Goal: Contribute content: Contribute content

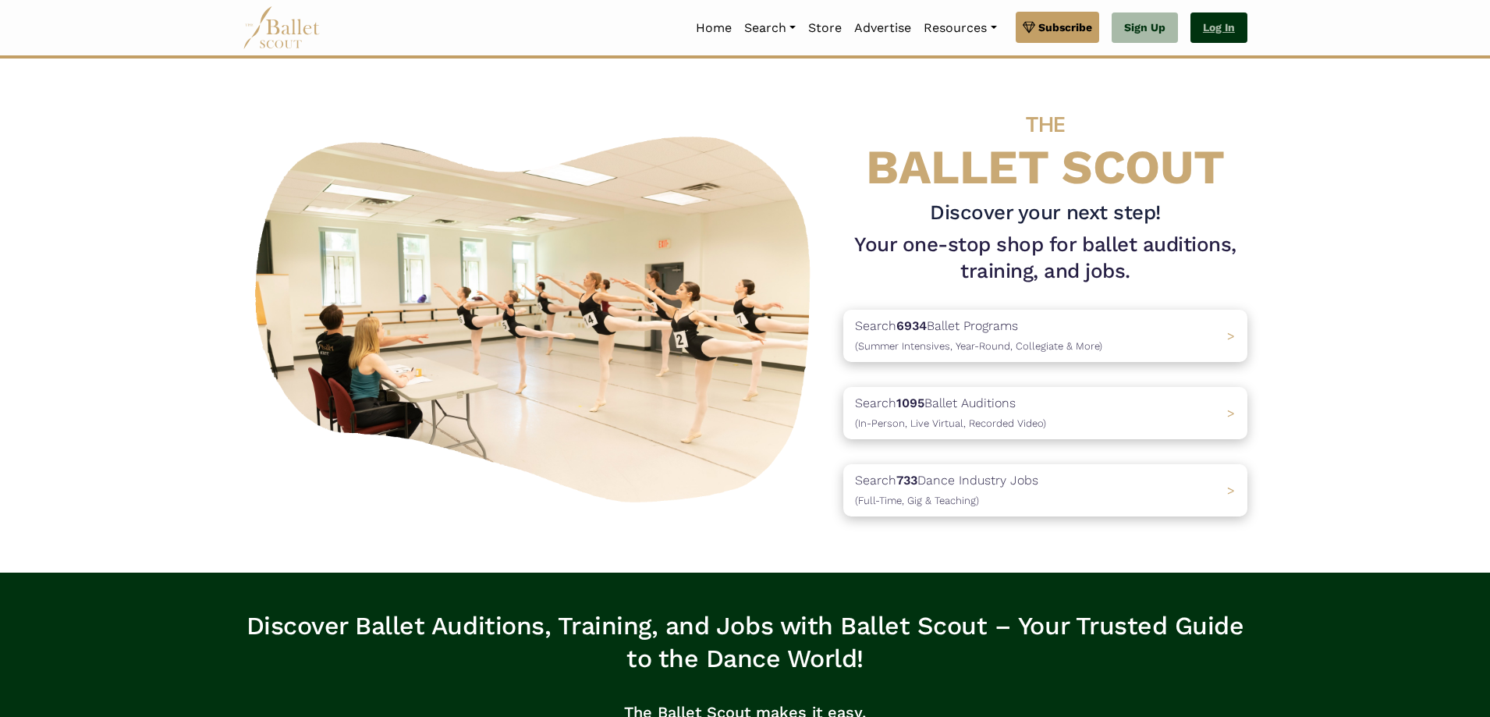
click at [1221, 28] on link "Log In" at bounding box center [1218, 27] width 57 height 31
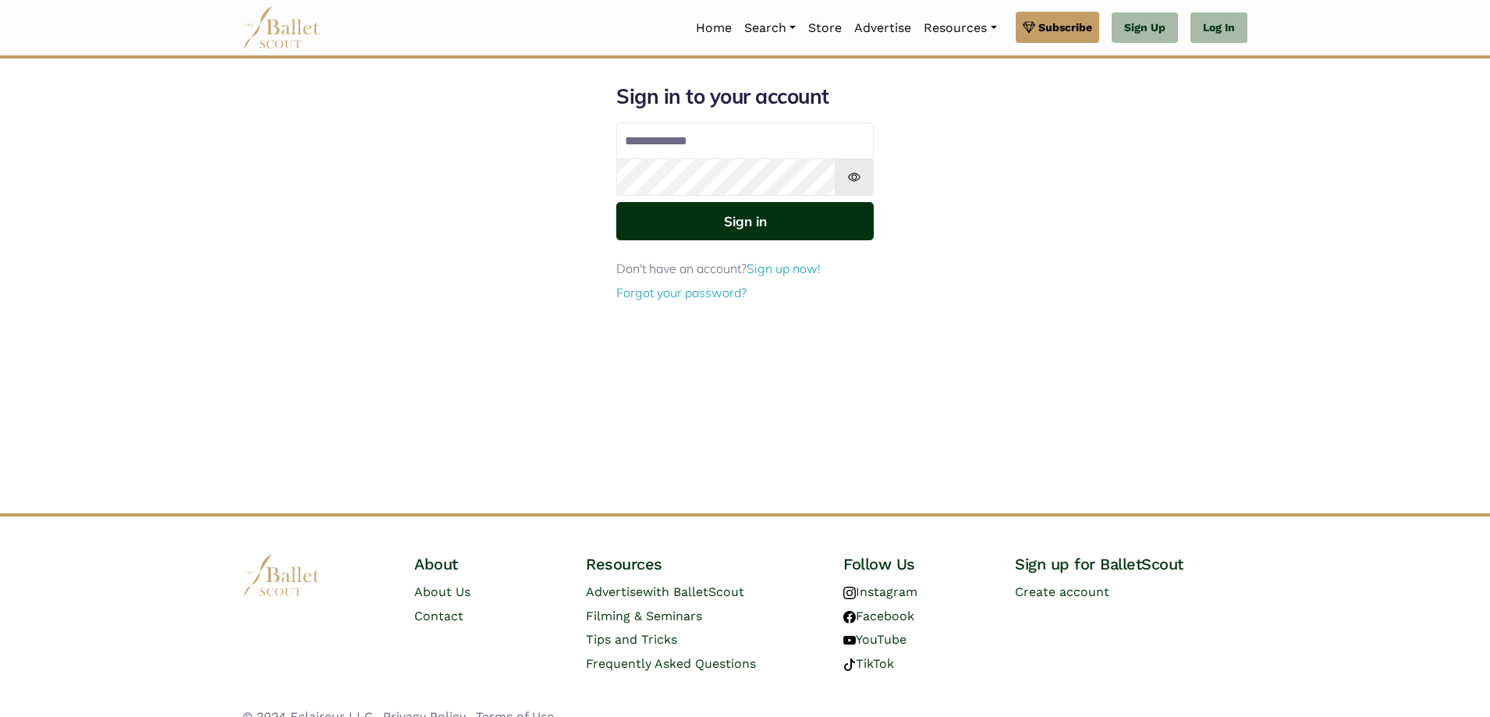
type input "**********"
click at [835, 224] on button "Sign in" at bounding box center [744, 221] width 257 height 38
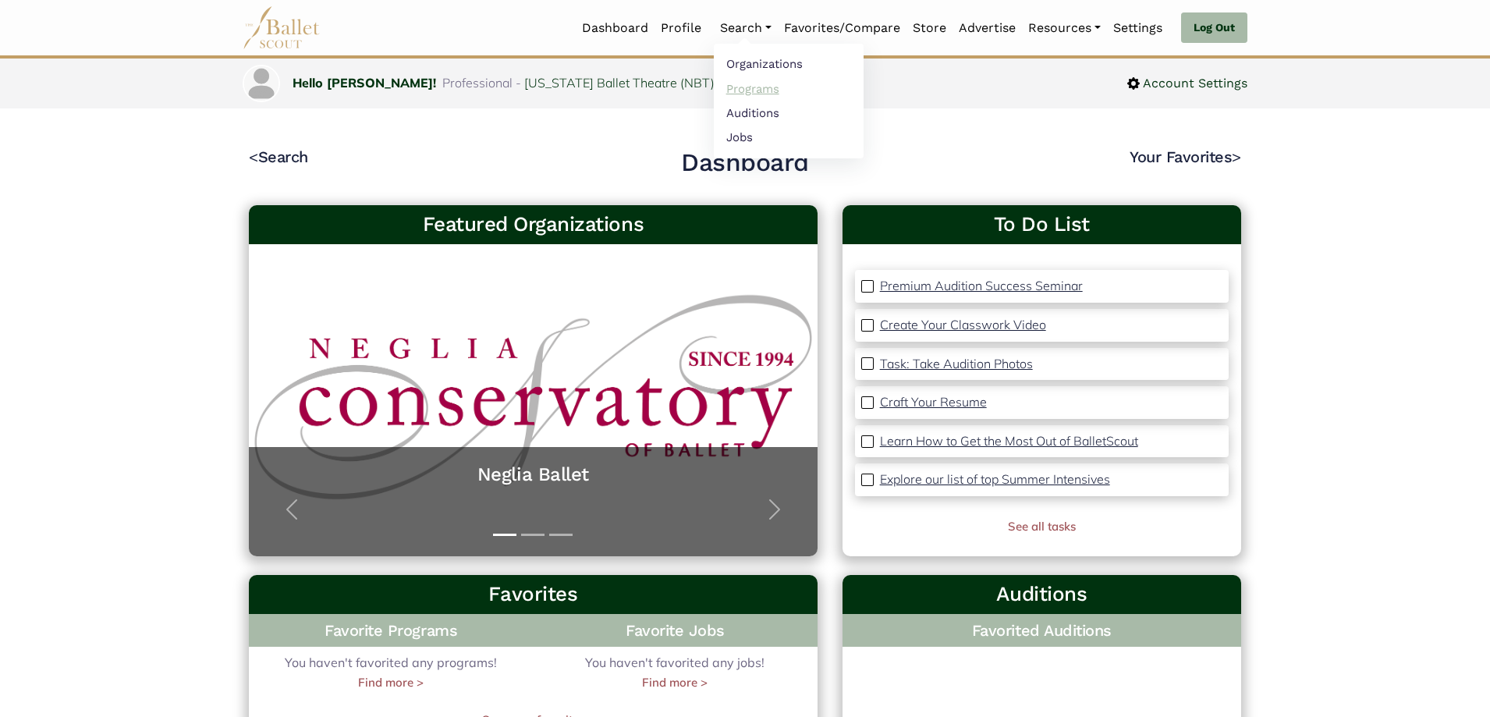
click at [746, 92] on link "Programs" at bounding box center [789, 88] width 150 height 24
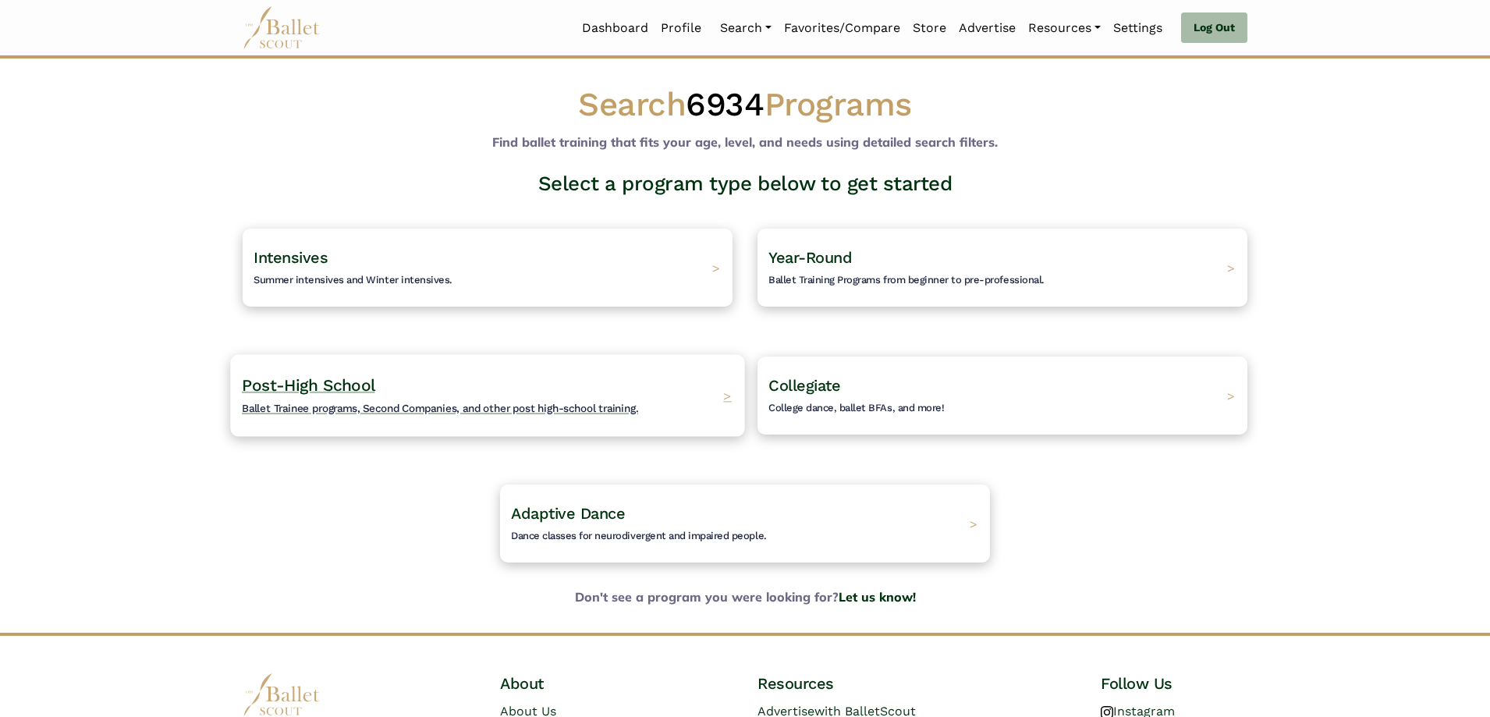
click at [671, 372] on div "Post-High School Ballet Trainee programs, Second Companies, and other post high…" at bounding box center [487, 395] width 514 height 82
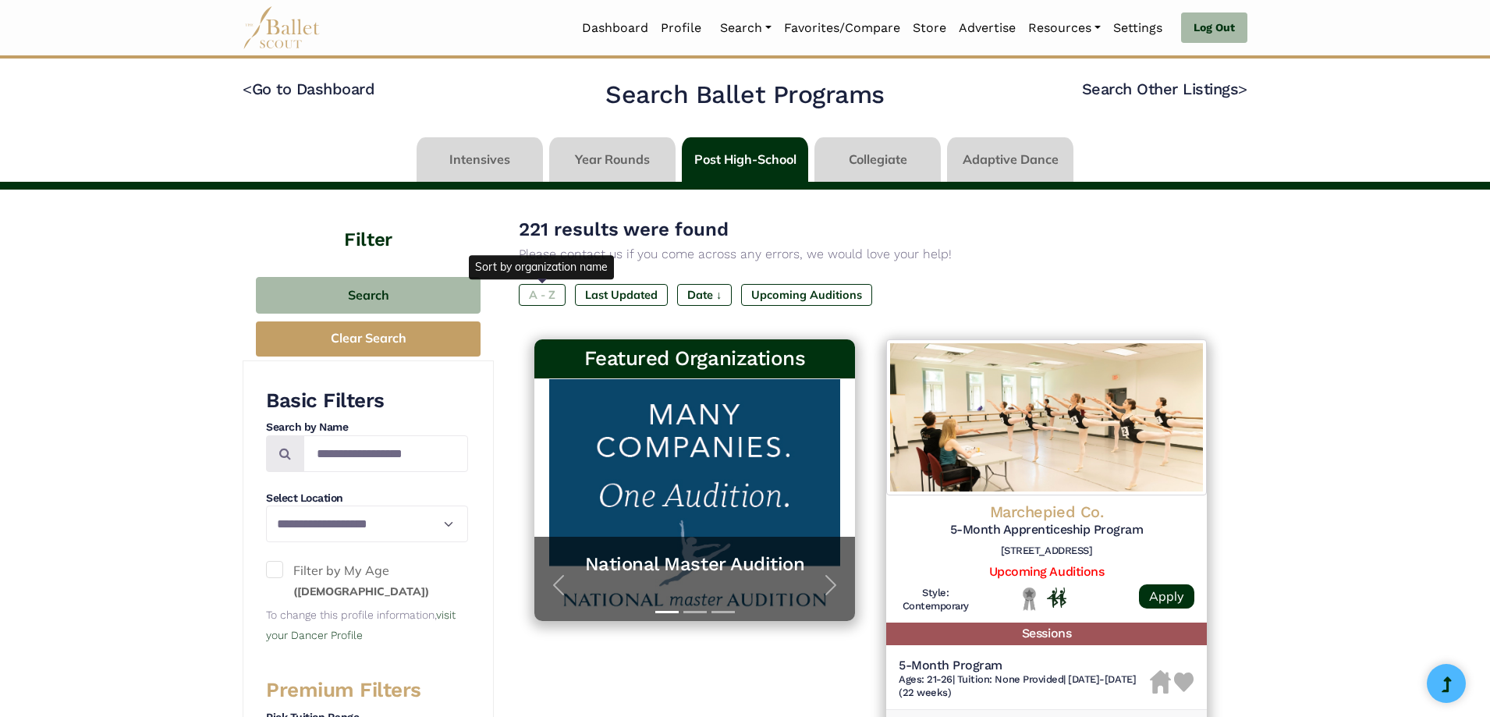
click at [546, 294] on label "A - Z" at bounding box center [542, 295] width 47 height 22
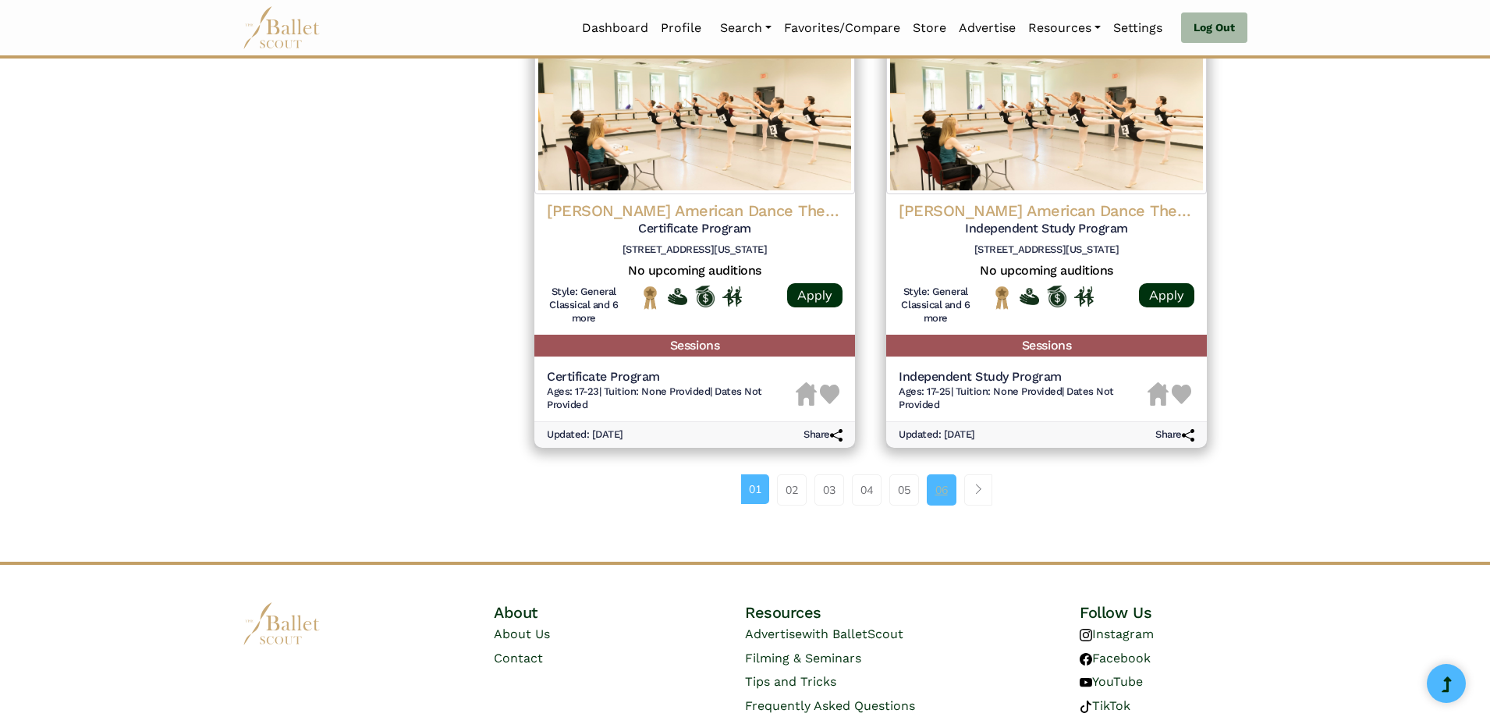
scroll to position [2065, 0]
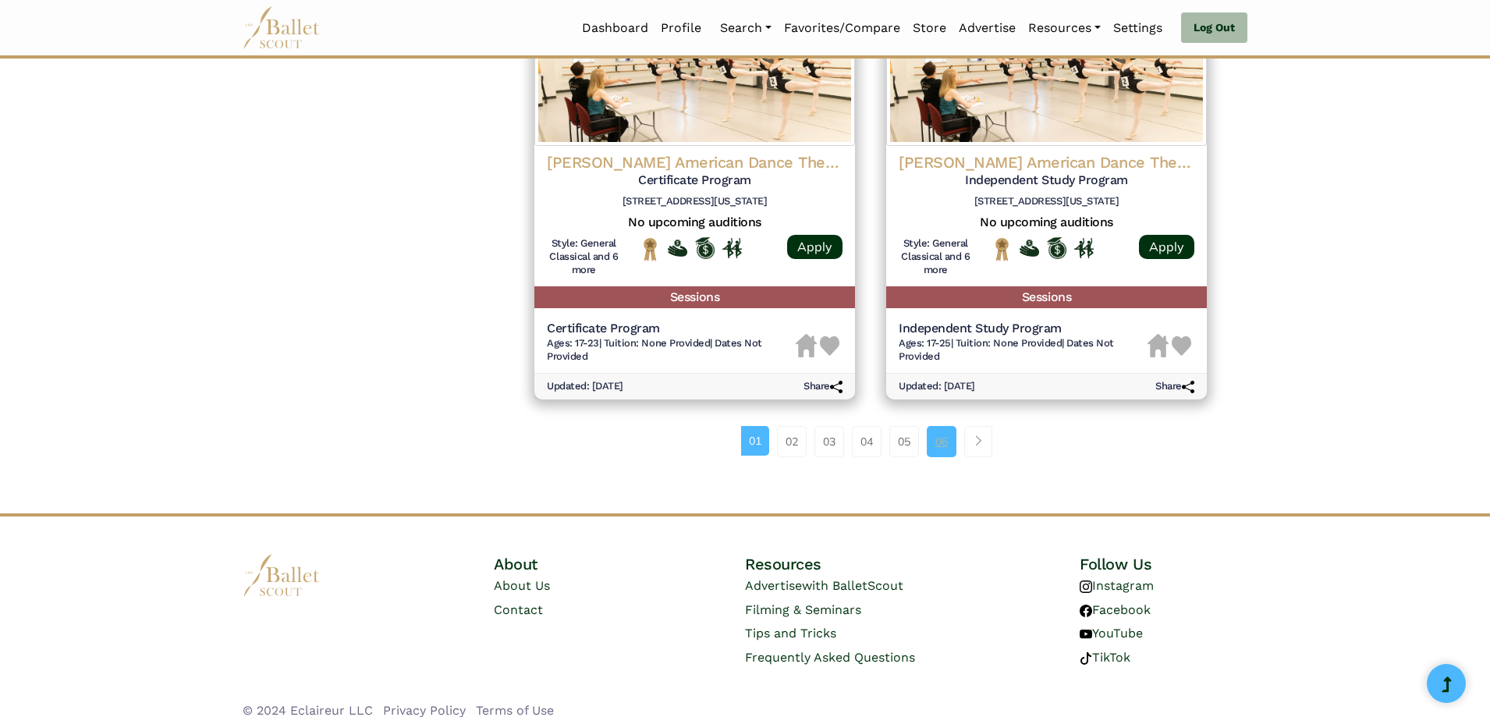
click at [941, 426] on link "06" at bounding box center [942, 441] width 30 height 31
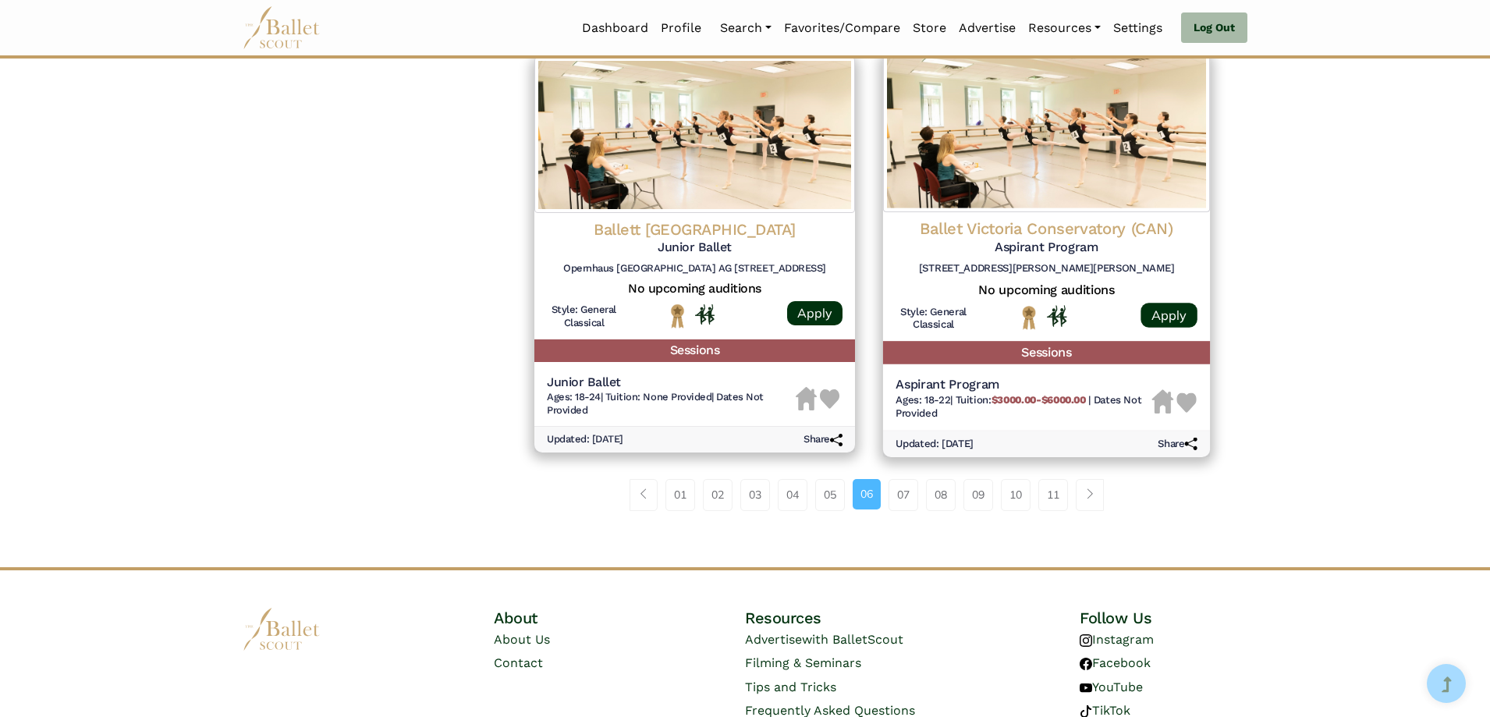
scroll to position [2038, 0]
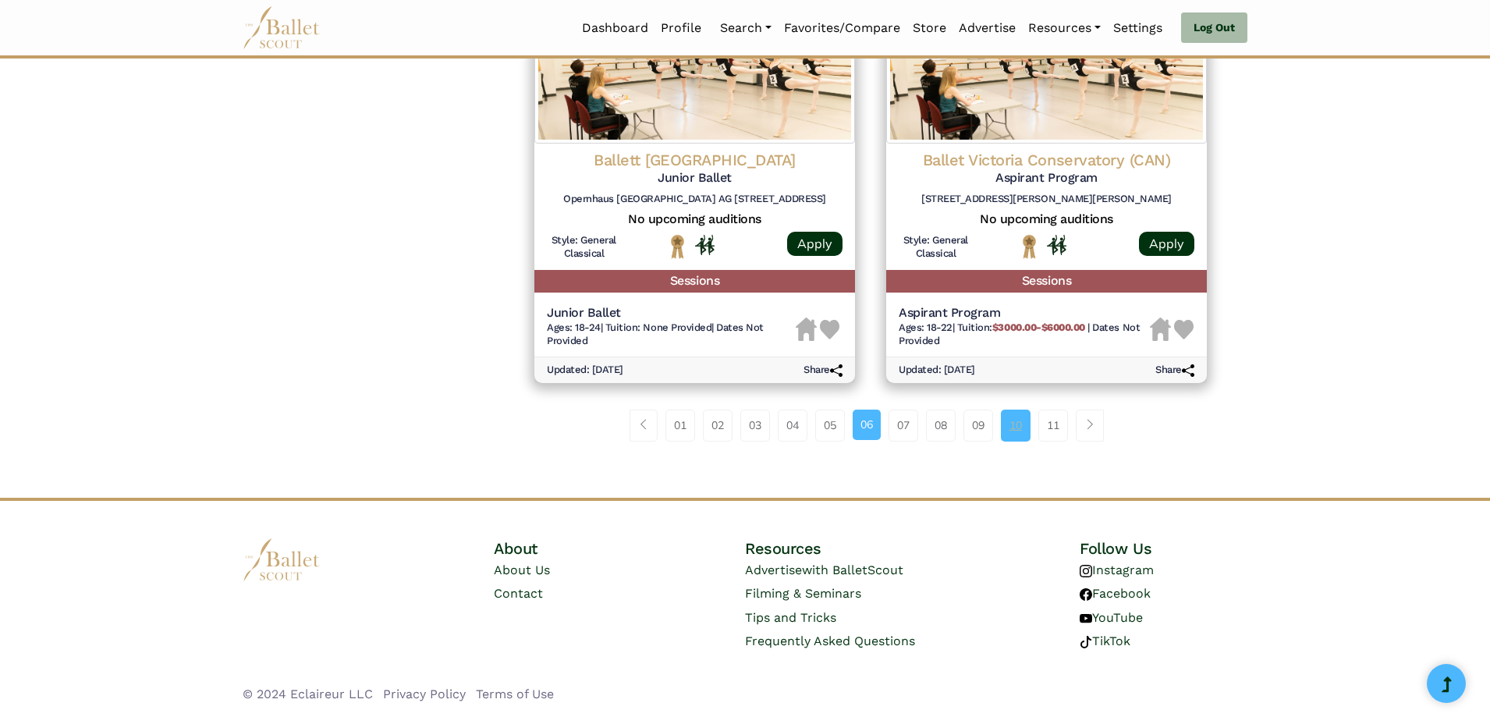
click at [1009, 425] on link "10" at bounding box center [1016, 424] width 30 height 31
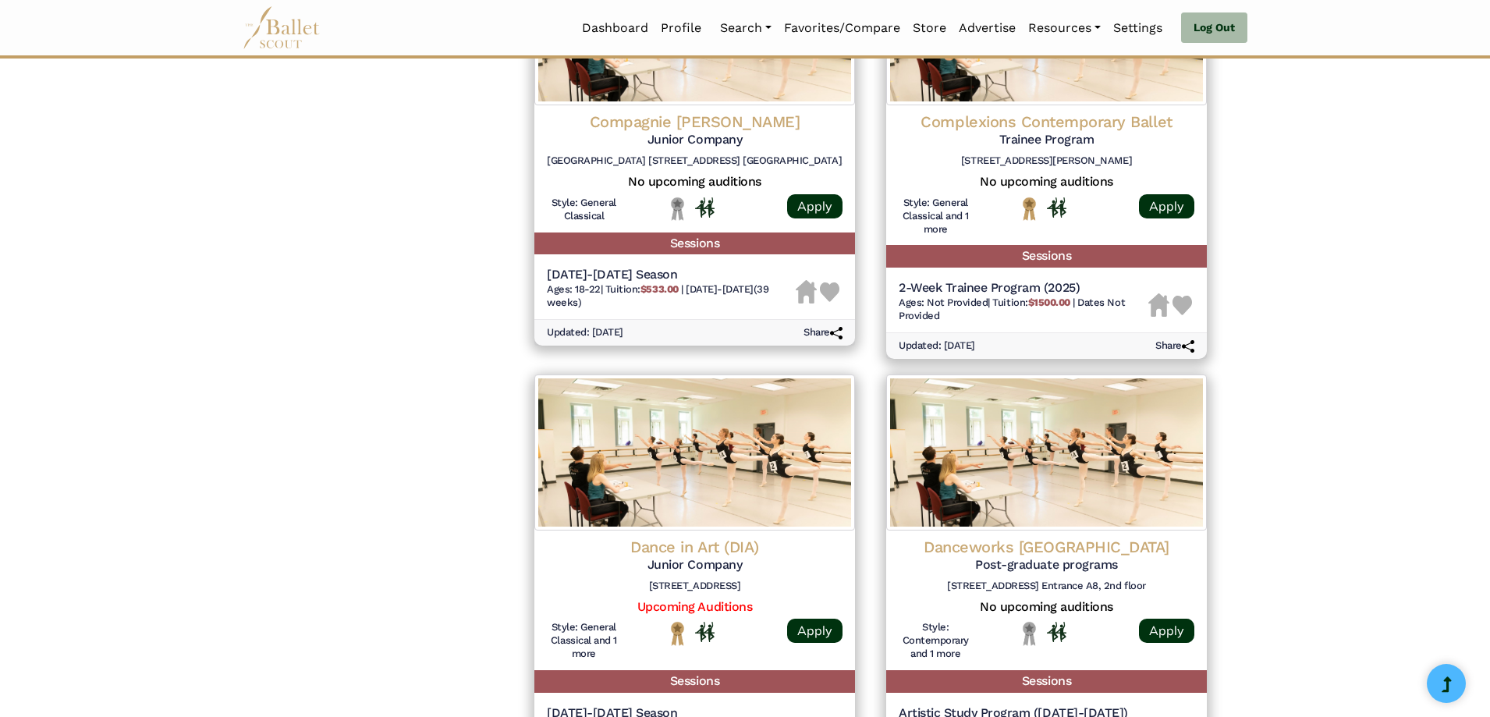
scroll to position [2065, 0]
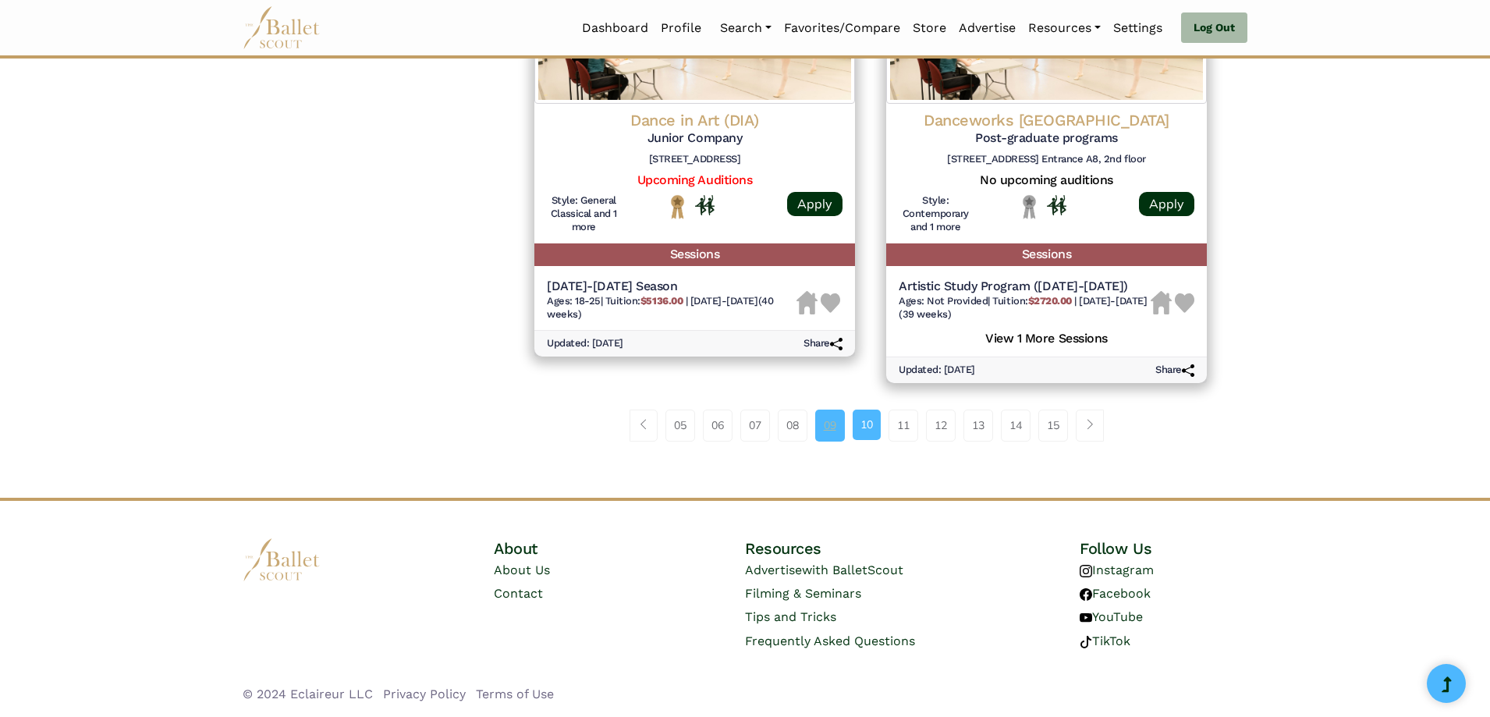
click at [822, 426] on link "09" at bounding box center [830, 424] width 30 height 31
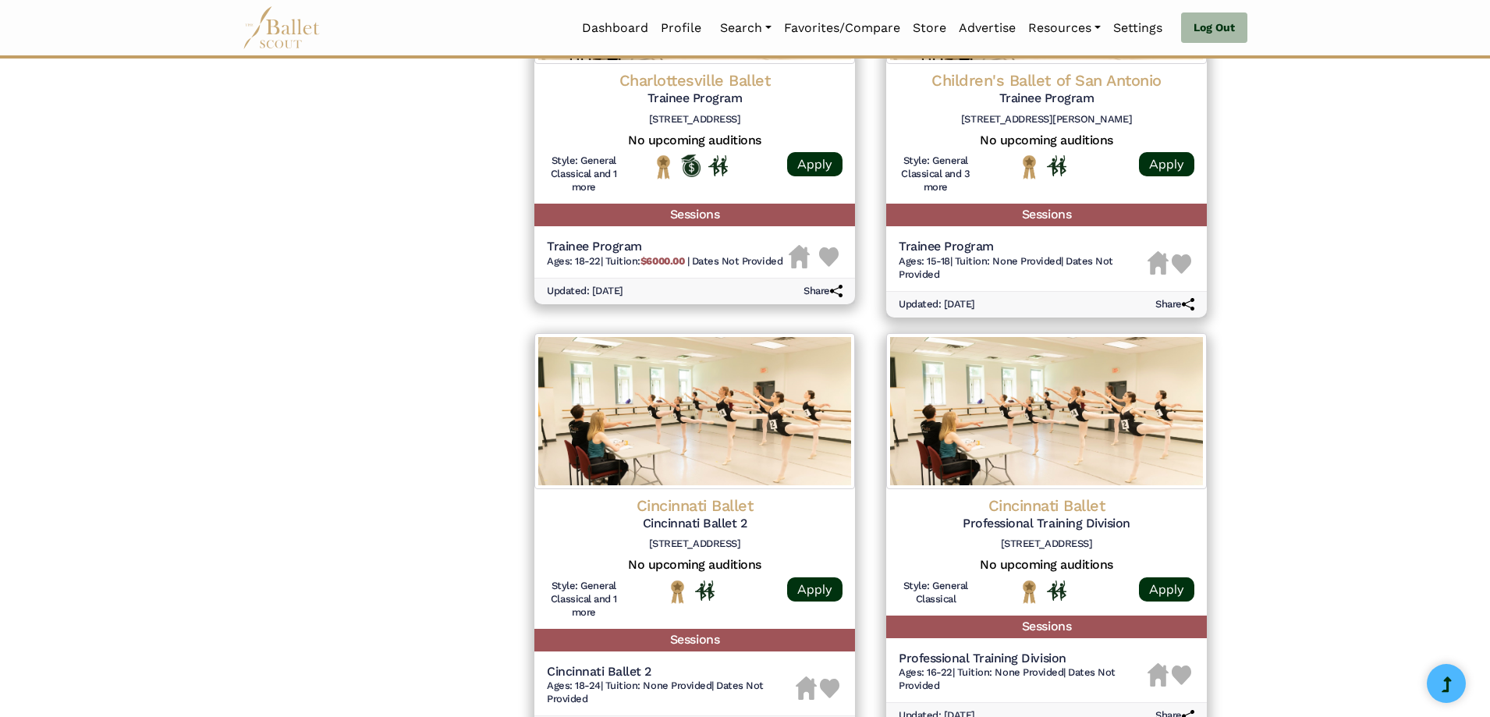
scroll to position [1872, 0]
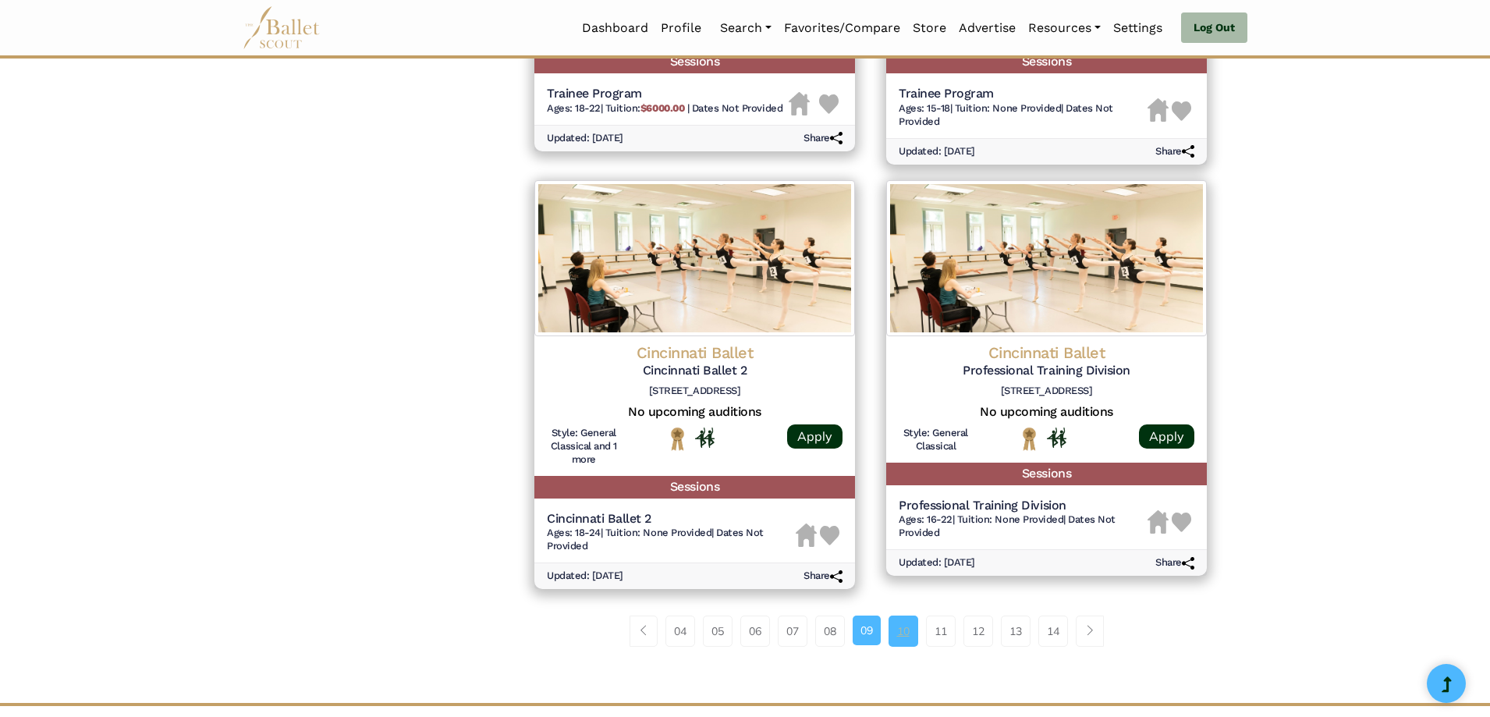
click at [906, 632] on link "10" at bounding box center [903, 630] width 30 height 31
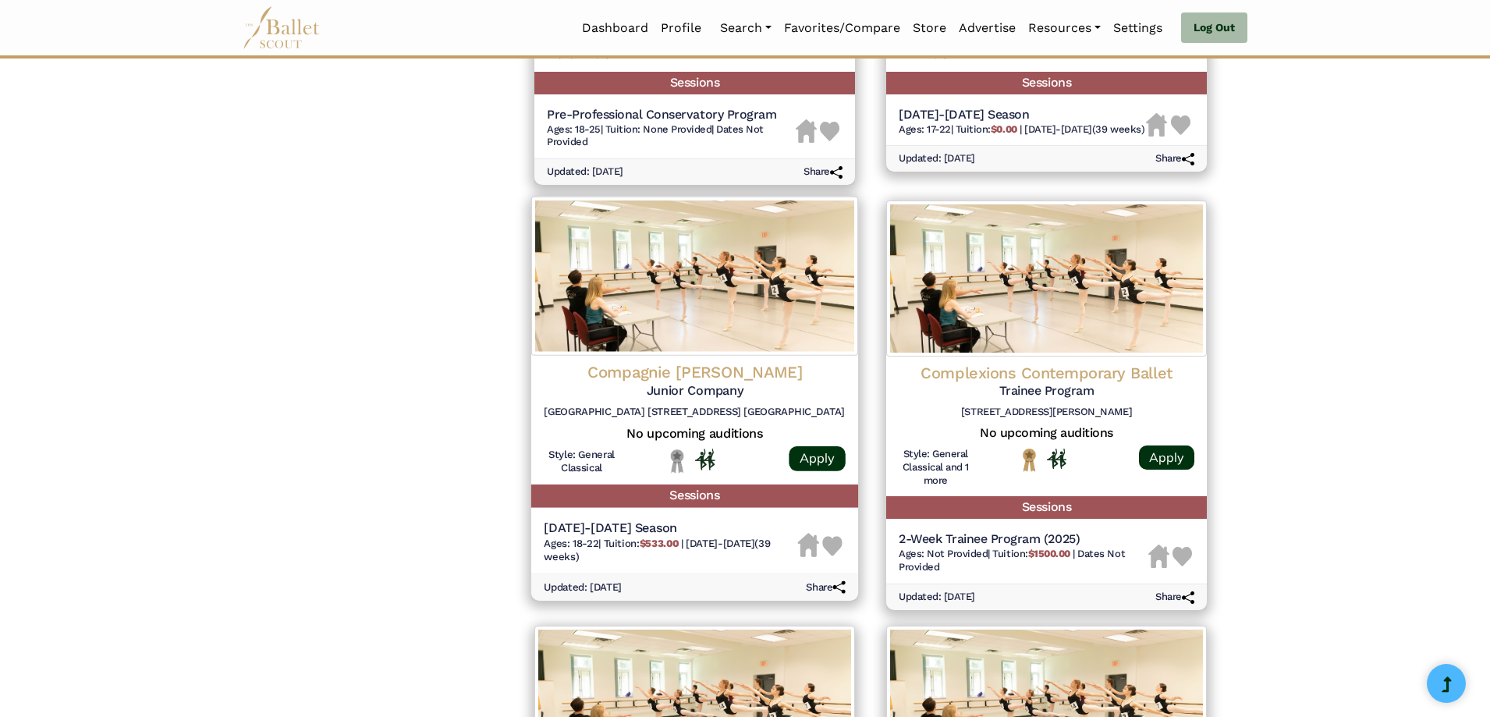
scroll to position [1482, 0]
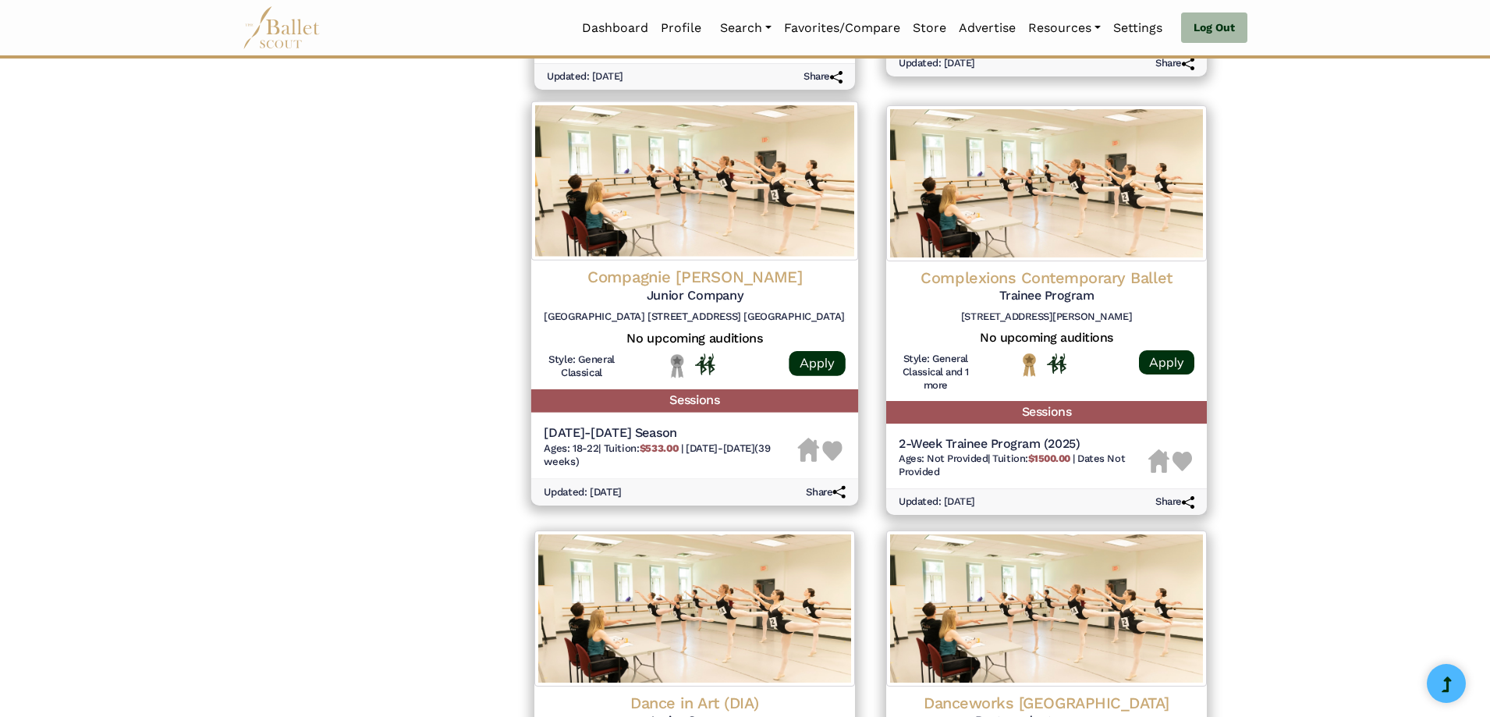
click at [775, 240] on img at bounding box center [694, 180] width 327 height 159
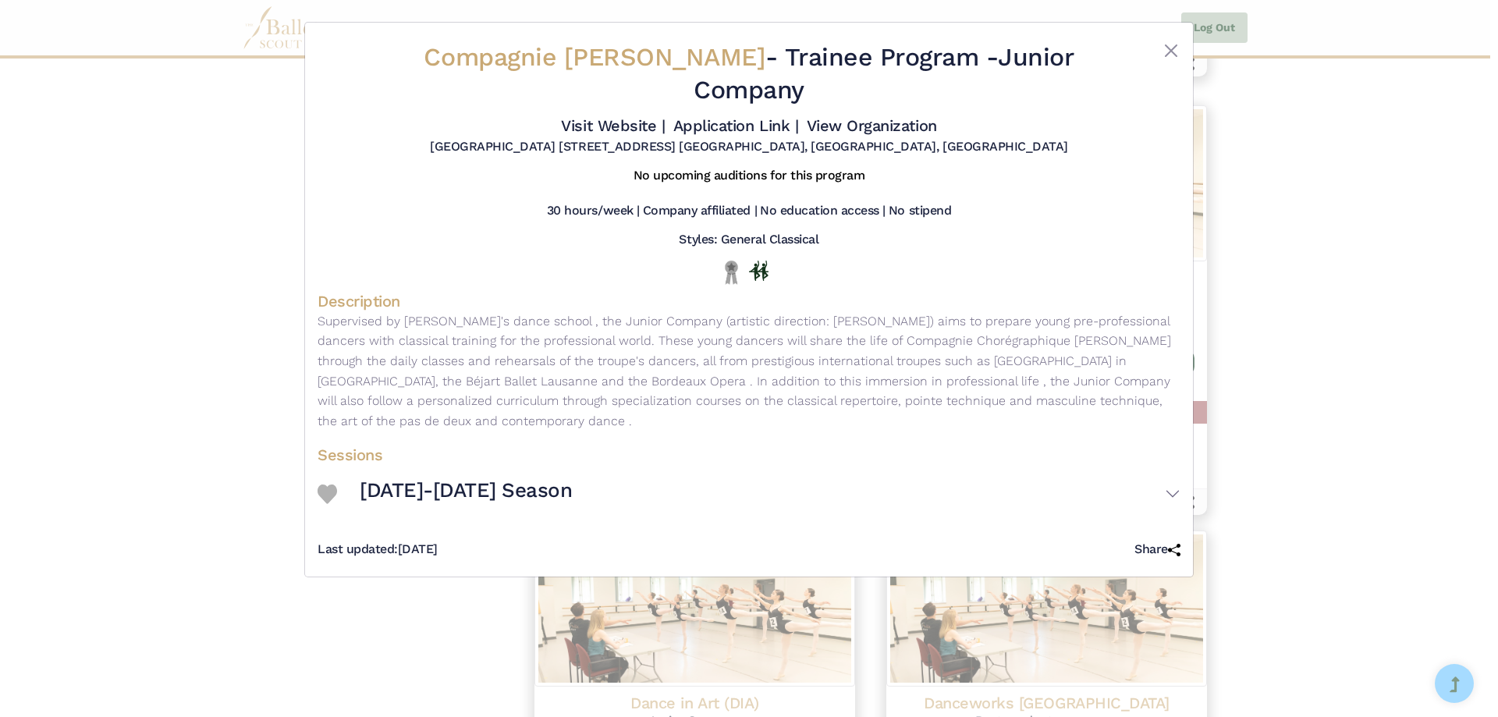
drag, startPoint x: 411, startPoint y: 58, endPoint x: 757, endPoint y: 62, distance: 346.3
click at [757, 62] on h2 "Compagnie Francois Mauduit - Trainee Program - Junior Company" at bounding box center [748, 73] width 719 height 65
copy span "Compagnie Francois Mauduit"
click at [635, 121] on link "Visit Website |" at bounding box center [613, 125] width 104 height 19
click at [709, 122] on link "Application Link |" at bounding box center [735, 125] width 125 height 19
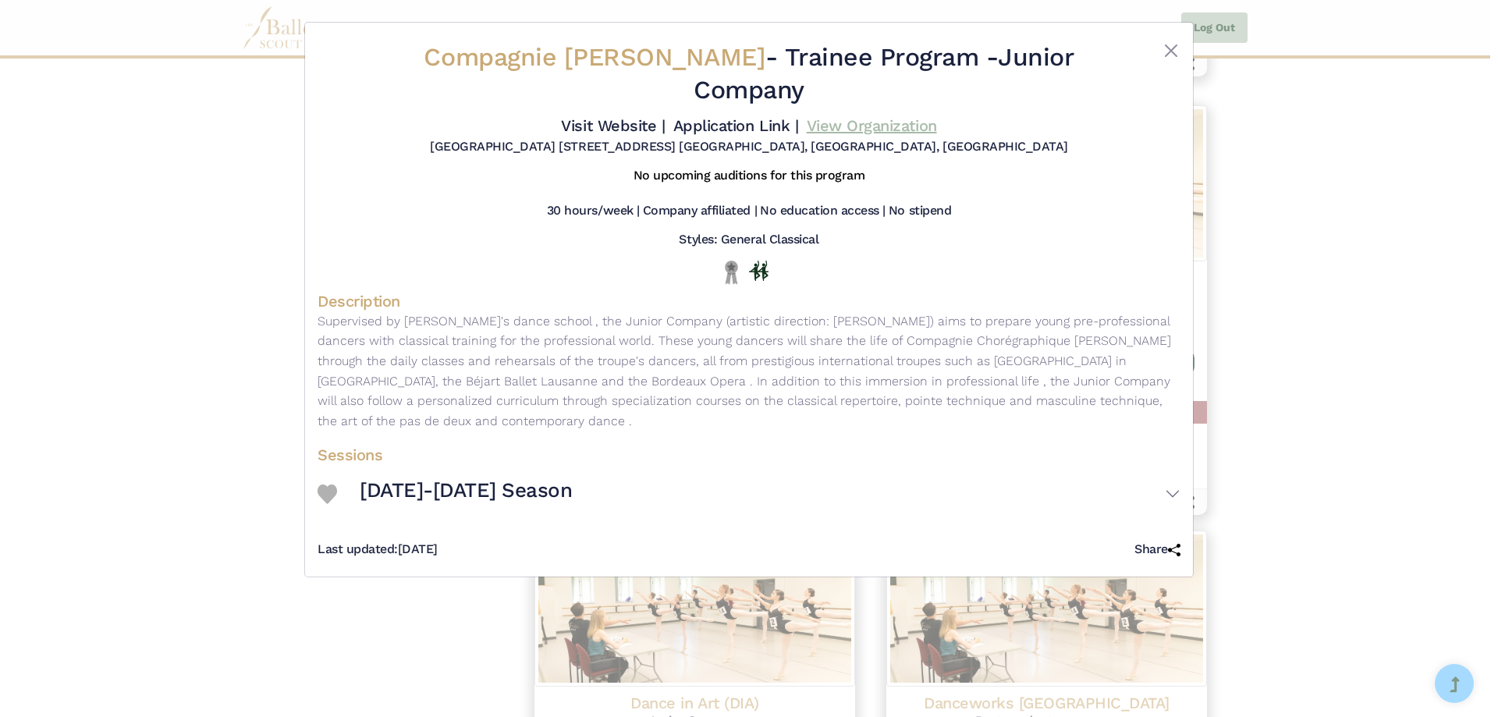
click at [867, 119] on link "View Organization" at bounding box center [871, 125] width 130 height 19
click at [647, 126] on link "Visit Website |" at bounding box center [613, 125] width 104 height 19
drag, startPoint x: 1016, startPoint y: 58, endPoint x: 1030, endPoint y: 77, distance: 24.0
click at [1030, 77] on h2 "Compagnie Francois Mauduit - Trainee Program - Junior Company" at bounding box center [748, 73] width 719 height 65
copy h2 "Junior Company"
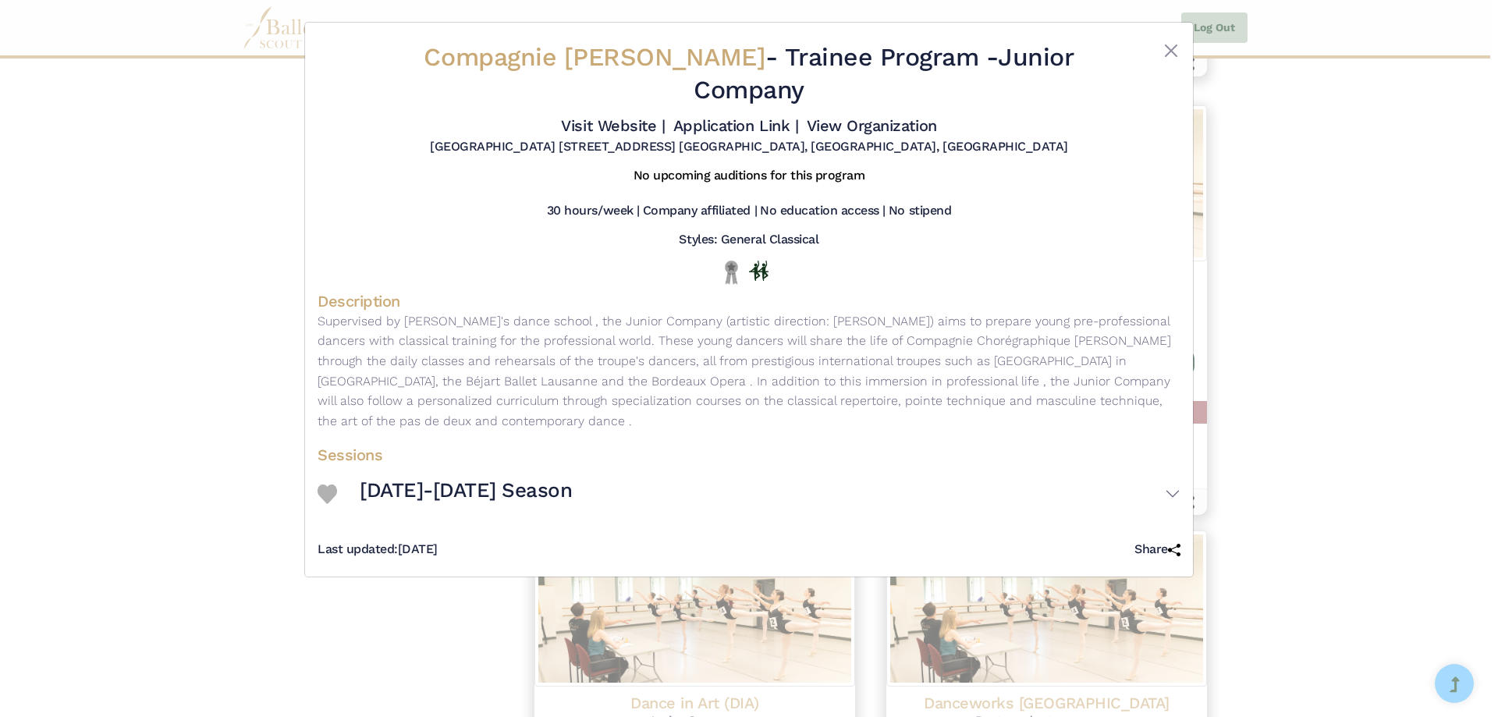
click at [244, 225] on div "Compagnie Francois Mauduit - Trainee Program - Junior Company Visit Website | A…" at bounding box center [749, 358] width 1498 height 717
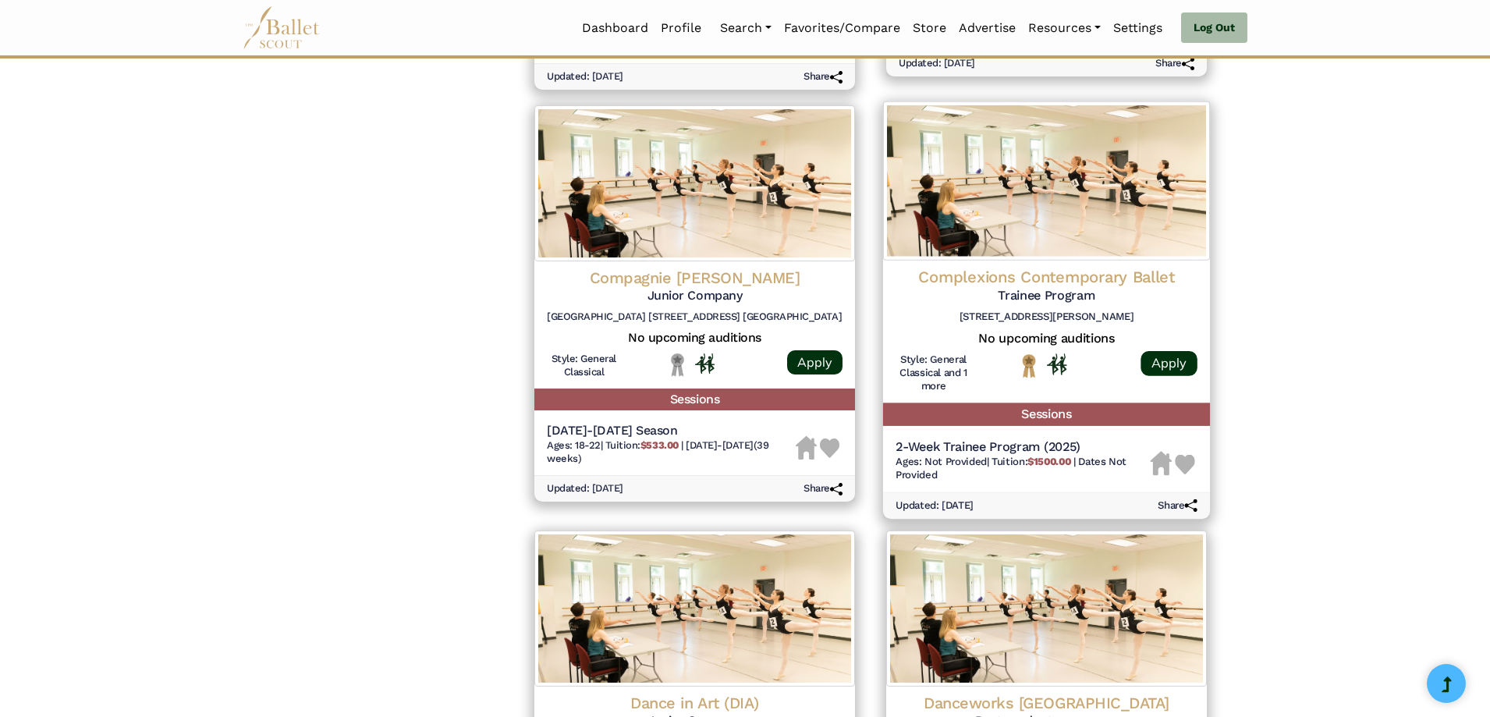
click at [1002, 228] on img at bounding box center [1046, 180] width 327 height 159
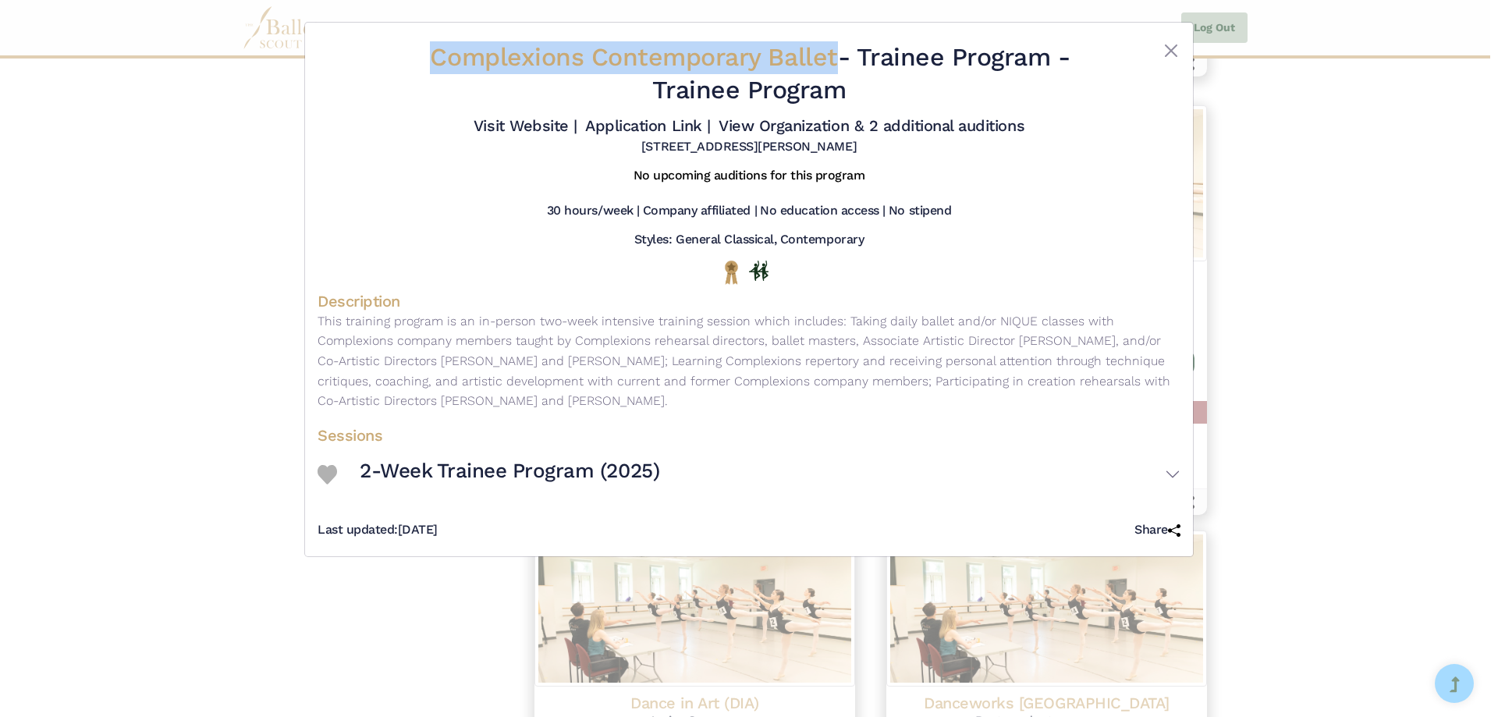
drag, startPoint x: 402, startPoint y: 64, endPoint x: 834, endPoint y: 59, distance: 431.3
click at [834, 59] on div "Complexions Contemporary Ballet - Trainee Program - Trainee Program Visit Websi…" at bounding box center [748, 98] width 863 height 126
copy div "Complexions Contemporary Ballet"
click at [537, 127] on link "Visit Website |" at bounding box center [525, 125] width 104 height 19
click at [655, 126] on link "Application Link |" at bounding box center [647, 125] width 125 height 19
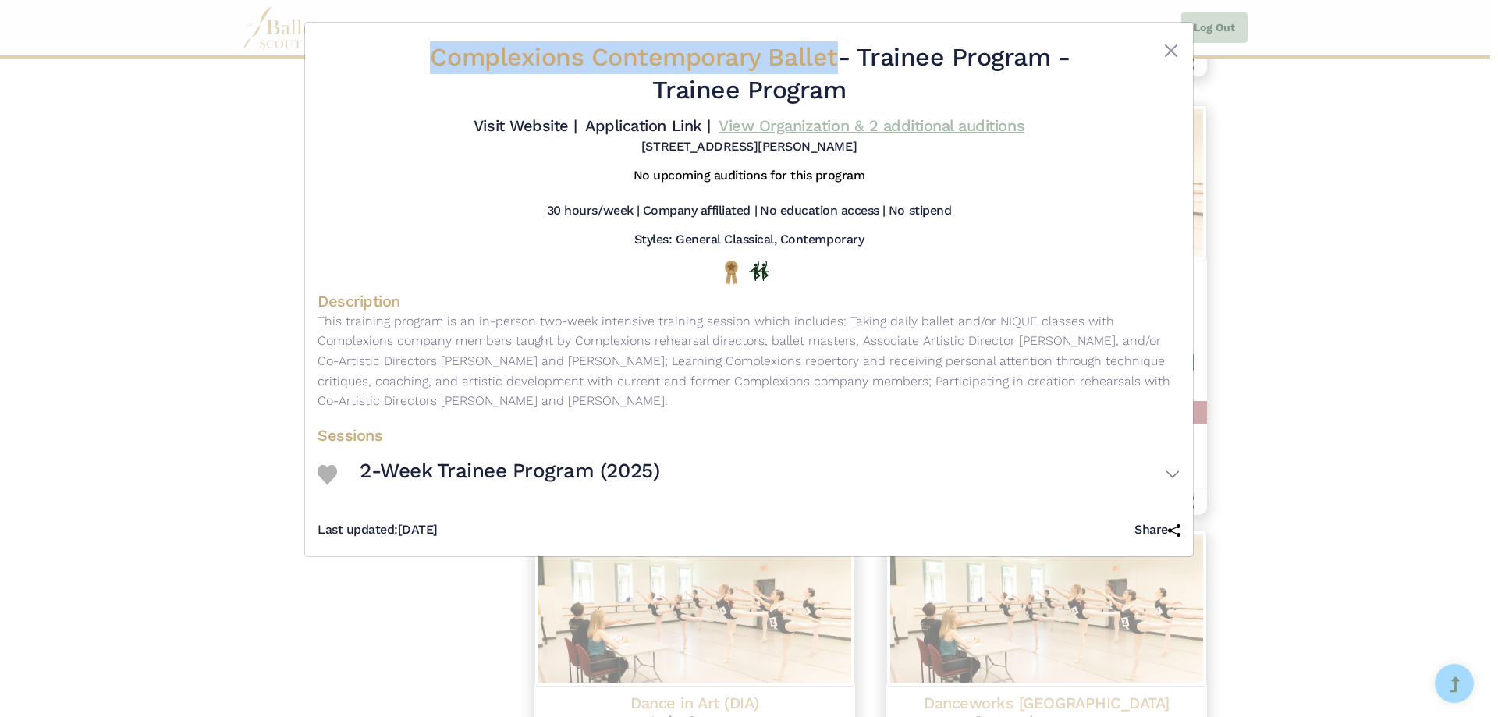
click at [820, 121] on link "View Organization & 2 additional auditions" at bounding box center [871, 125] width 306 height 19
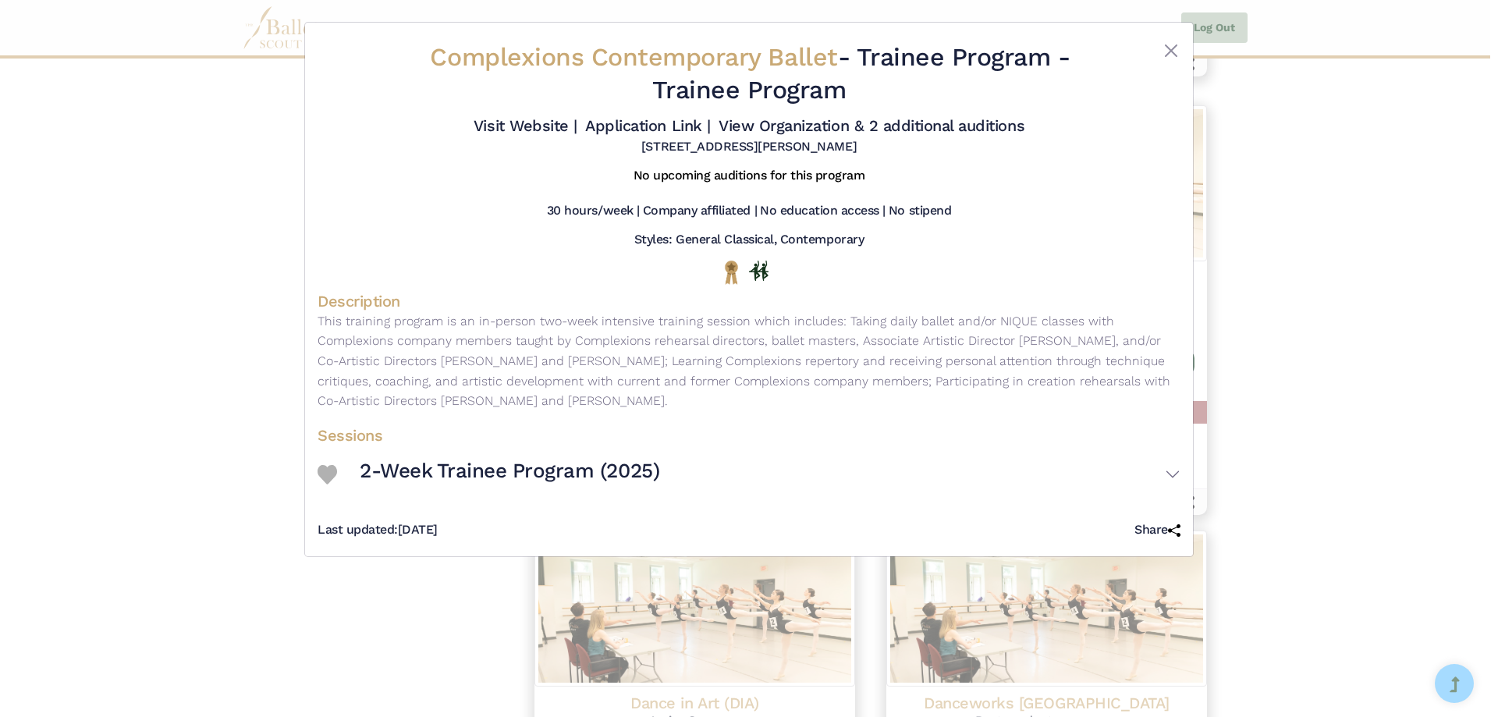
click at [241, 197] on div "Complexions Contemporary Ballet - Trainee Program - Trainee Program Visit Websi…" at bounding box center [749, 358] width 1498 height 717
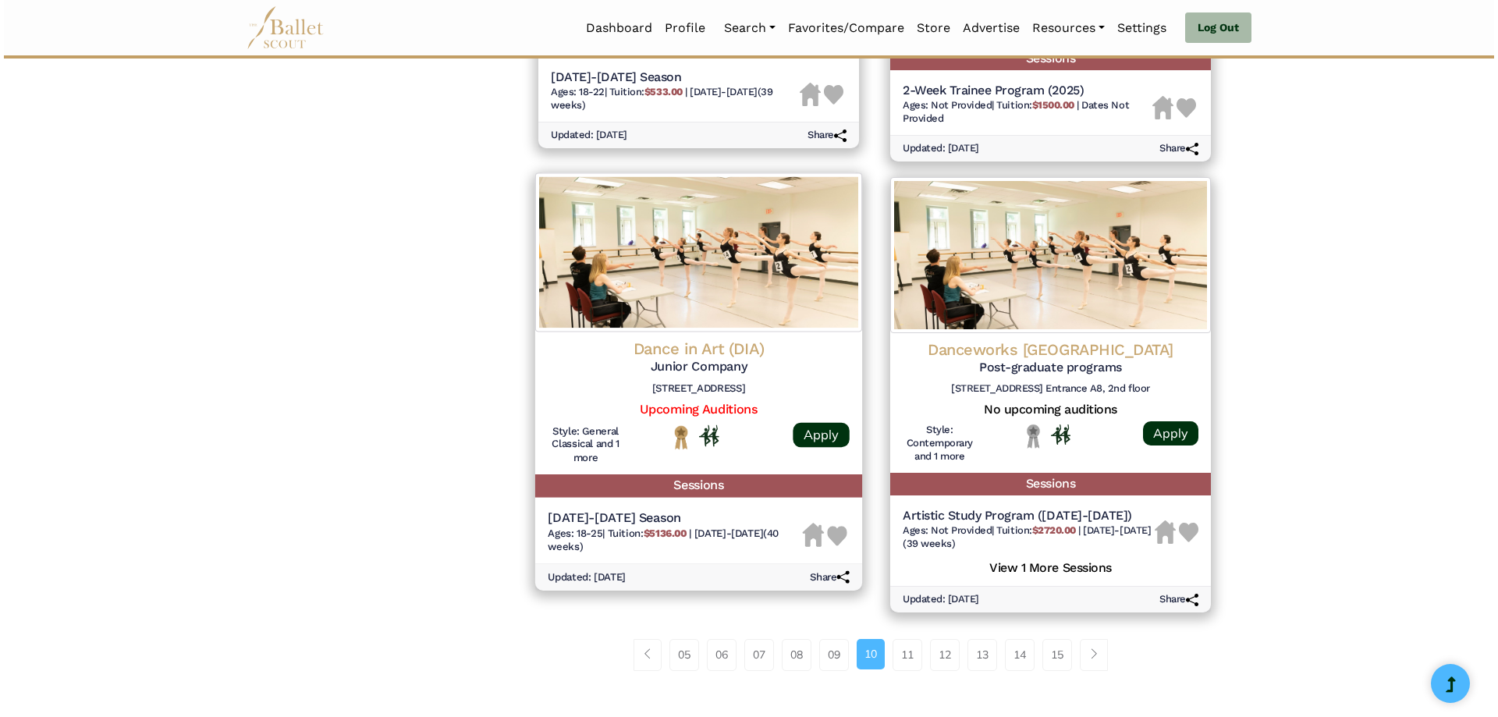
scroll to position [1872, 0]
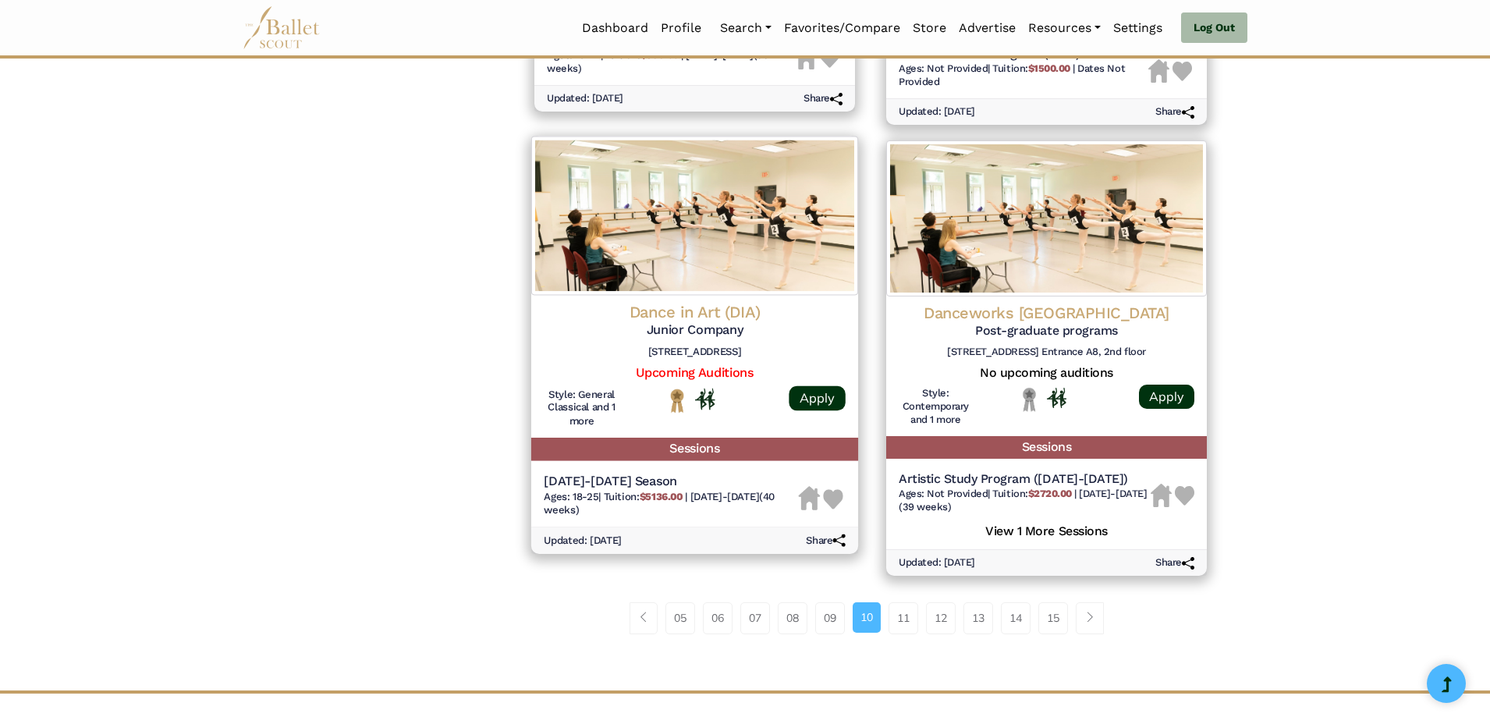
click at [711, 229] on img at bounding box center [694, 215] width 327 height 159
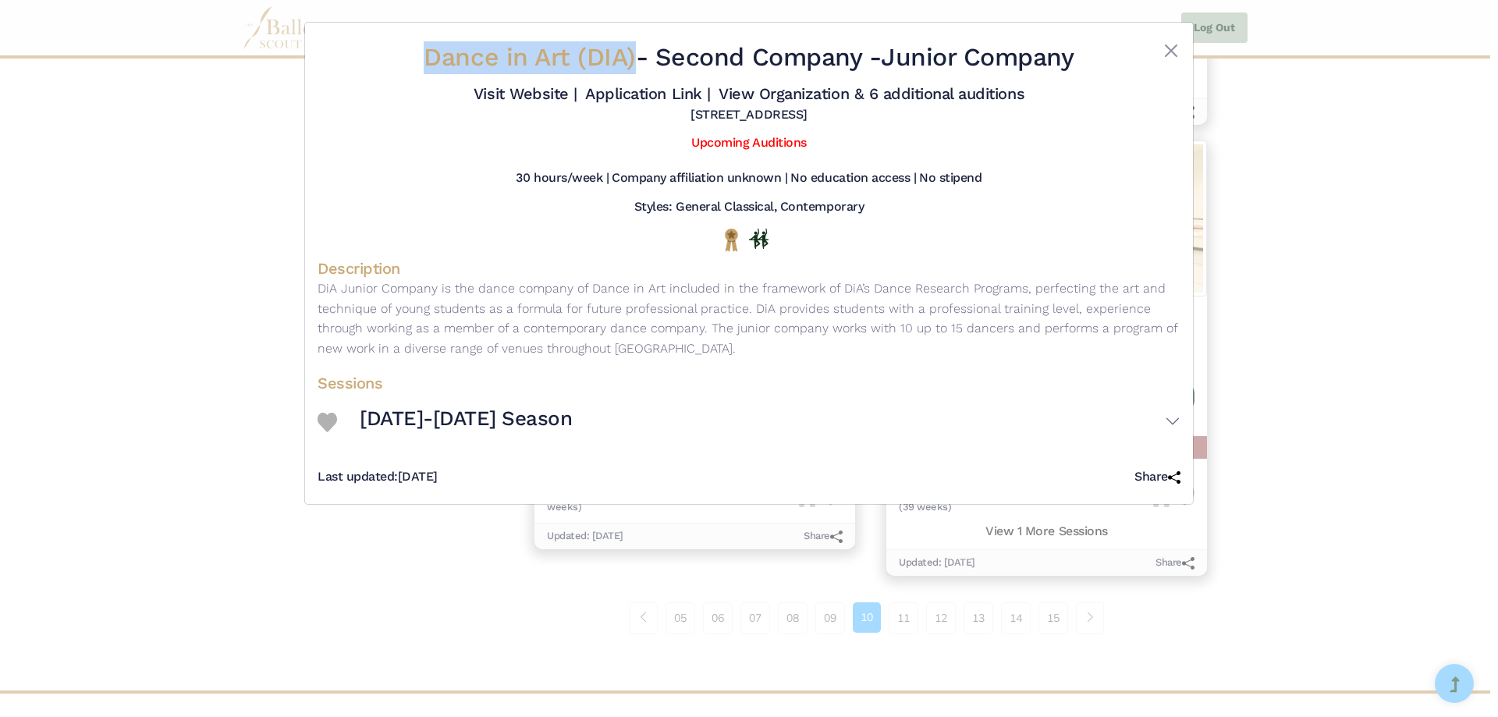
drag, startPoint x: 398, startPoint y: 51, endPoint x: 627, endPoint y: 66, distance: 229.8
click at [627, 66] on h2 "Dance in Art (DIA) - Second Company - Junior Company" at bounding box center [748, 57] width 719 height 33
copy span "Dance in Art (DIA)"
click at [562, 92] on link "Visit Website |" at bounding box center [525, 93] width 104 height 19
click at [639, 89] on link "Application Link |" at bounding box center [647, 93] width 125 height 19
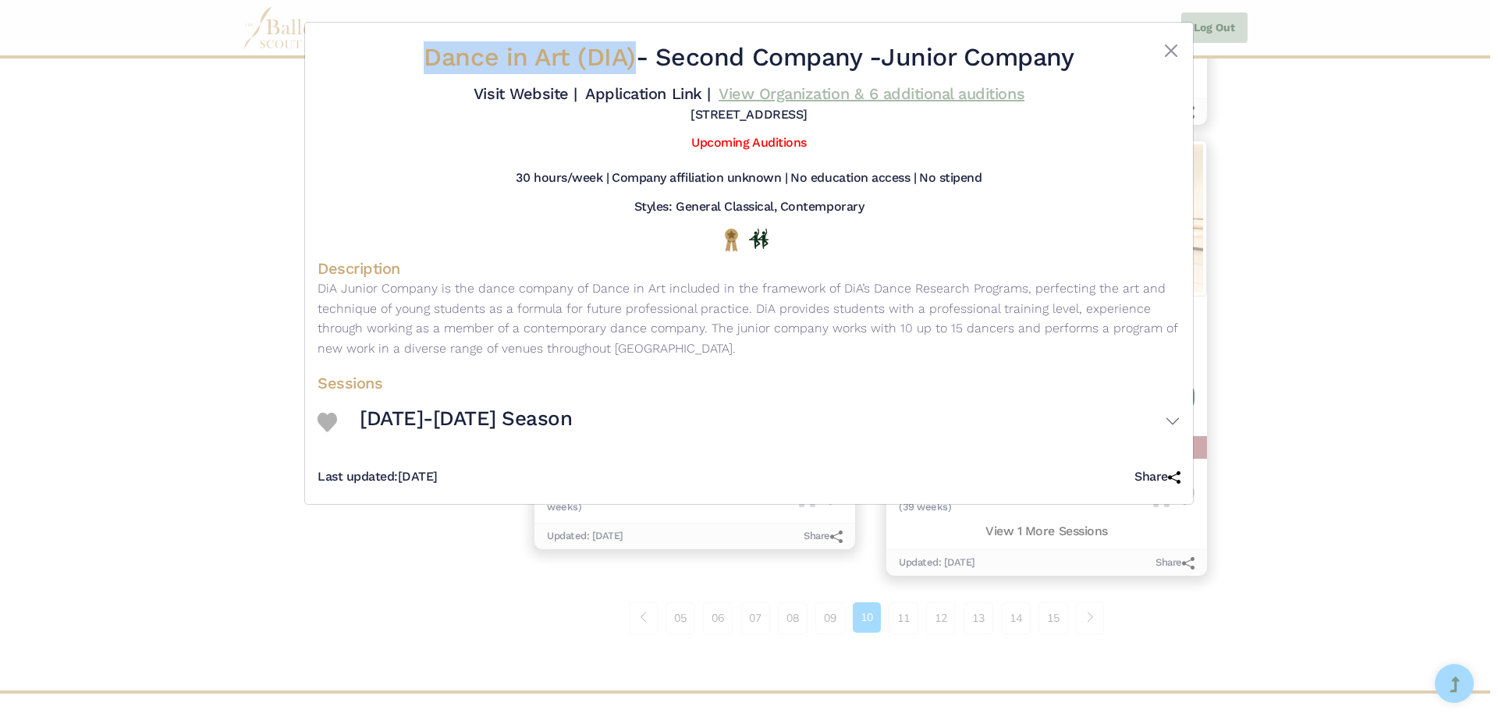
click at [791, 89] on link "View Organization & 6 additional auditions" at bounding box center [871, 93] width 306 height 19
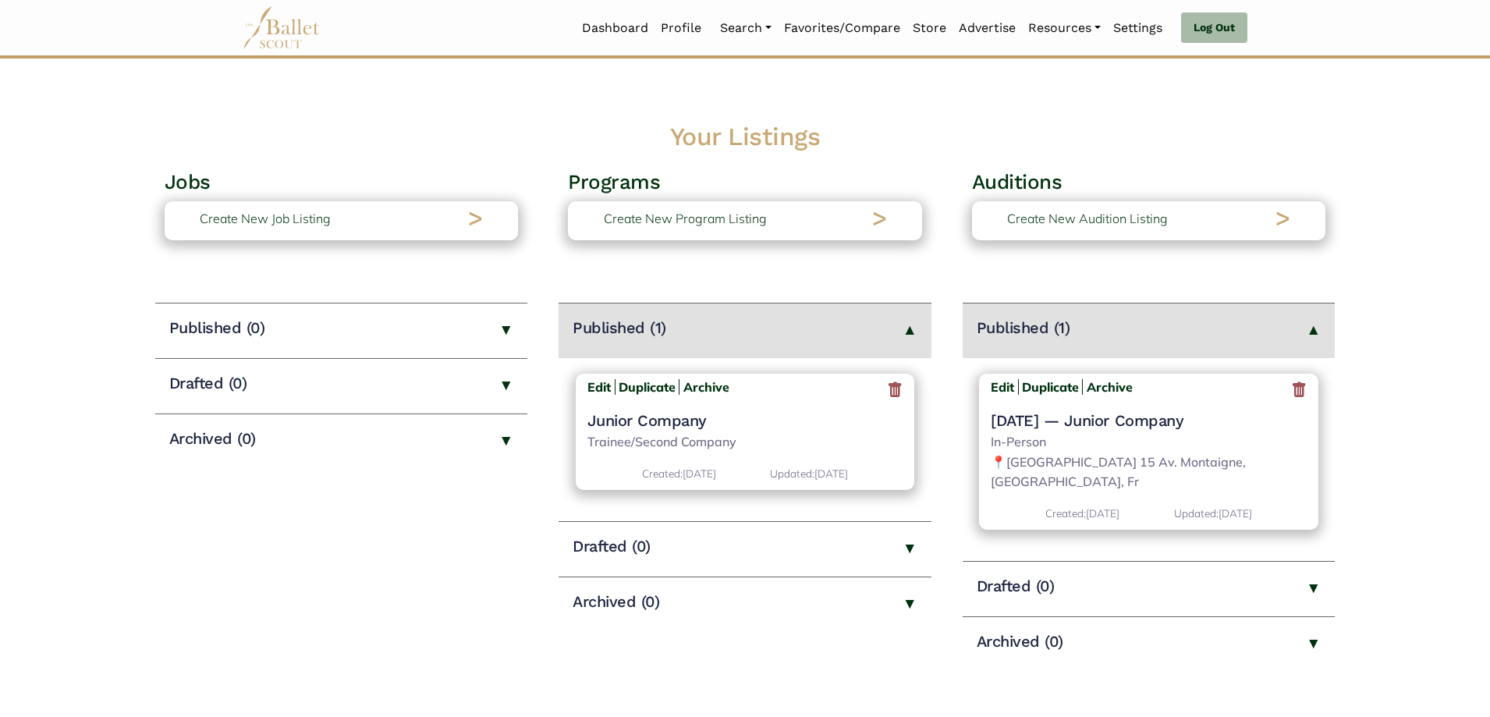
click at [676, 431] on h4 "Junior Company" at bounding box center [745, 420] width 316 height 20
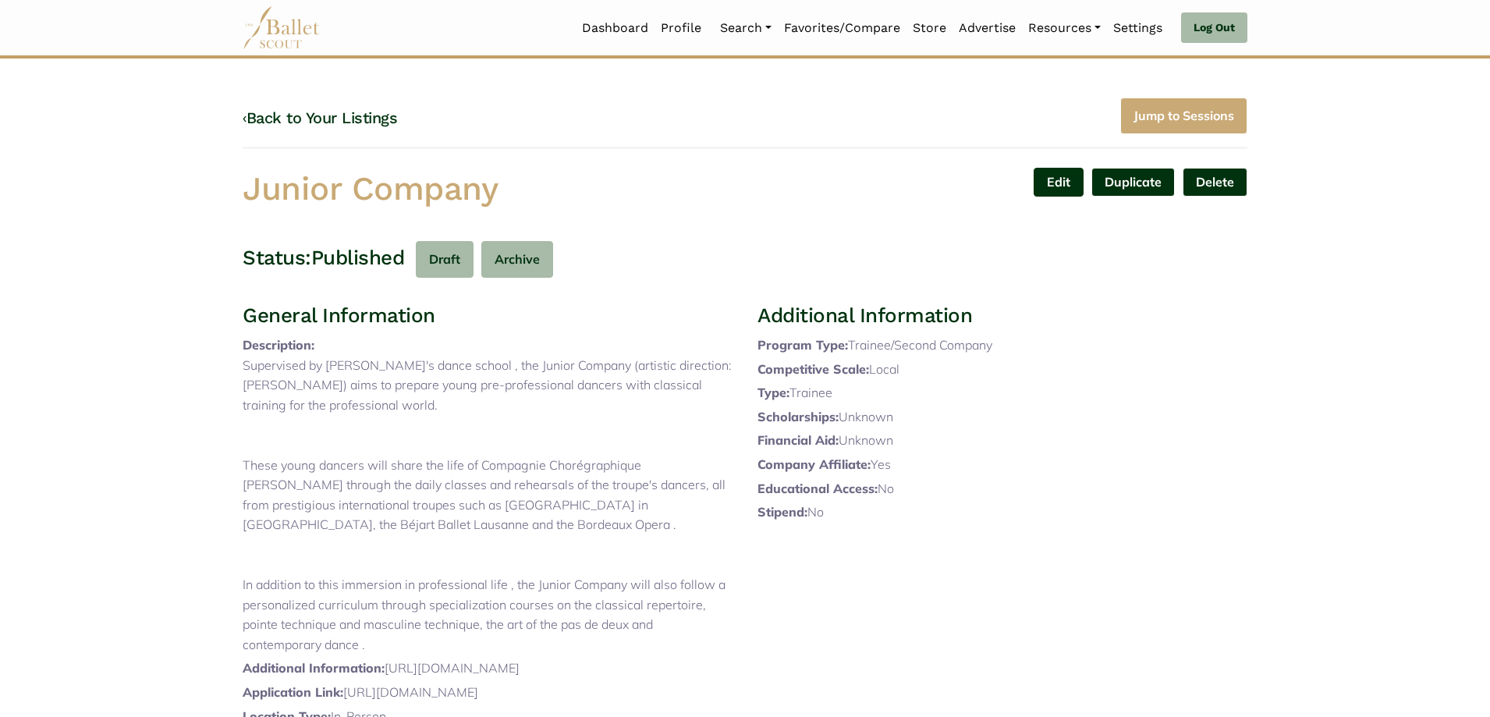
click at [1069, 183] on link "Edit" at bounding box center [1058, 182] width 50 height 29
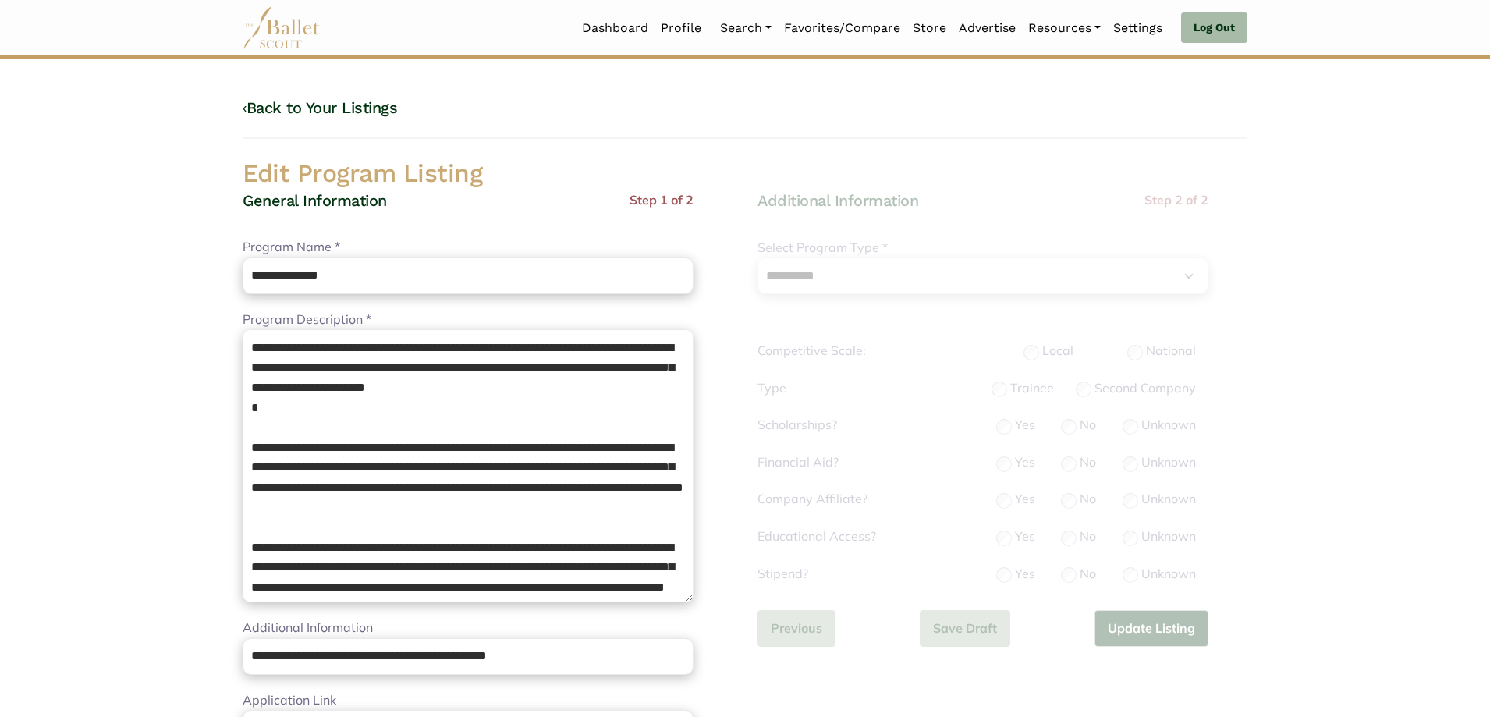
select select "**"
select select "*"
click at [398, 402] on textarea "**********" at bounding box center [468, 465] width 451 height 273
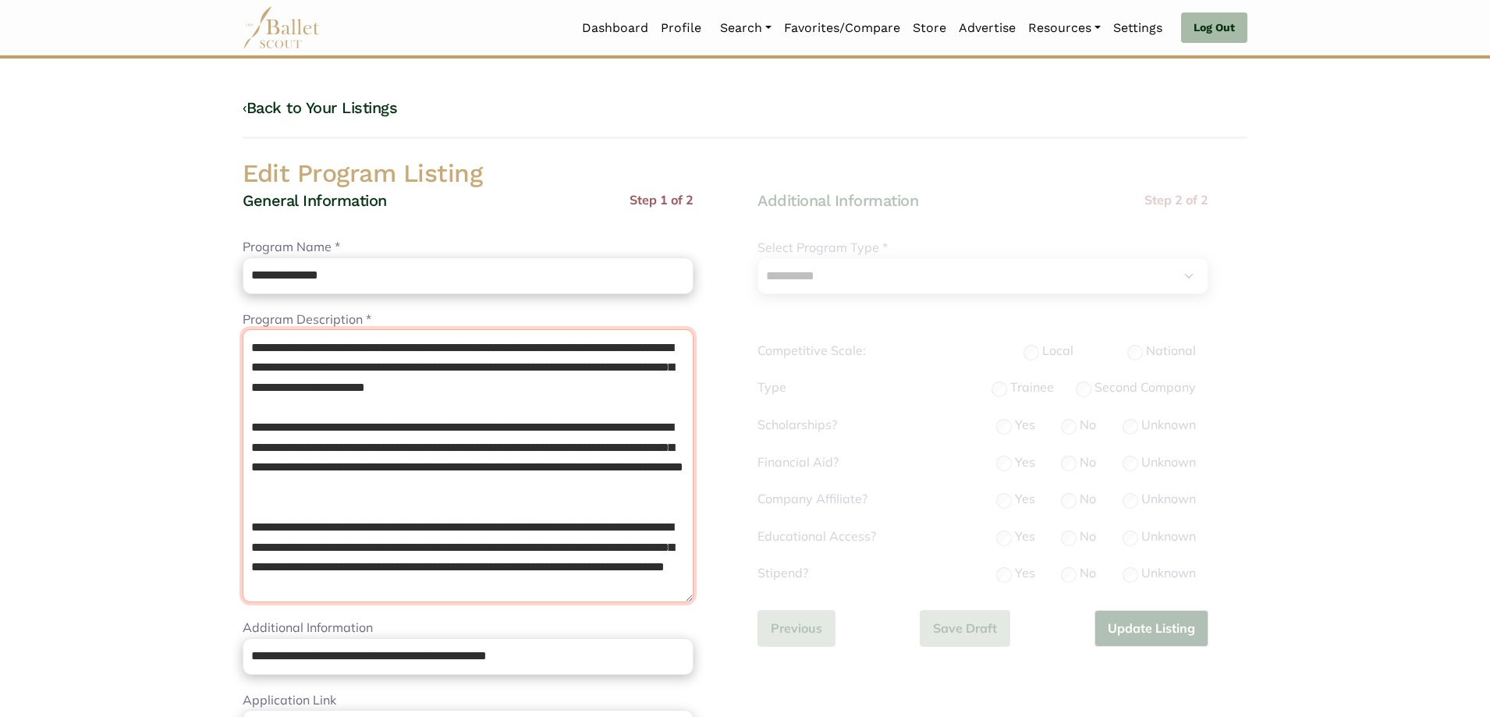
click at [330, 528] on textarea "**********" at bounding box center [468, 465] width 451 height 273
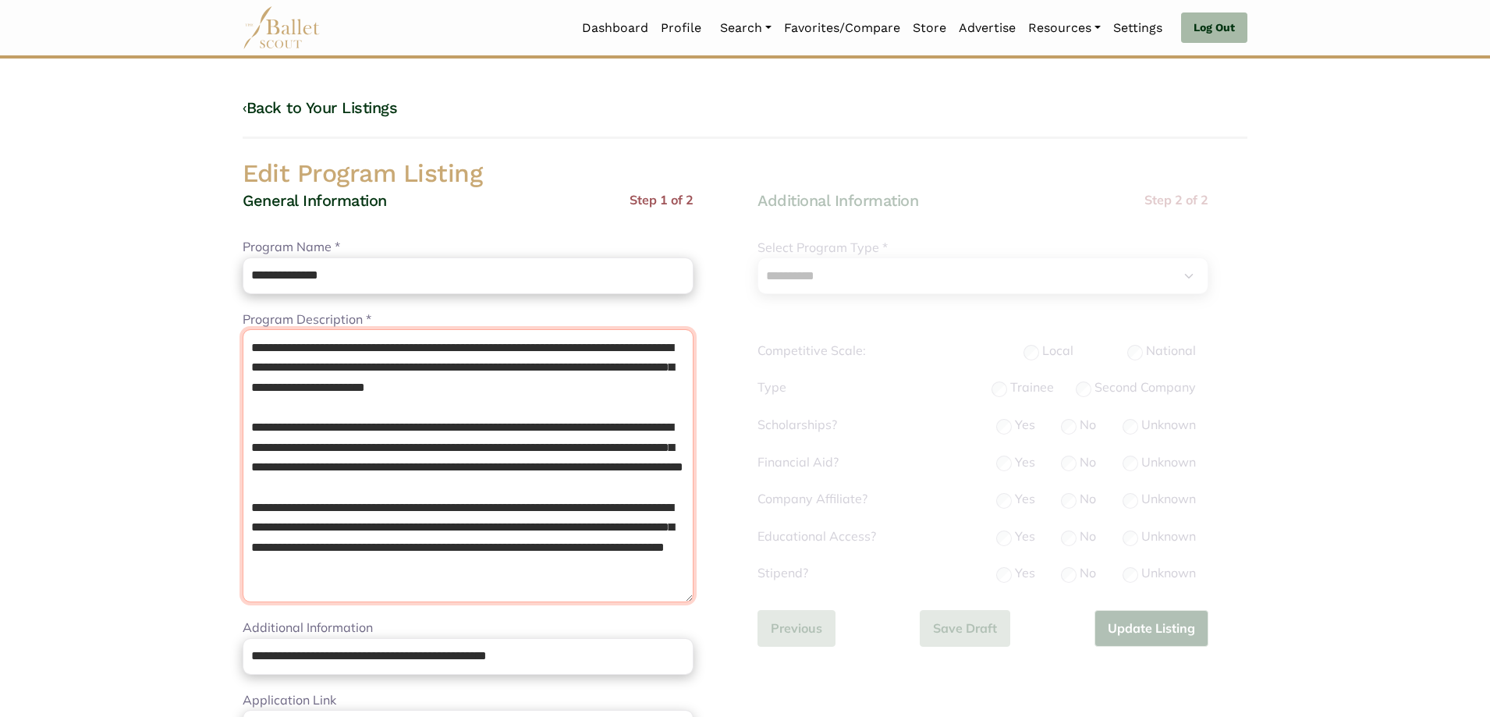
scroll to position [3, 0]
type textarea "**********"
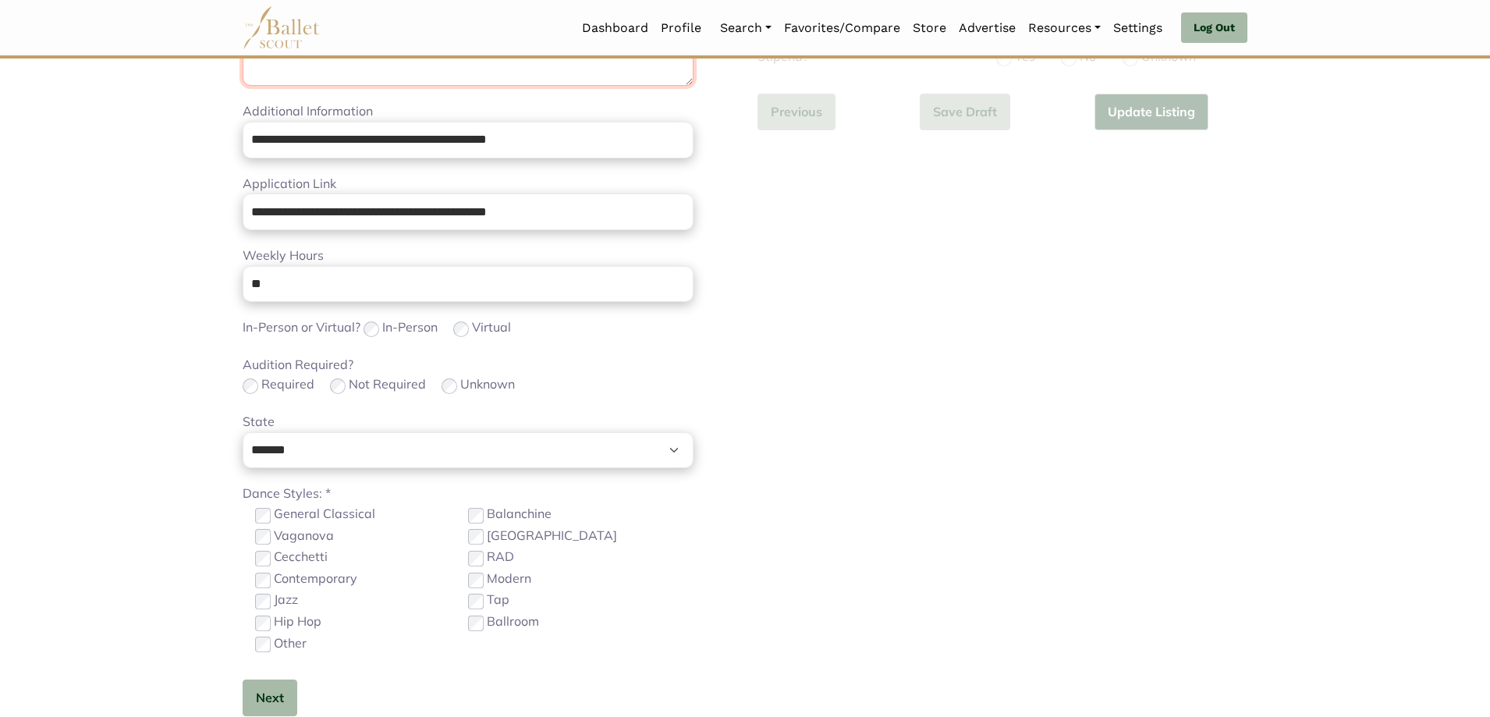
scroll to position [546, 0]
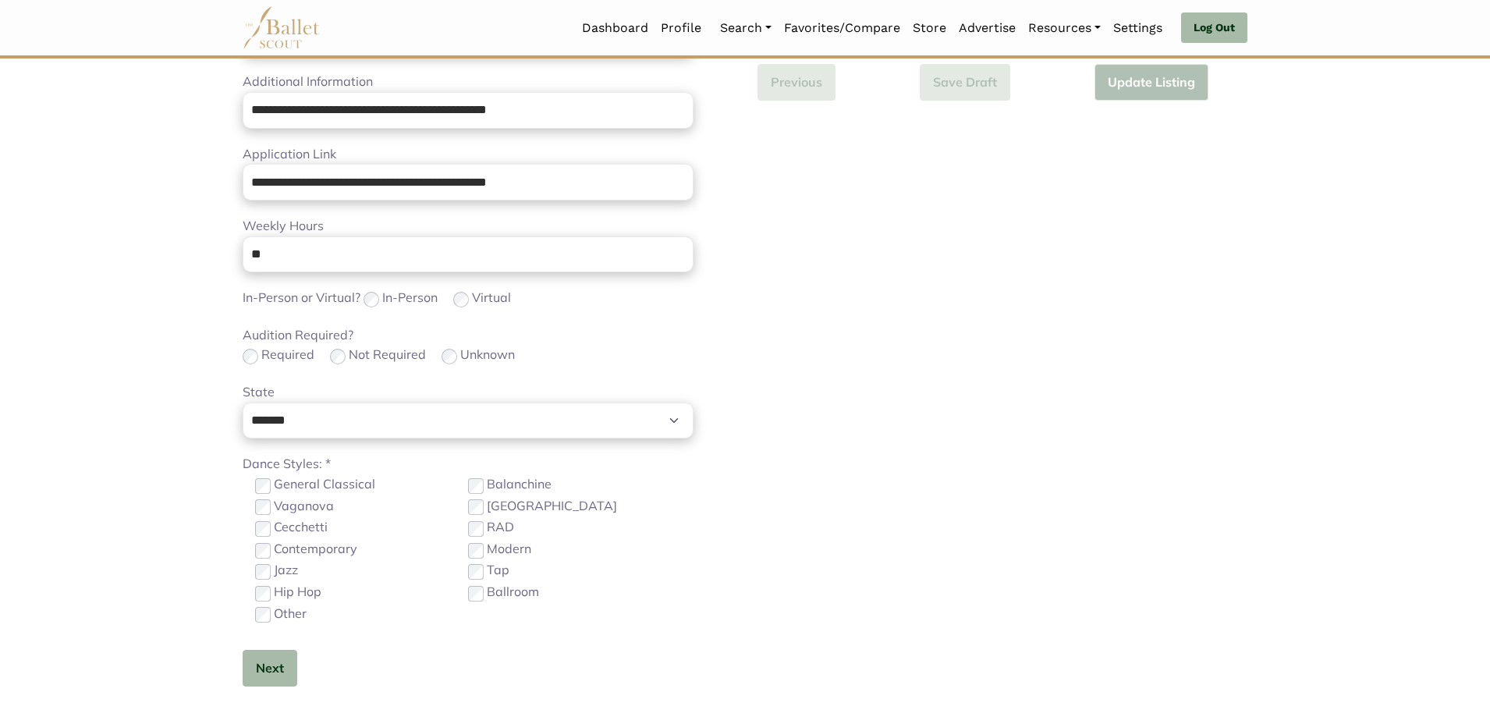
click at [287, 619] on label "Other" at bounding box center [290, 614] width 33 height 20
click at [302, 553] on label "Contemporary" at bounding box center [315, 549] width 83 height 20
click at [302, 663] on div "Next" at bounding box center [468, 668] width 451 height 37
click at [291, 667] on button "Next" at bounding box center [270, 668] width 55 height 37
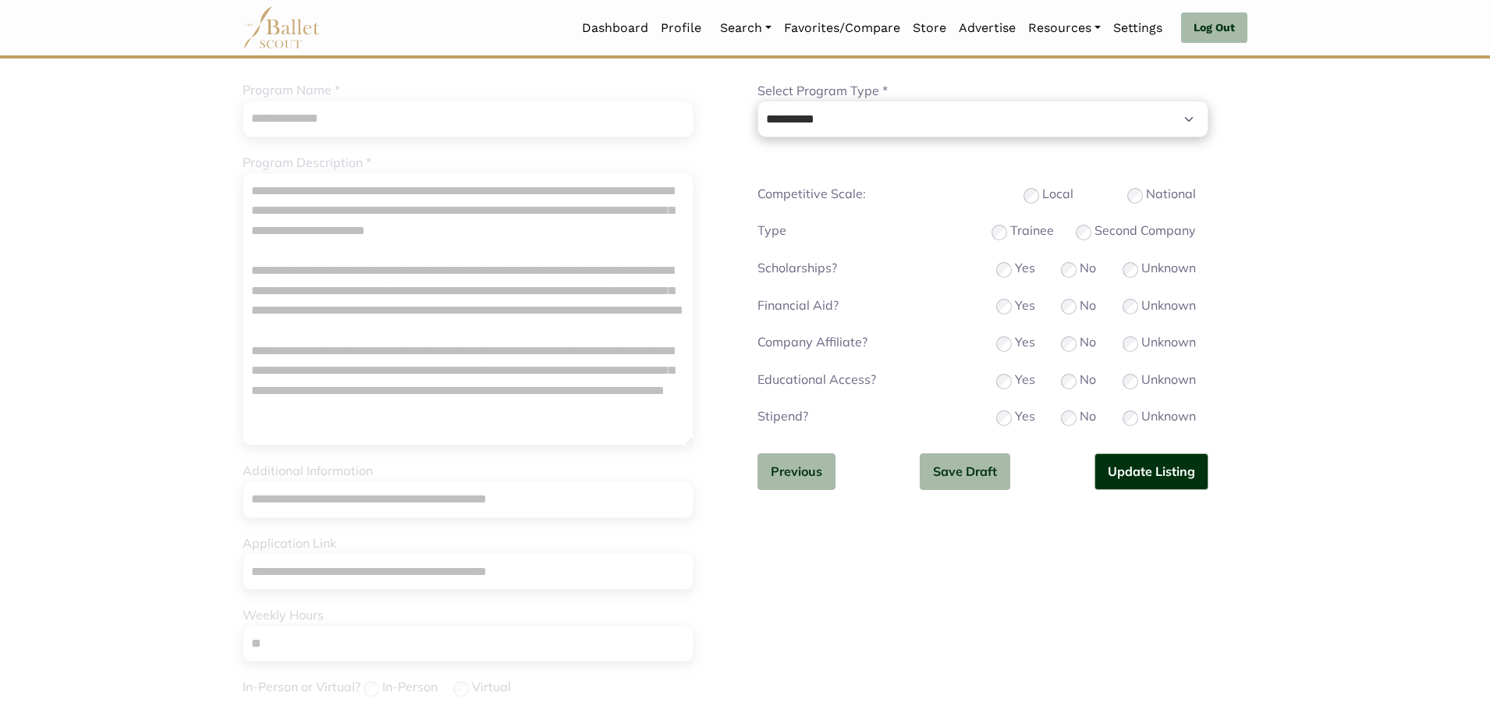
scroll to position [156, 0]
click at [1143, 468] on button "Update Listing" at bounding box center [1151, 472] width 114 height 37
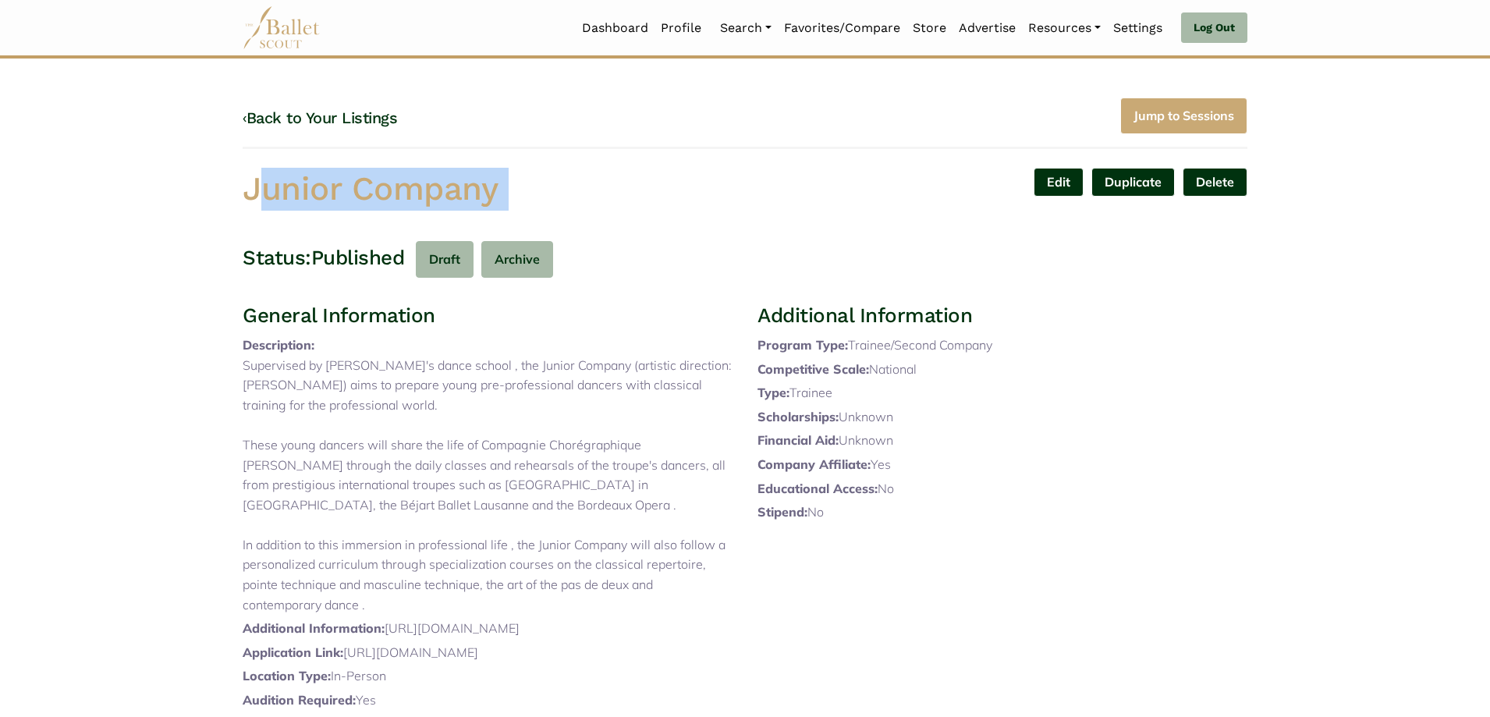
drag, startPoint x: 197, startPoint y: 179, endPoint x: 806, endPoint y: 172, distance: 609.2
click at [806, 172] on body "Loading... Please Wait Dashboard Profile" at bounding box center [745, 603] width 1490 height 1206
copy div "Junior Company Edit Duplicate Delete Are you sure? Yes No"
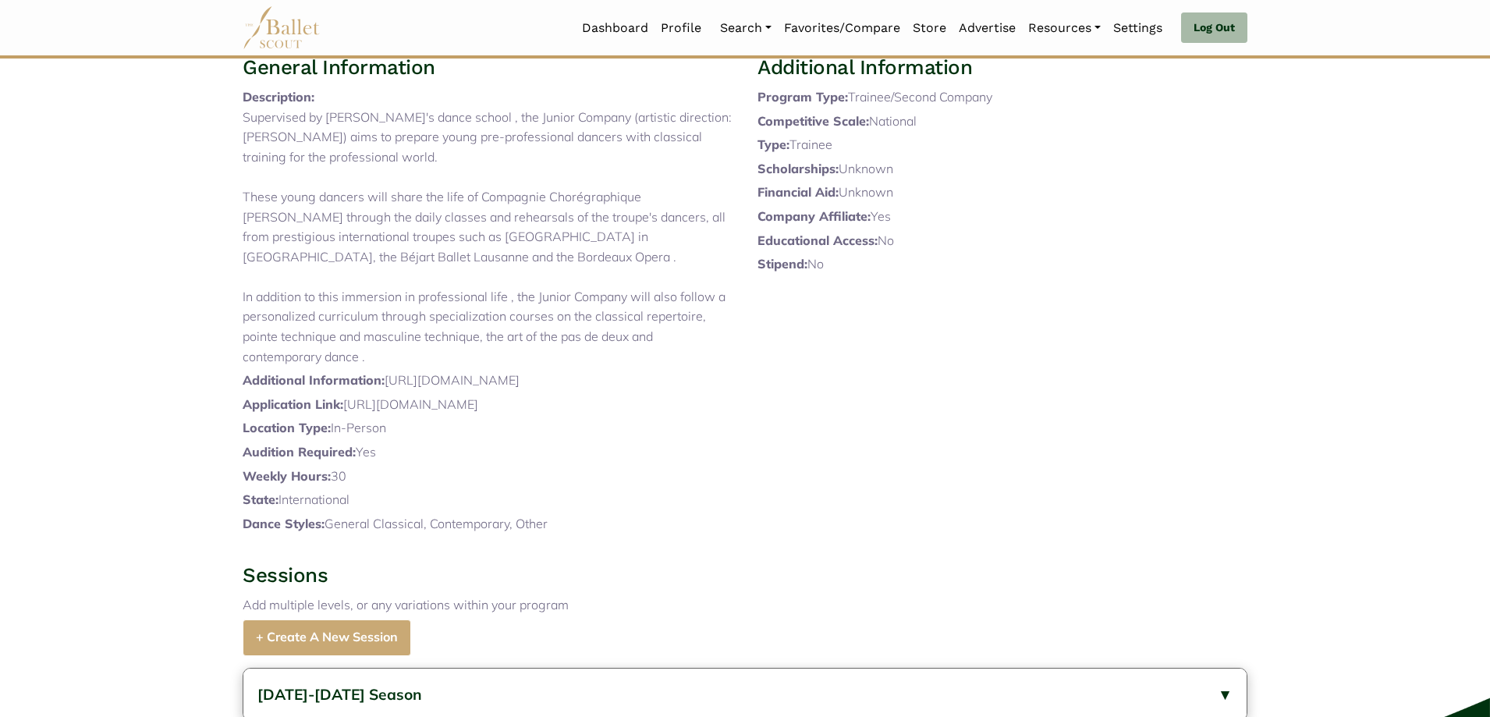
scroll to position [530, 0]
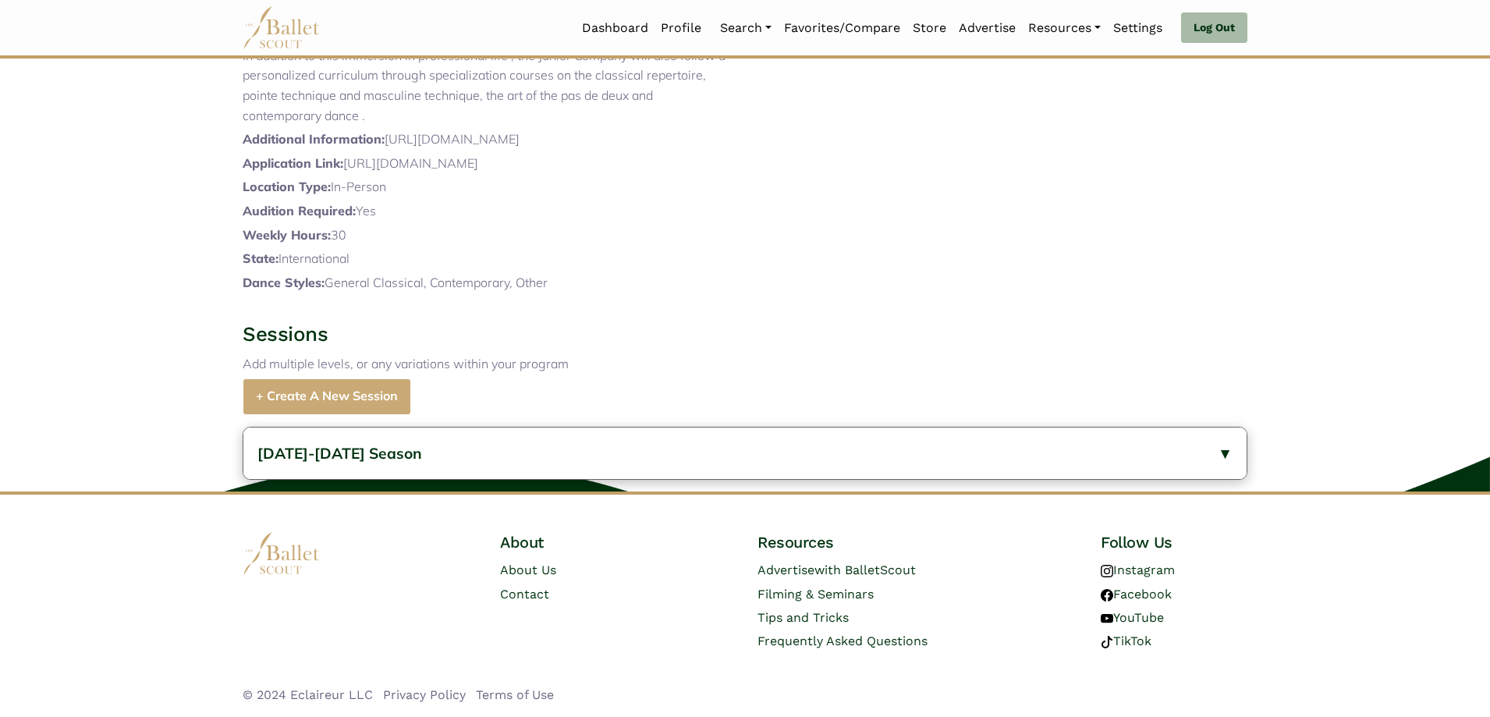
click at [407, 480] on div "[DATE]-[DATE] Season General Information Description: Age Range: - 22 Date Rang…" at bounding box center [745, 453] width 1490 height 77
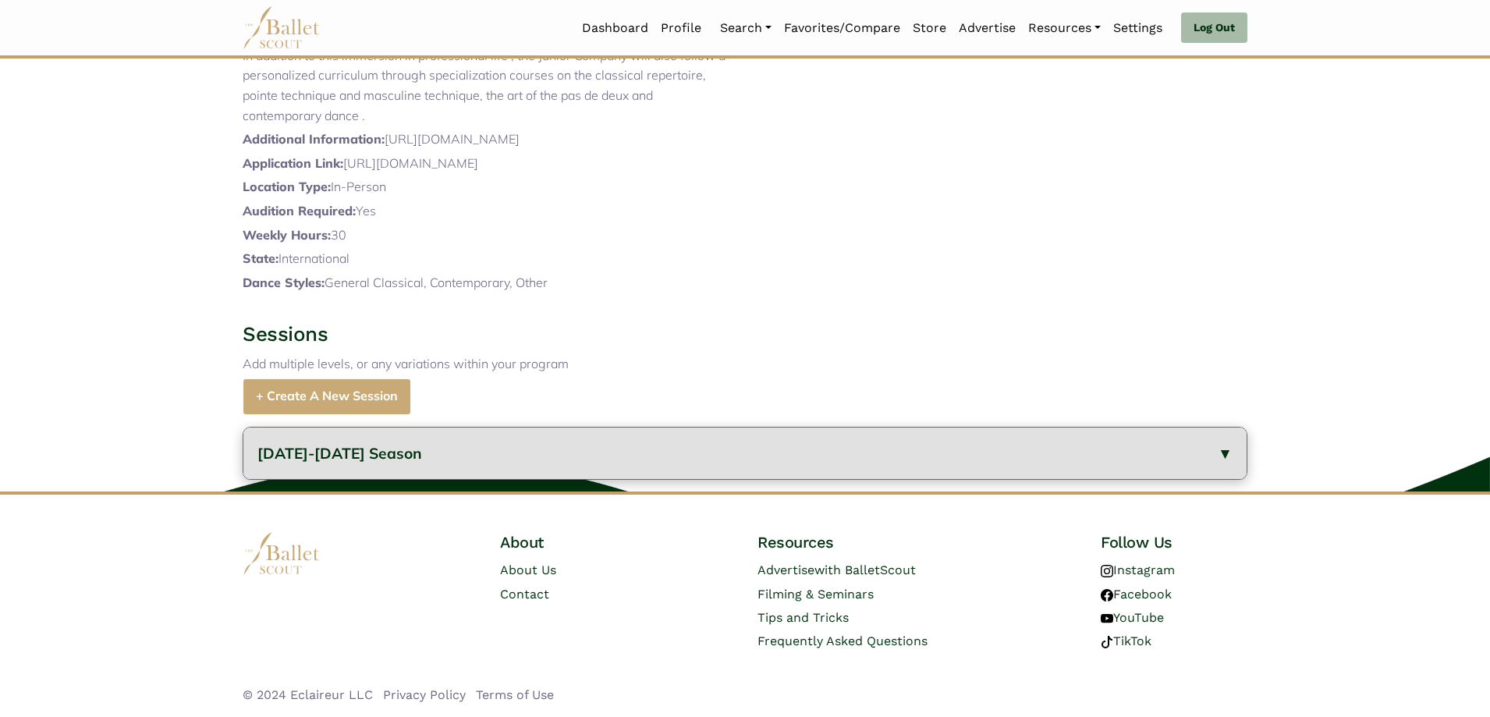
click at [435, 460] on button "[DATE]-[DATE] Season" at bounding box center [744, 453] width 1003 height 52
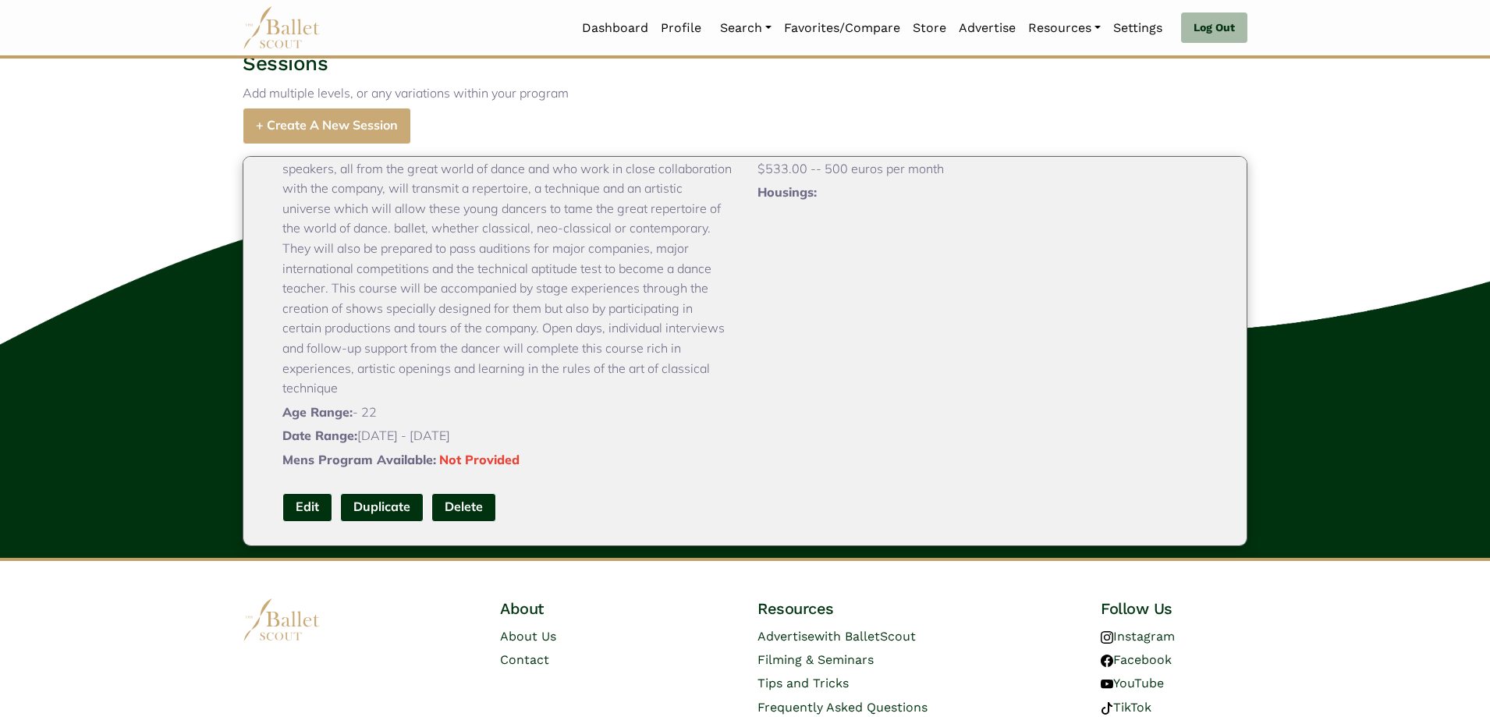
scroll to position [866, 0]
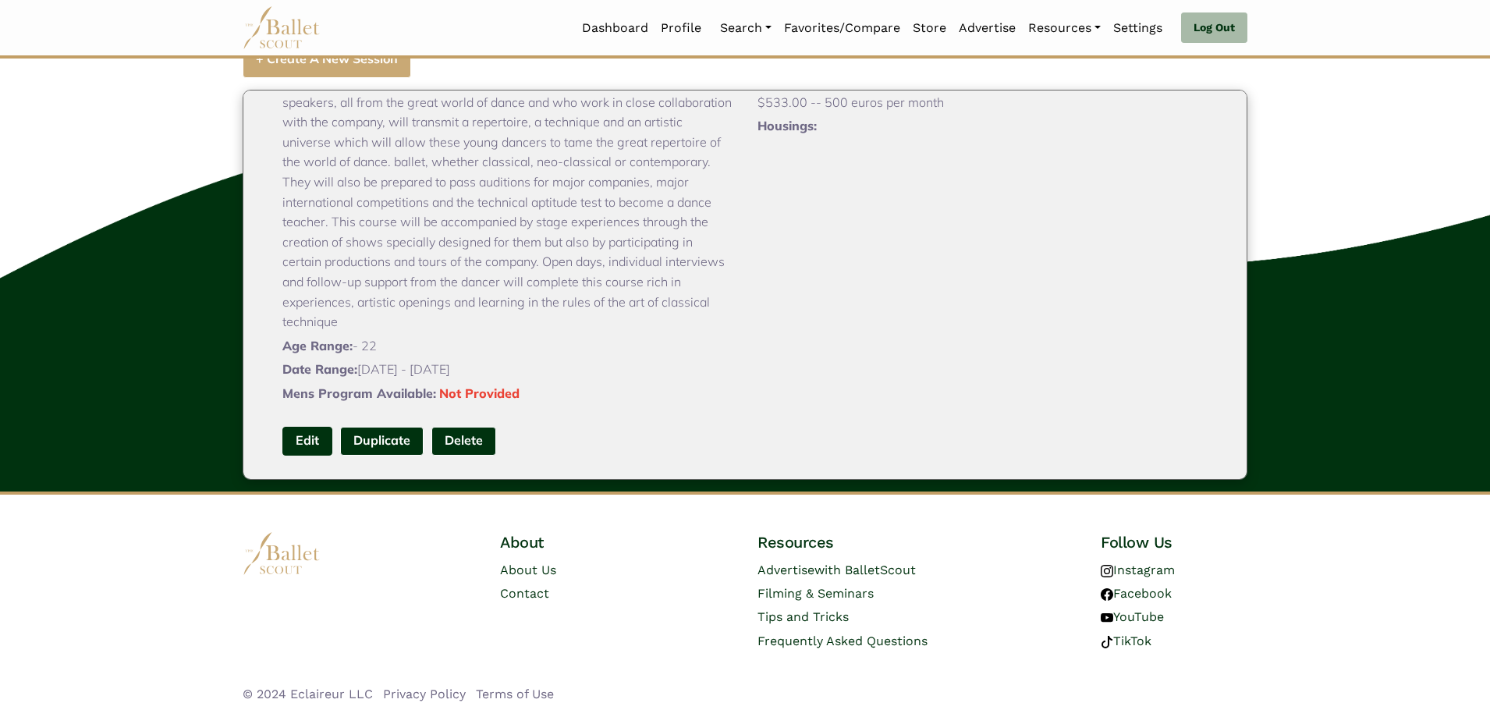
click at [312, 447] on link "Edit" at bounding box center [307, 441] width 50 height 29
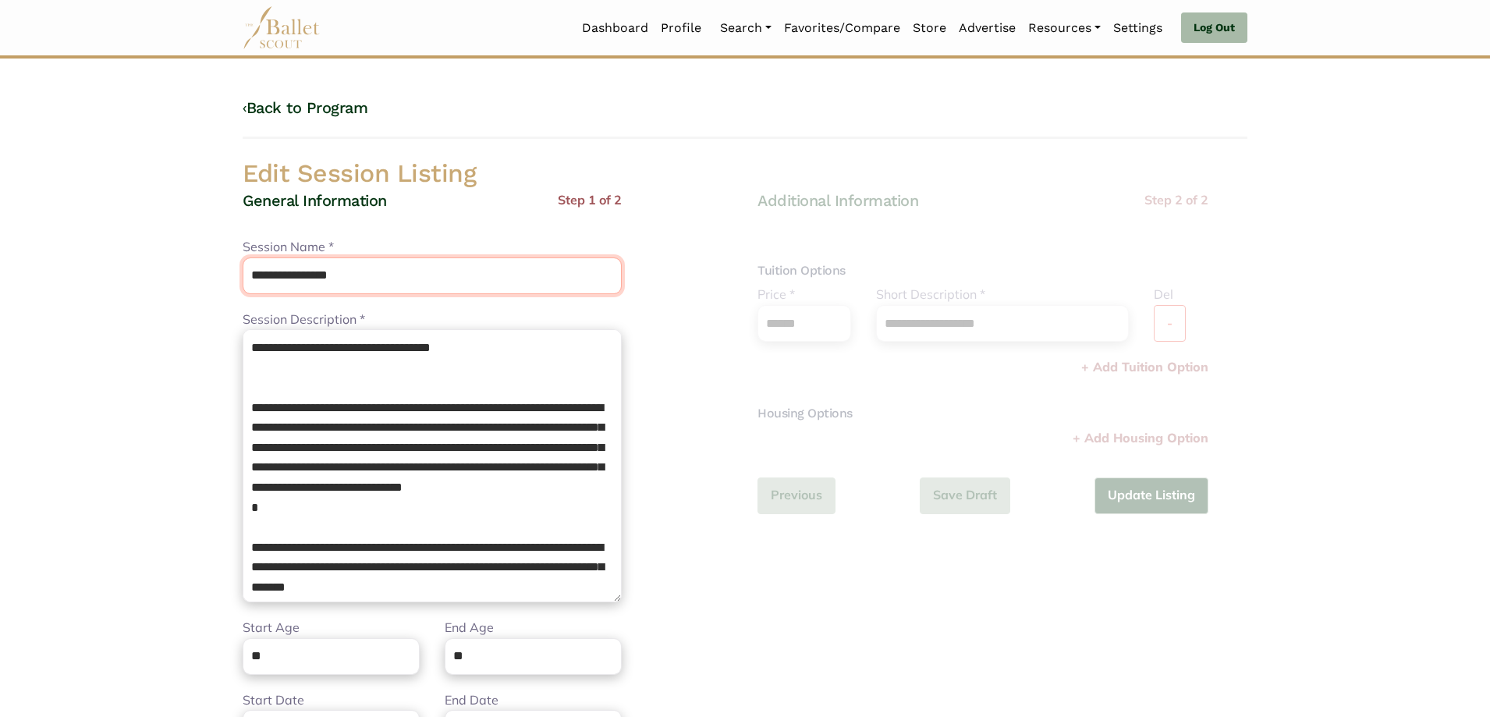
drag, startPoint x: 236, startPoint y: 271, endPoint x: 10, endPoint y: 257, distance: 226.6
click at [1, 260] on body "Loading... Please Wait Dashboard Profile" at bounding box center [745, 567] width 1490 height 1134
paste input "text"
type input "**********"
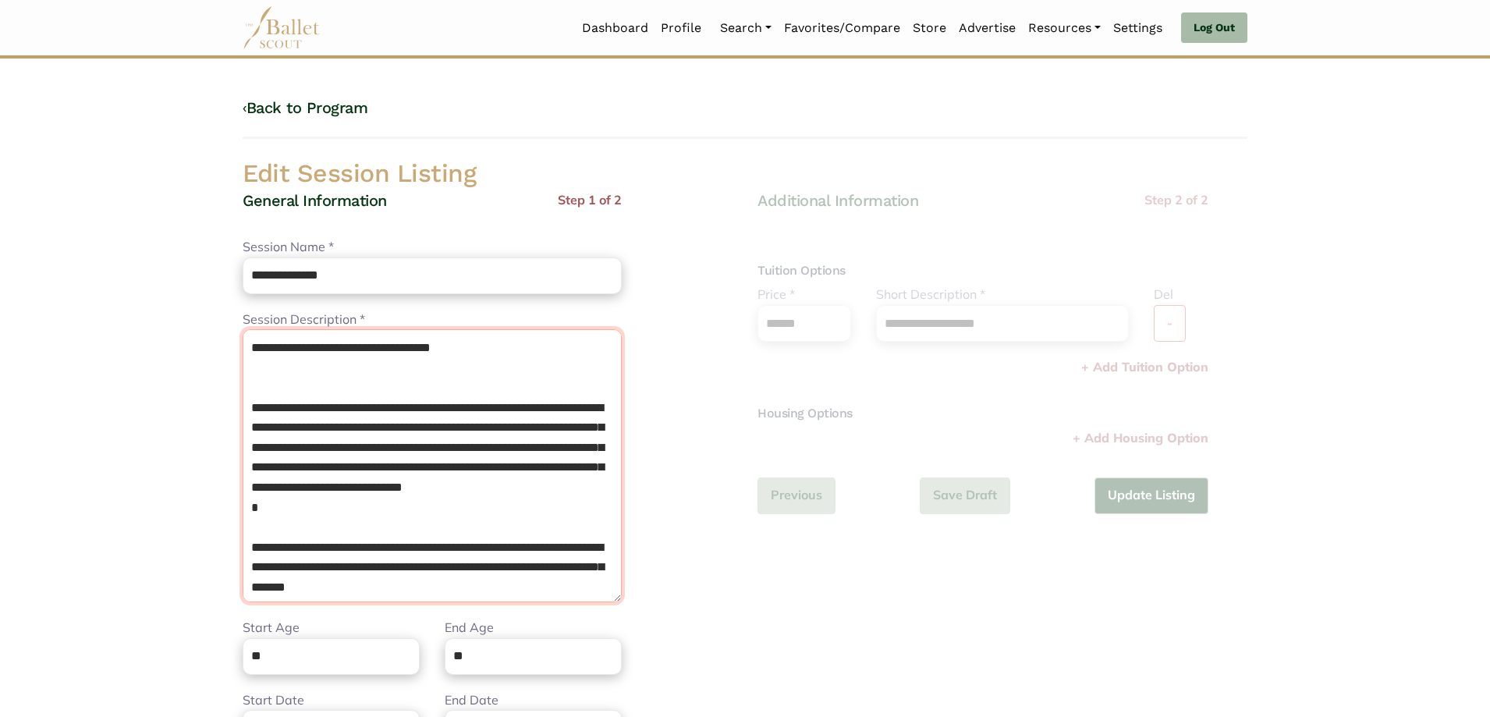
scroll to position [263, 0]
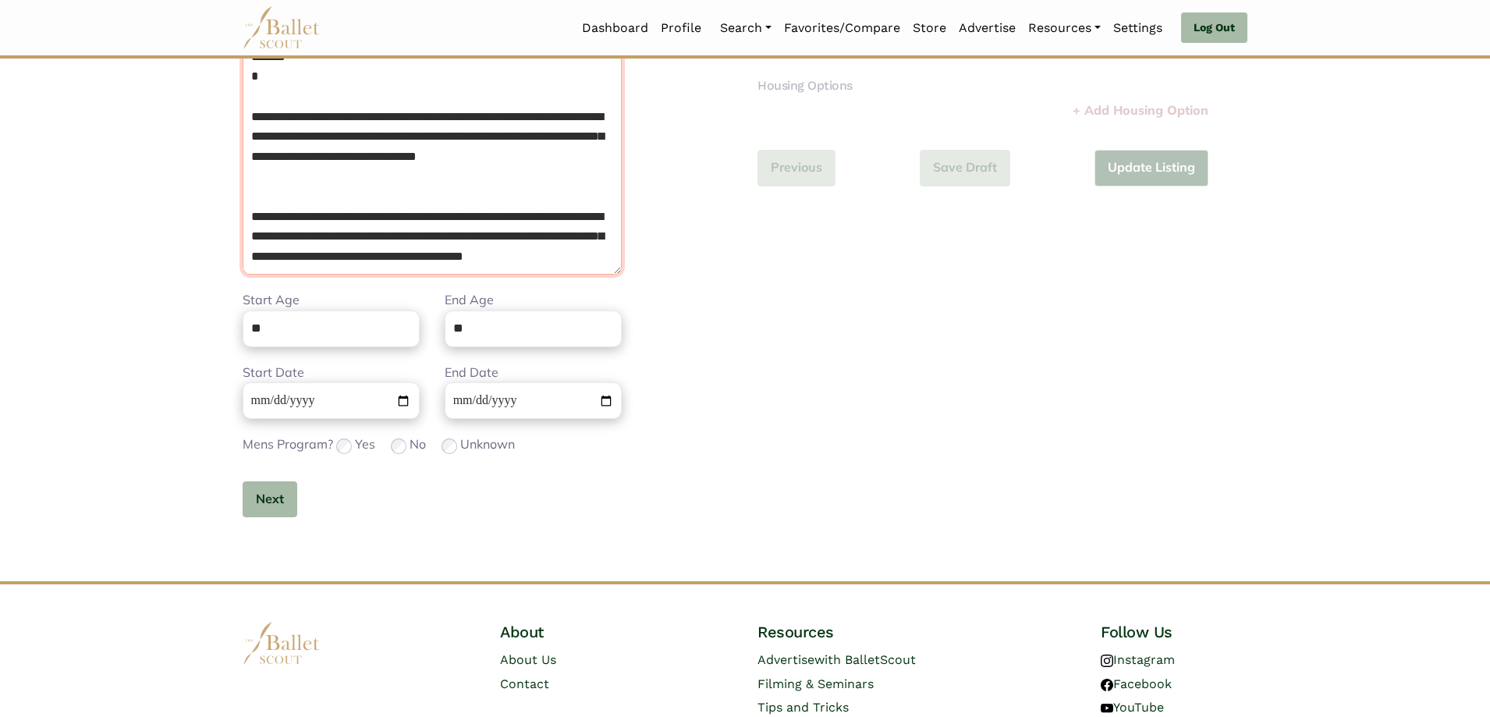
drag, startPoint x: 254, startPoint y: 349, endPoint x: 874, endPoint y: 747, distance: 737.1
click at [874, 716] on html "Loading... Please Wait Dashboard Profile Organizations" at bounding box center [745, 239] width 1490 height 1134
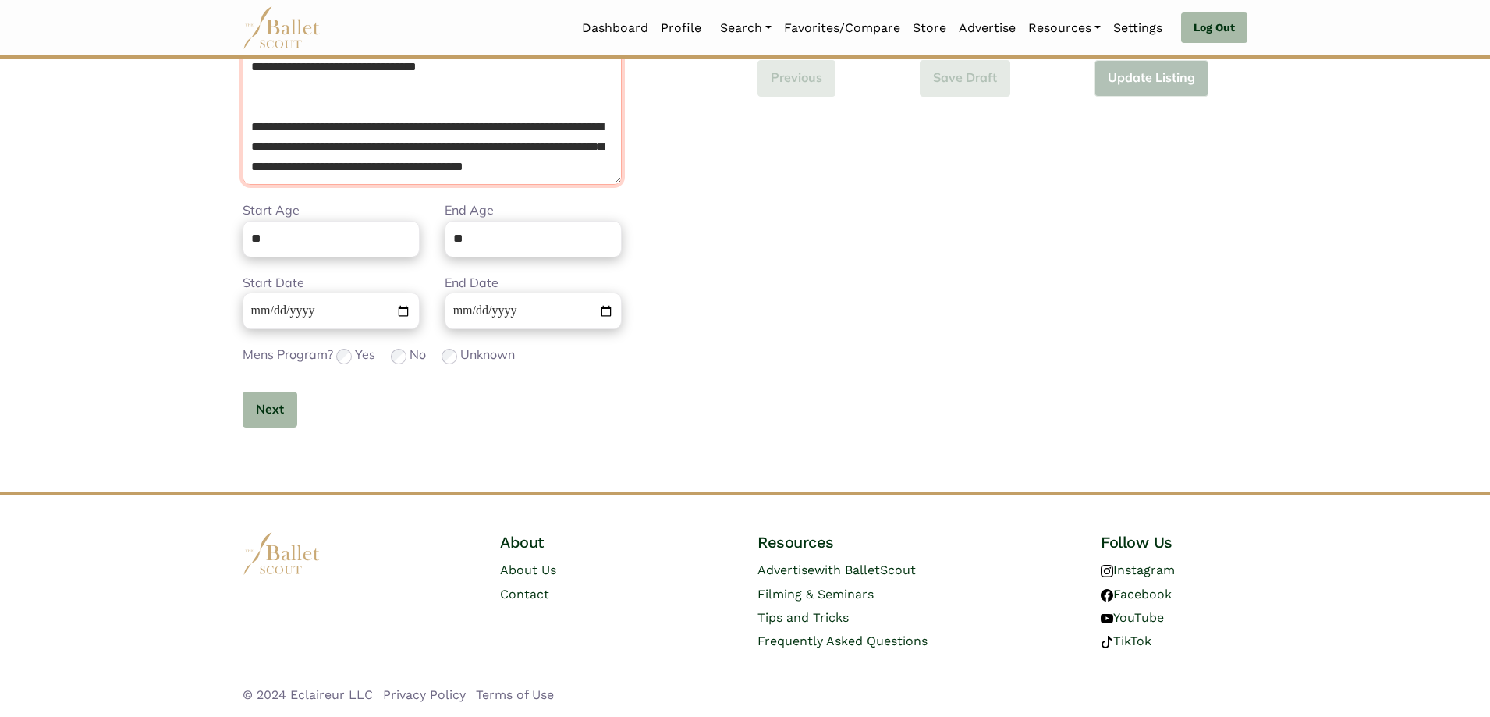
paste textarea "**********"
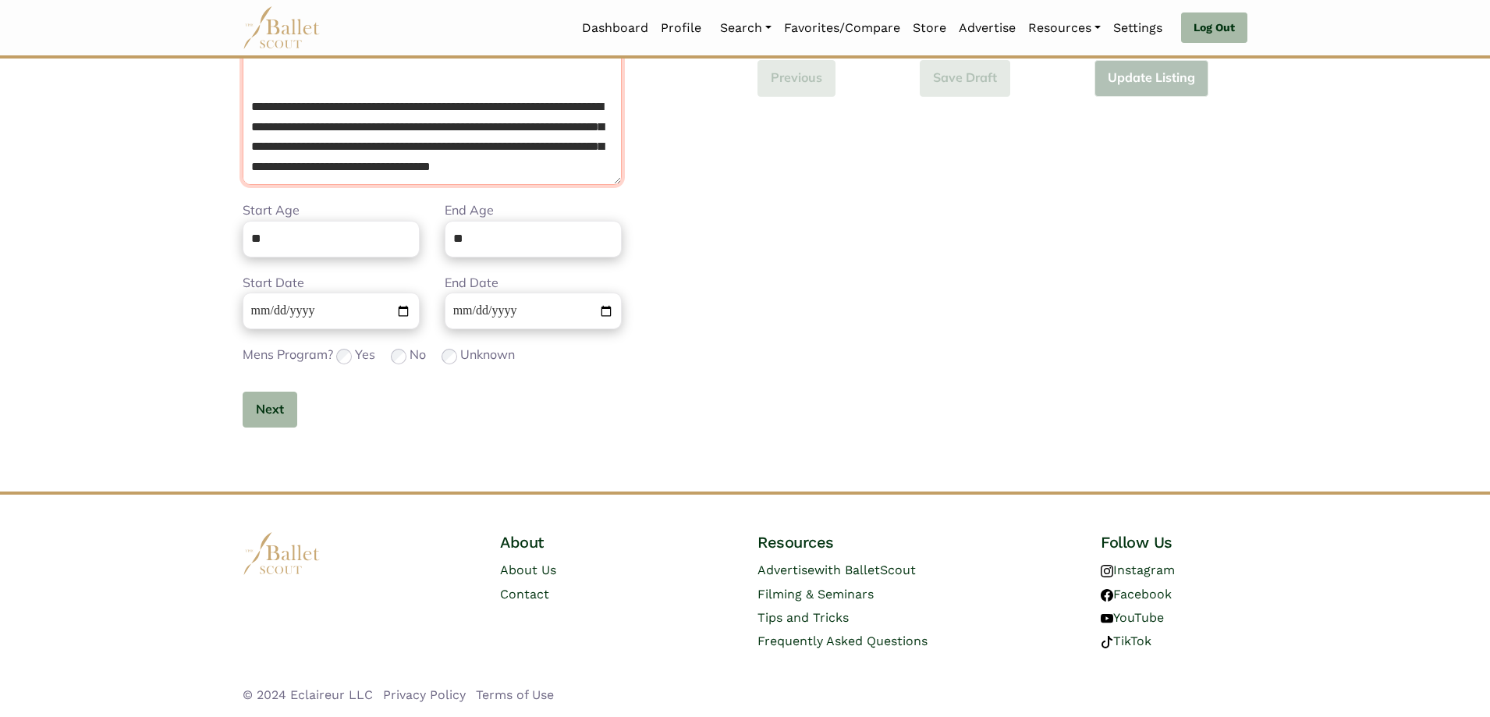
paste textarea "**********"
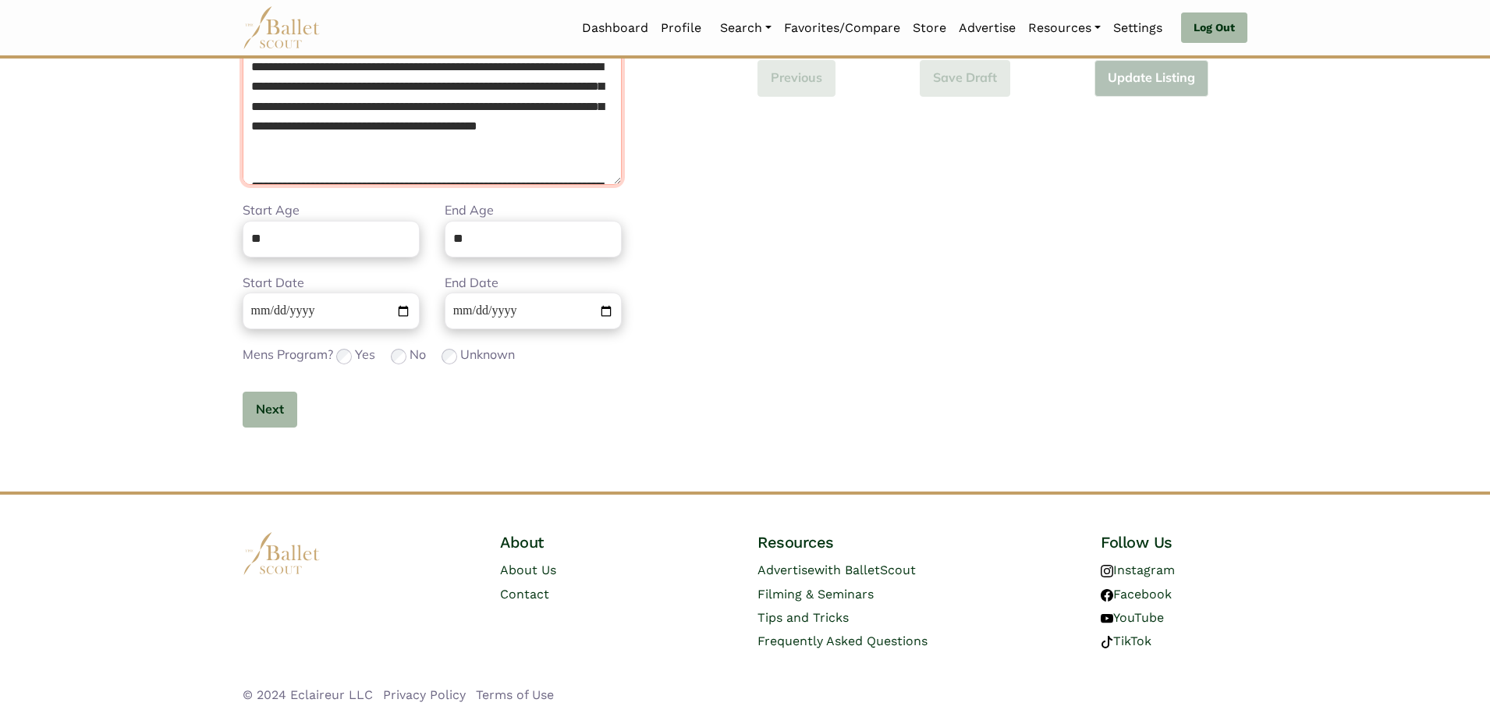
paste textarea "**********"
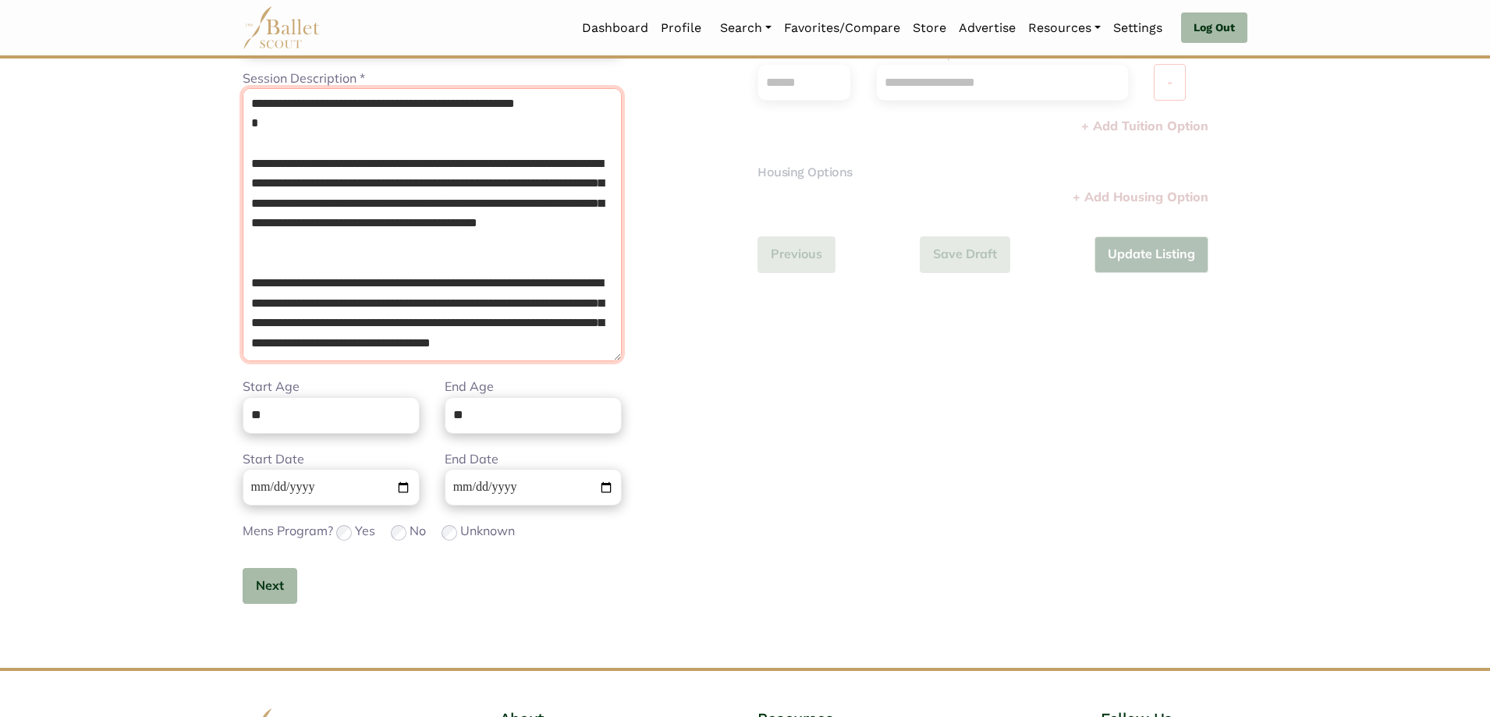
click at [331, 236] on textarea "**********" at bounding box center [432, 224] width 379 height 273
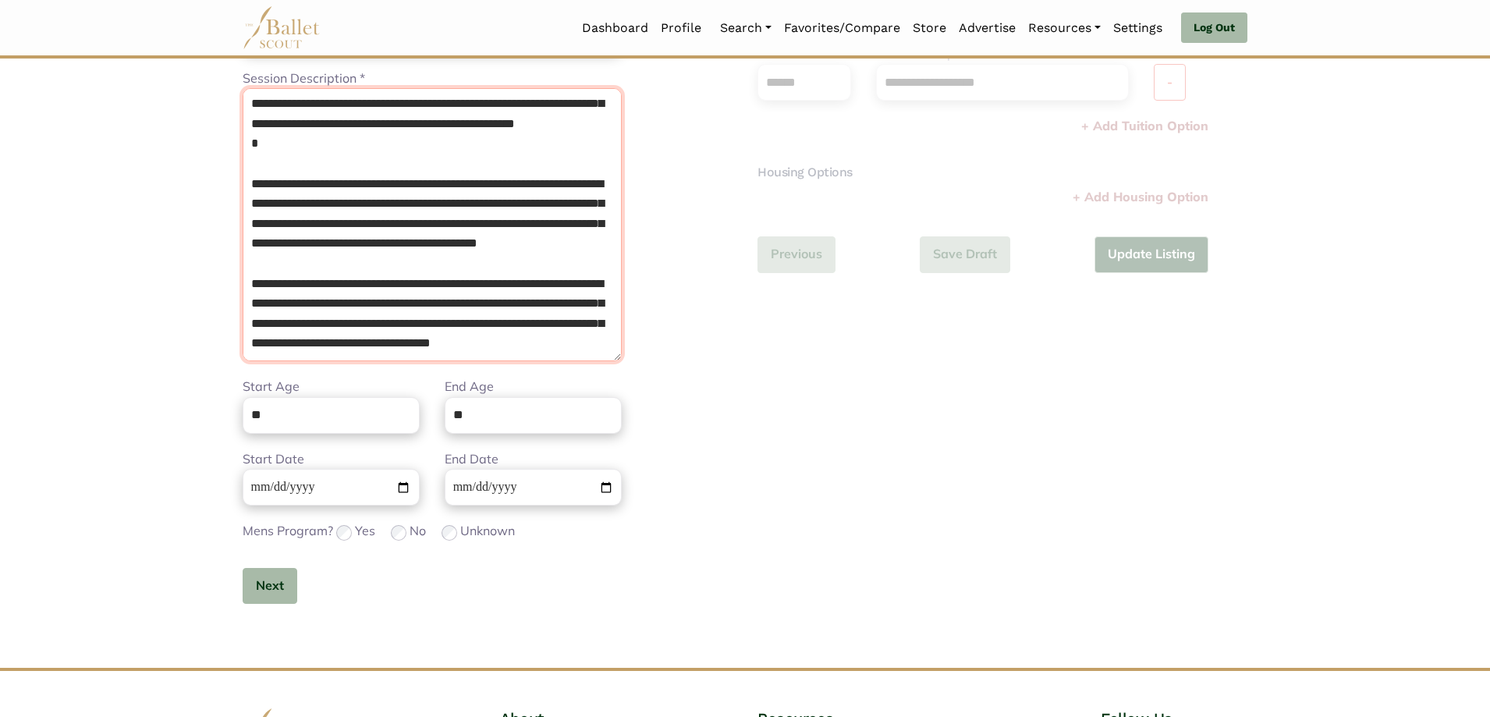
scroll to position [743, 0]
click at [295, 210] on textarea "**********" at bounding box center [432, 224] width 379 height 273
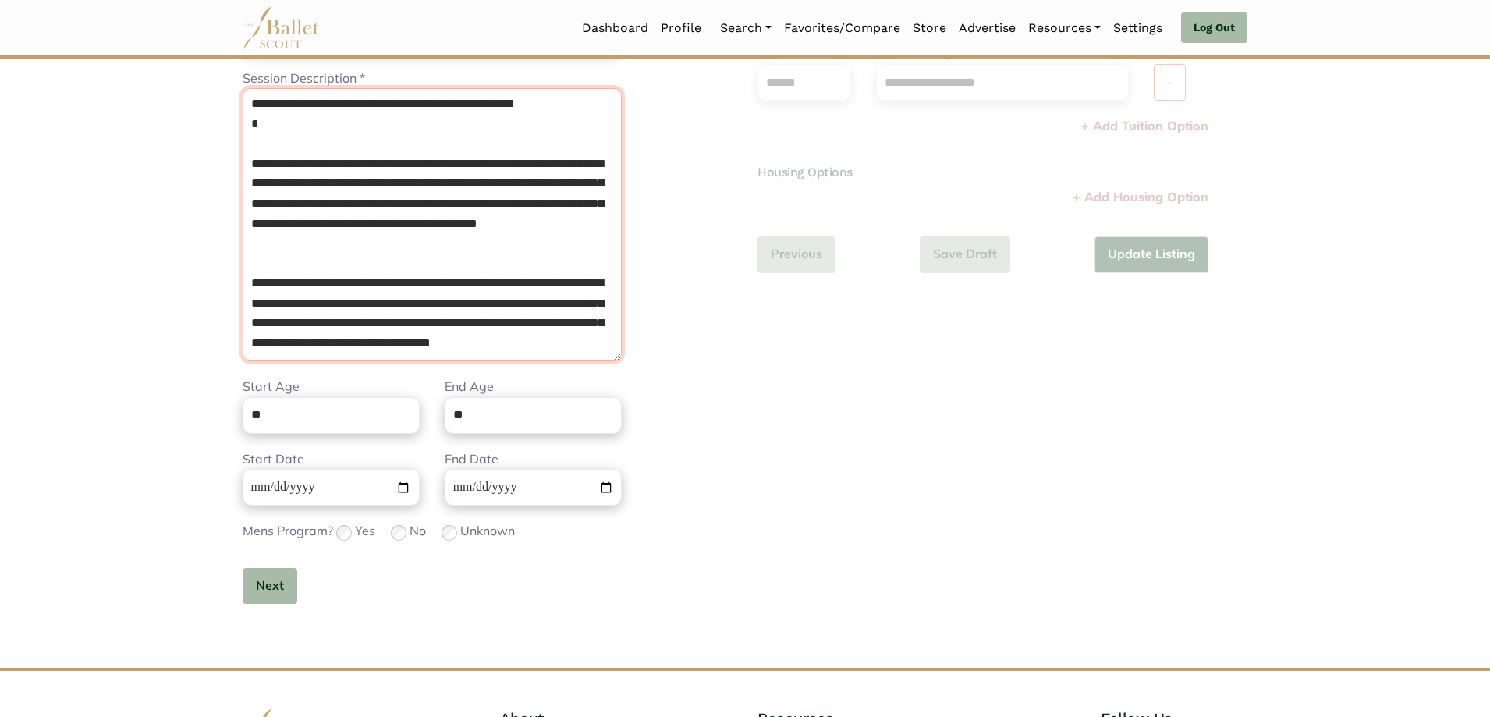
scroll to position [122, 0]
type textarea "**********"
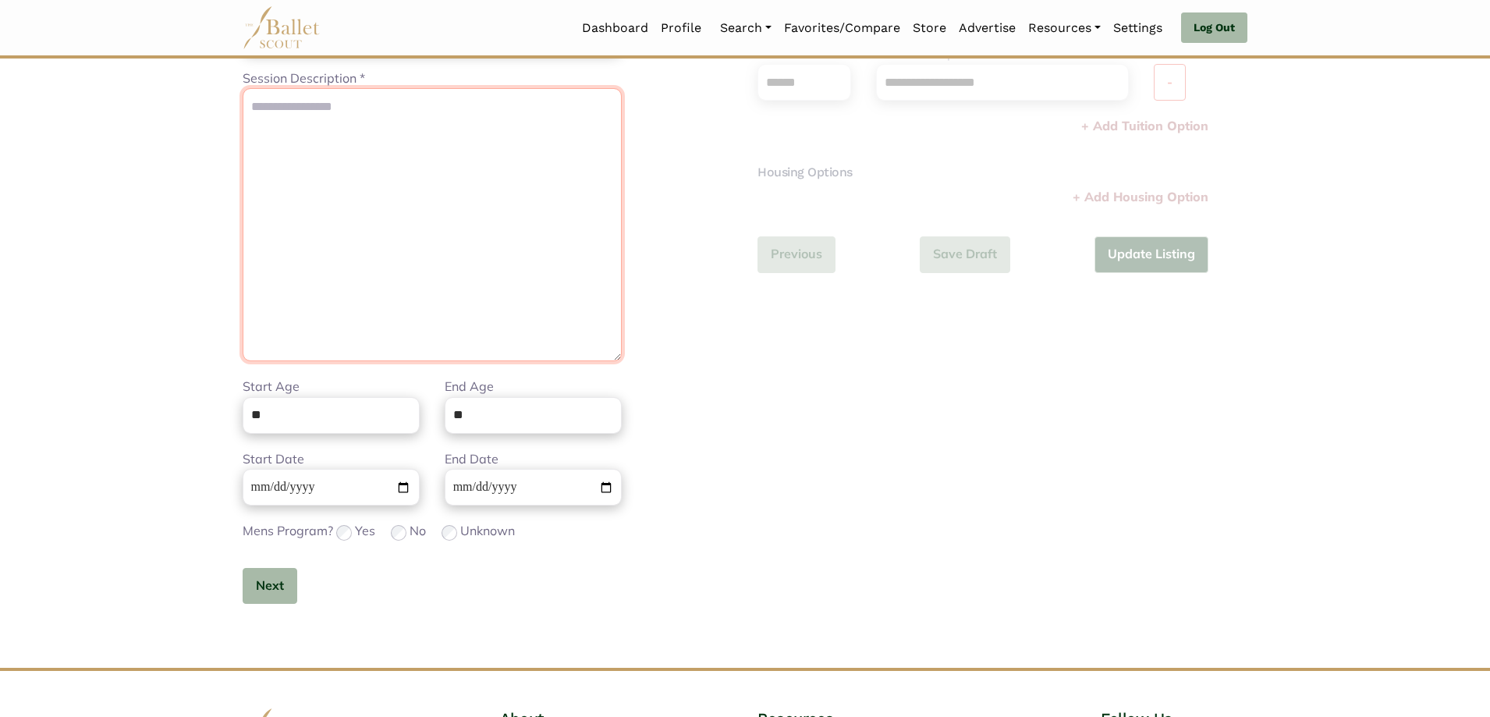
scroll to position [0, 0]
paste textarea "**********"
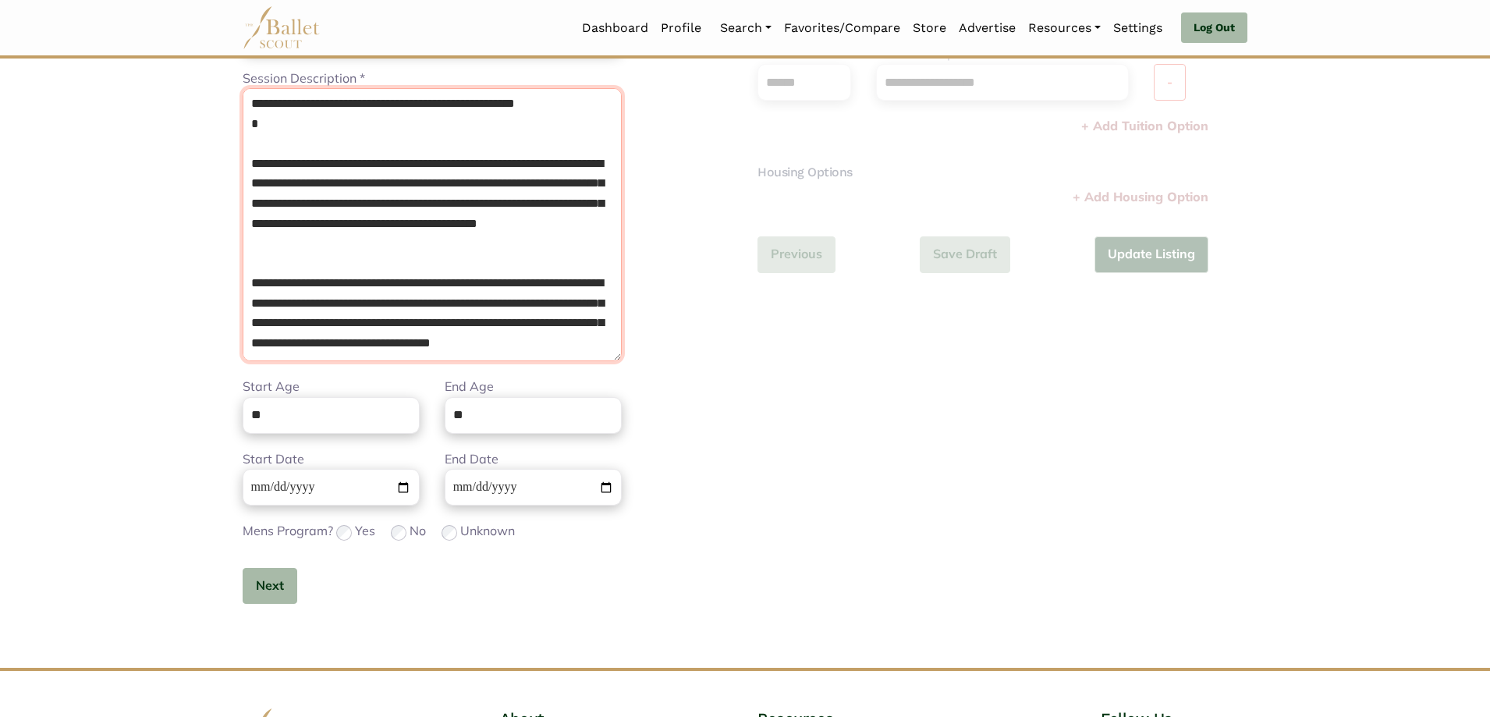
scroll to position [122, 0]
click at [296, 242] on textarea "**********" at bounding box center [432, 224] width 379 height 273
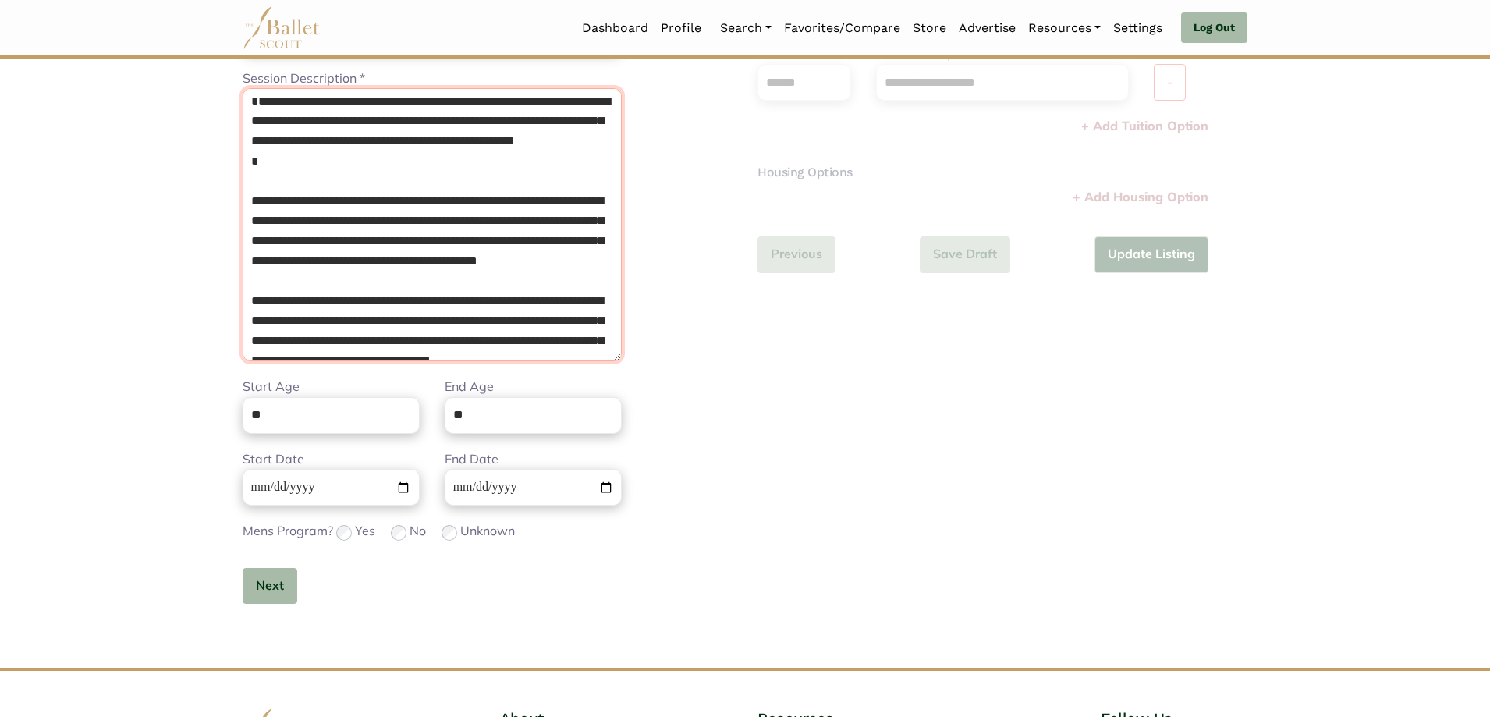
scroll to position [0, 0]
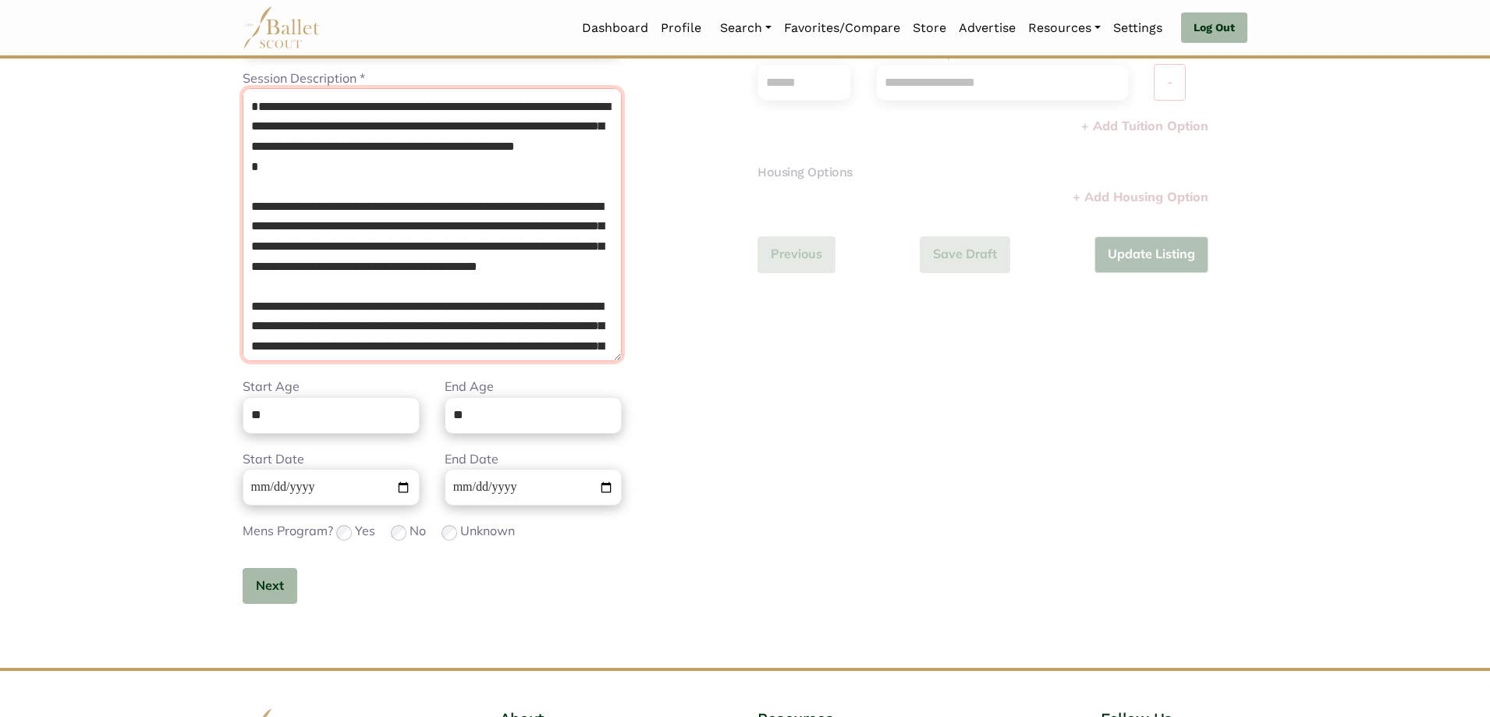
click at [310, 222] on textarea "**********" at bounding box center [432, 224] width 379 height 273
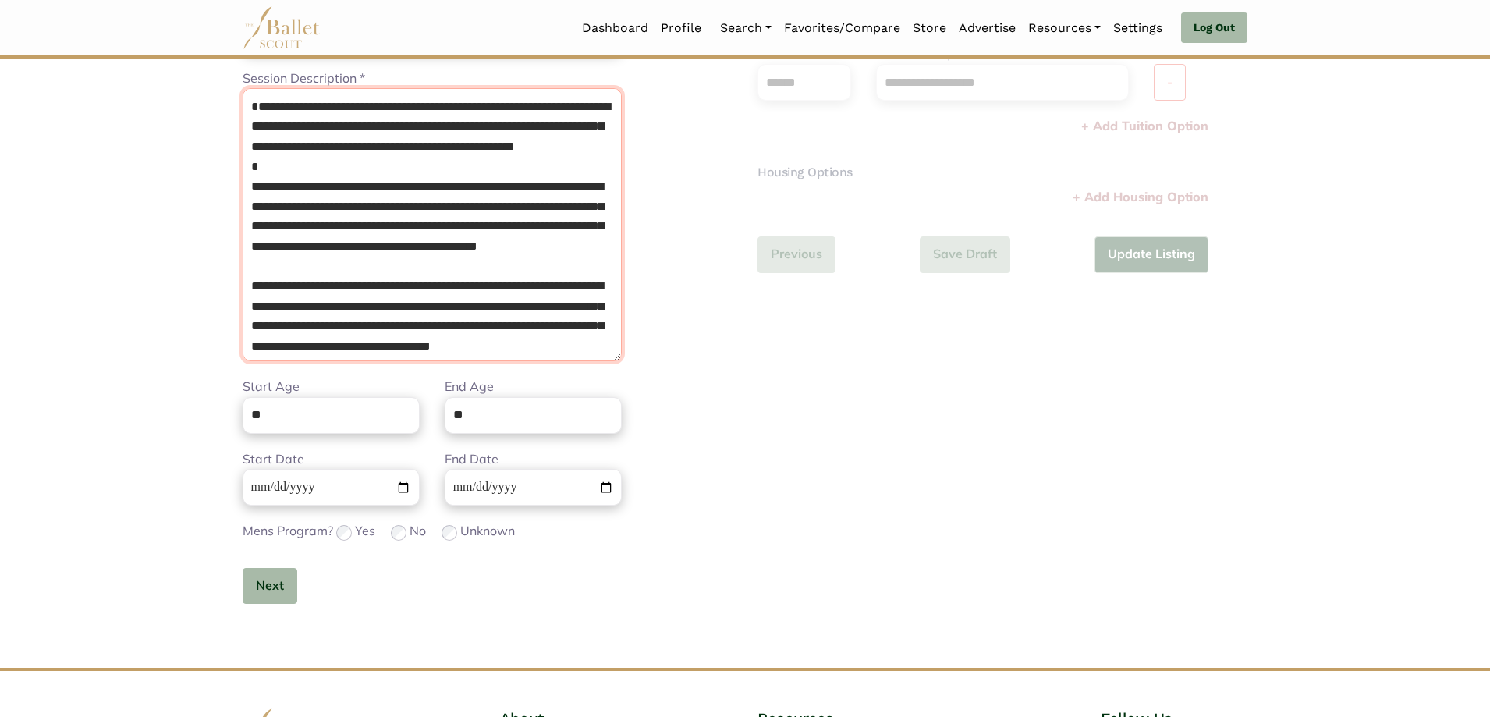
click at [245, 122] on textarea "**********" at bounding box center [432, 224] width 379 height 273
type textarea "**********"
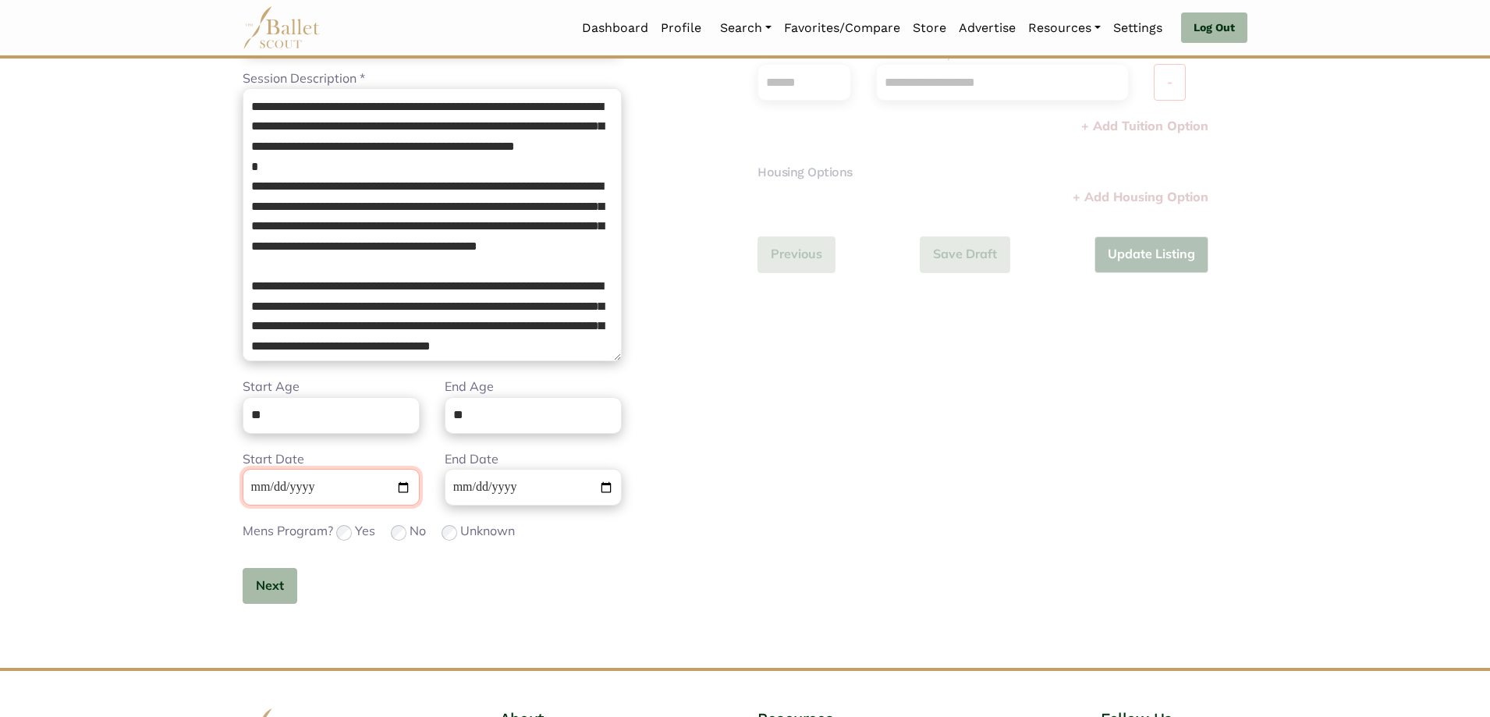
click at [260, 485] on input "**********" at bounding box center [331, 487] width 177 height 37
click at [288, 486] on input "Start Date" at bounding box center [331, 487] width 177 height 37
drag, startPoint x: 298, startPoint y: 590, endPoint x: 283, endPoint y: 583, distance: 16.7
click at [294, 589] on div "Next" at bounding box center [432, 586] width 379 height 37
click at [282, 582] on button "Next" at bounding box center [270, 586] width 55 height 37
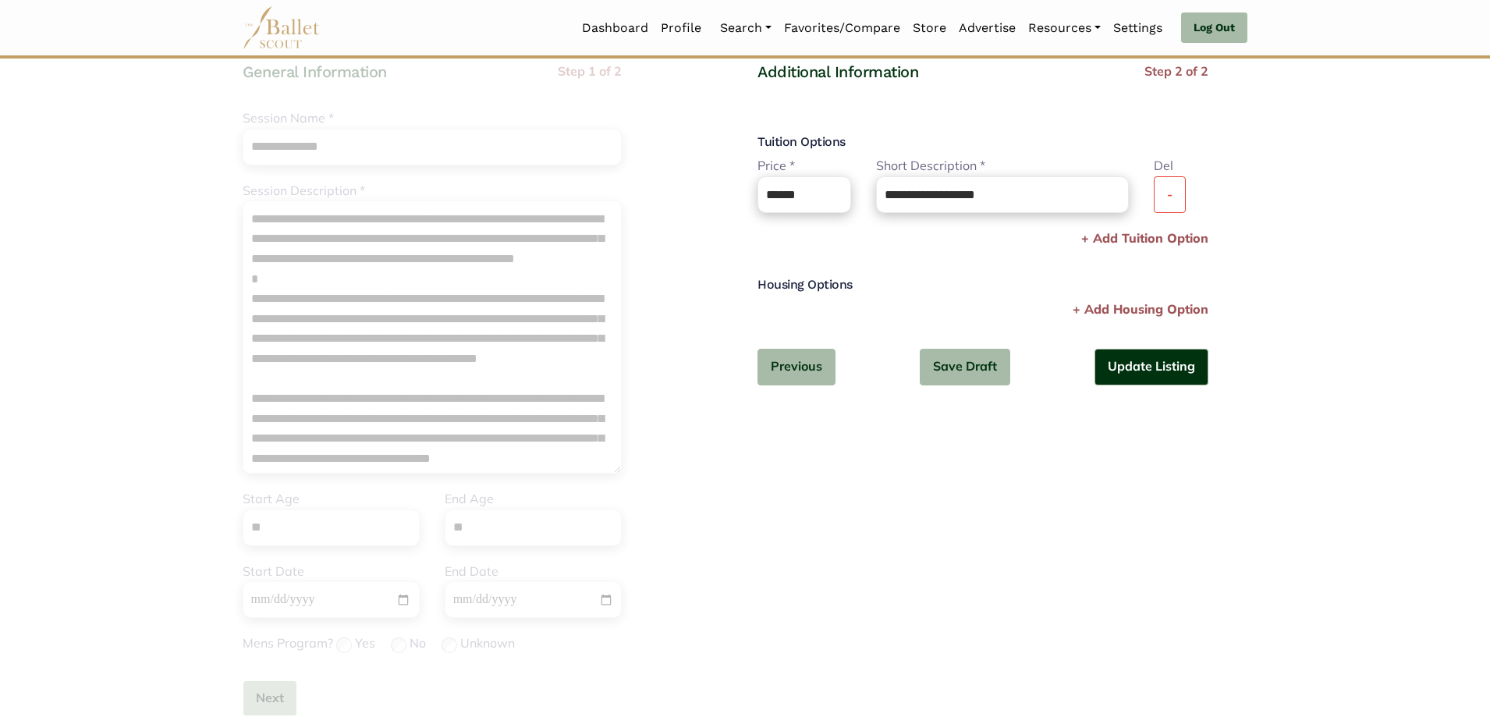
scroll to position [7, 0]
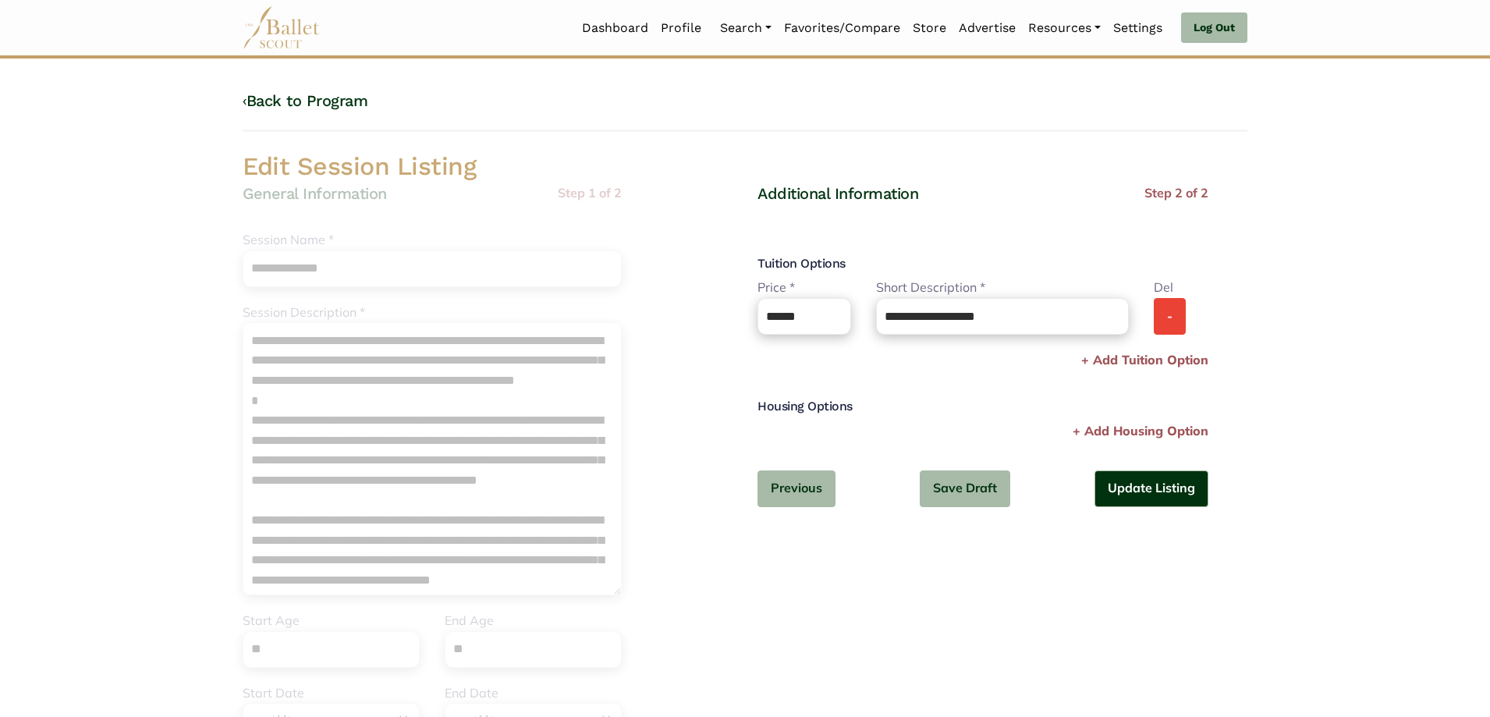
click at [1157, 318] on button "-" at bounding box center [1170, 316] width 32 height 37
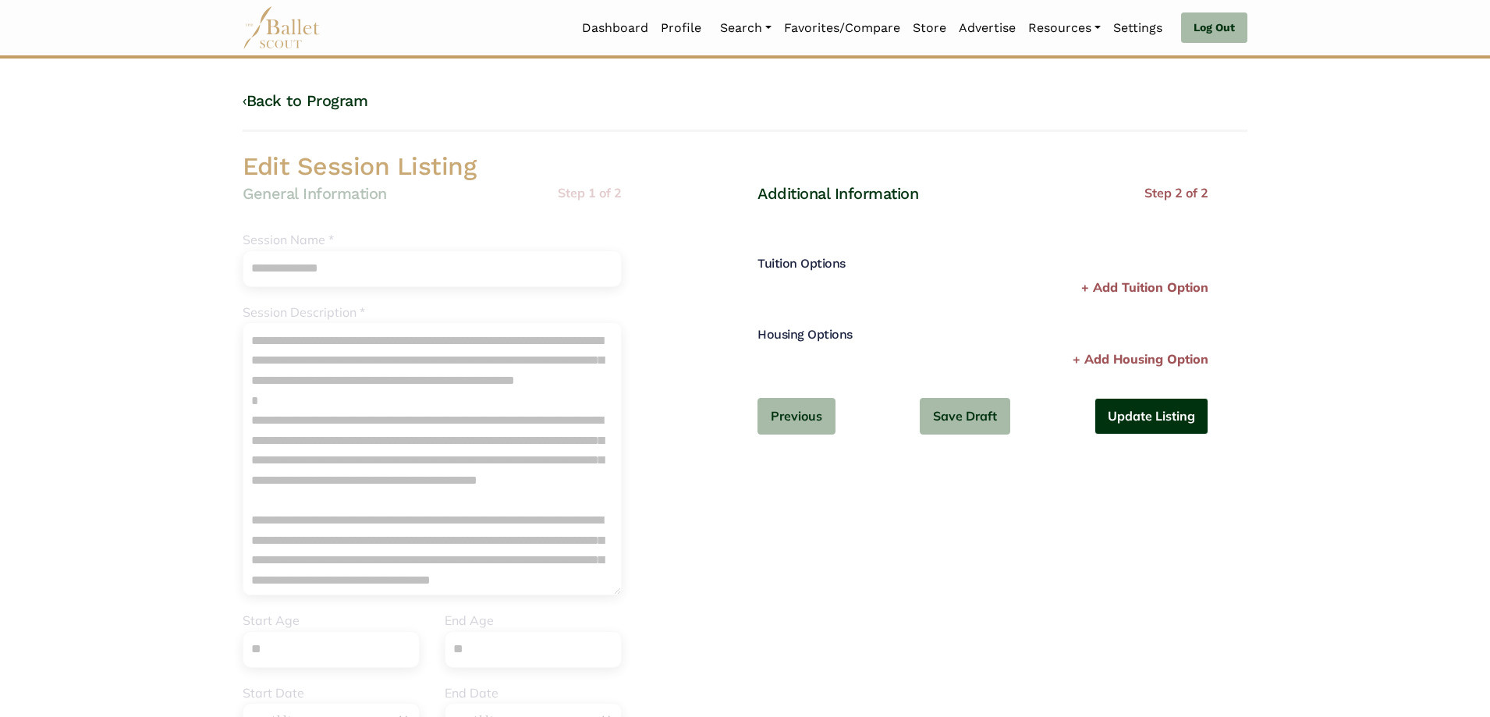
click at [1156, 406] on button "Update Listing" at bounding box center [1151, 416] width 114 height 37
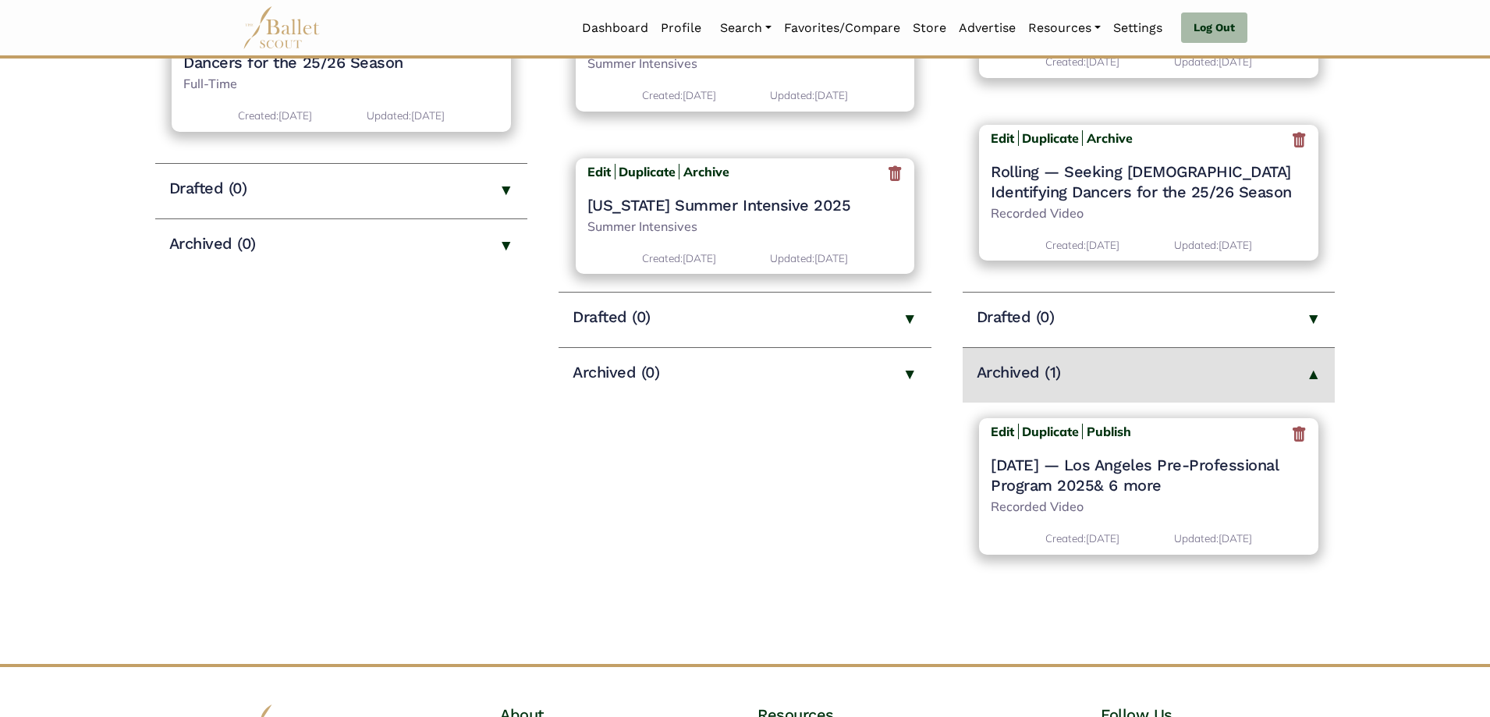
scroll to position [390, 0]
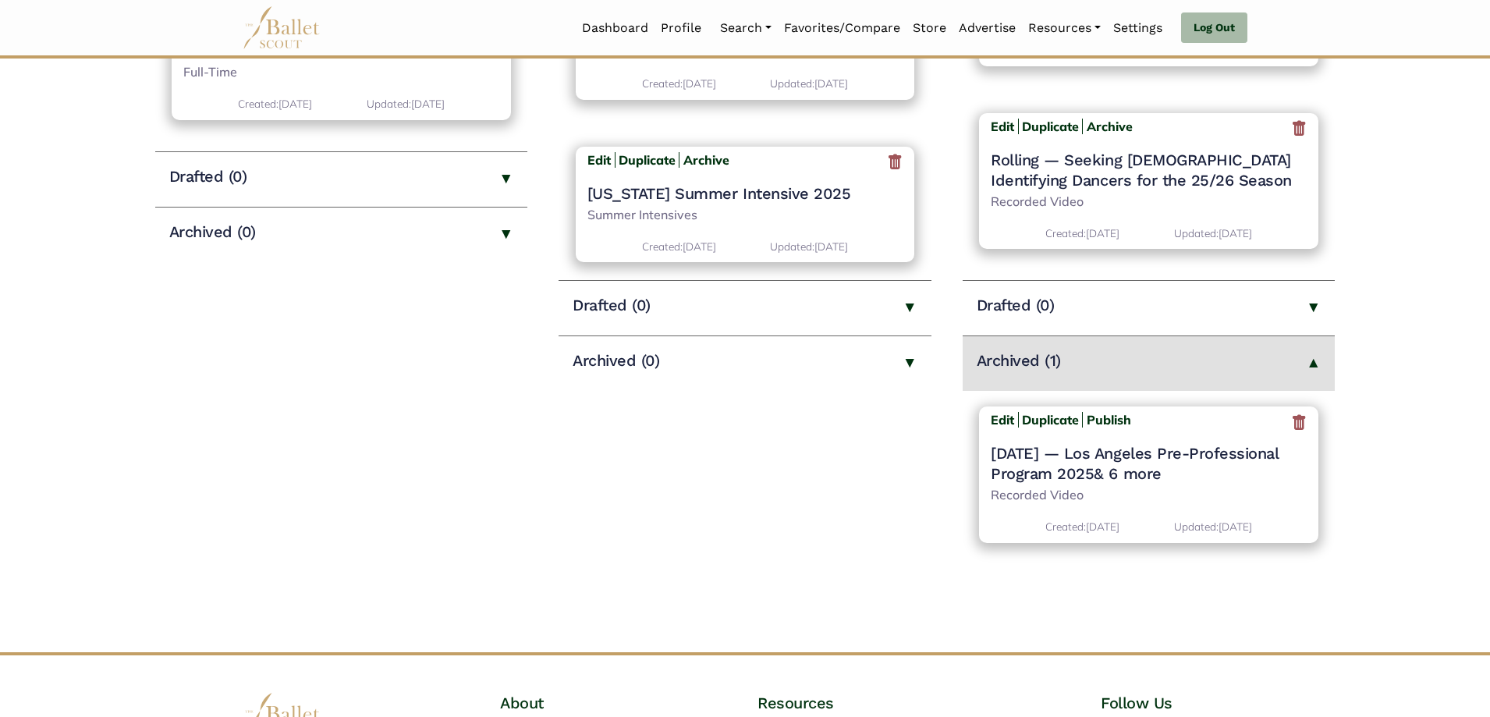
click at [1297, 430] on icon at bounding box center [1299, 422] width 16 height 19
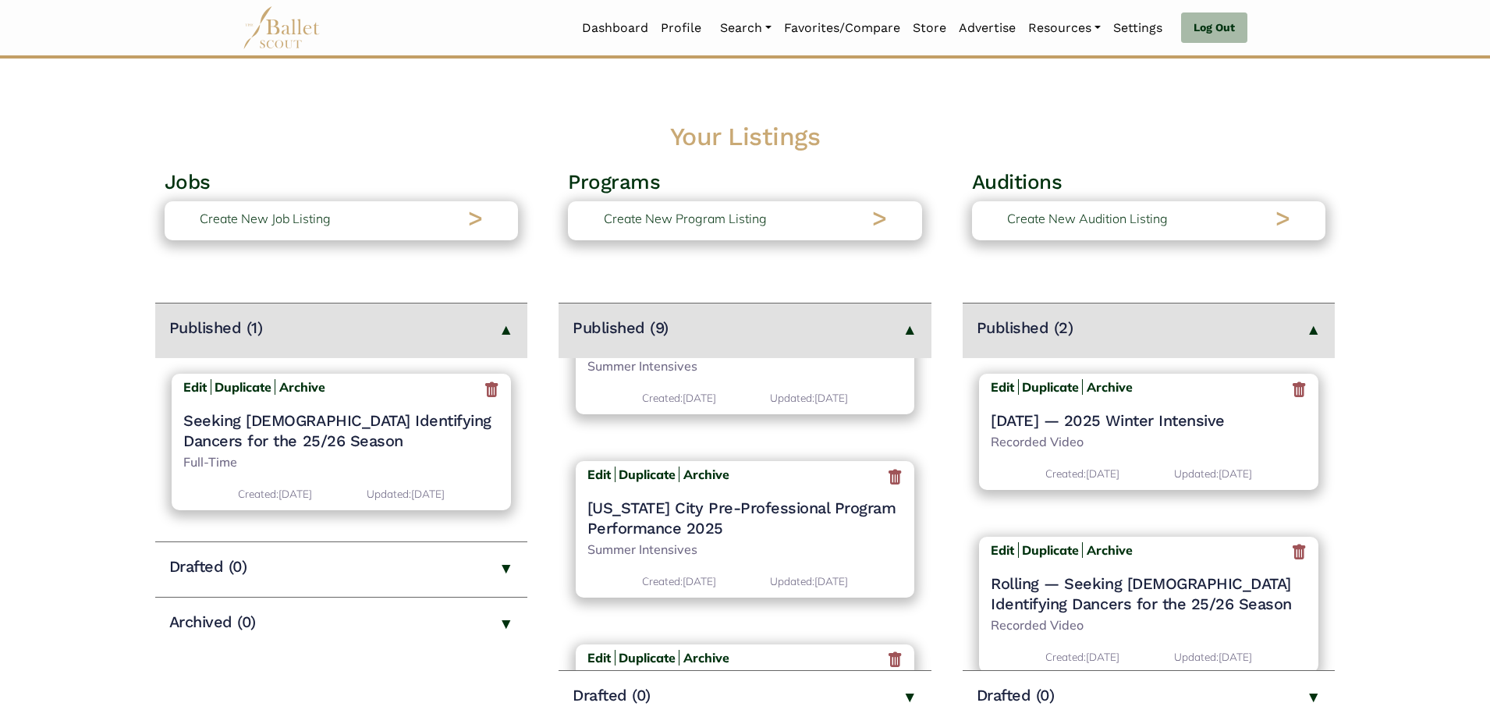
scroll to position [1213, 0]
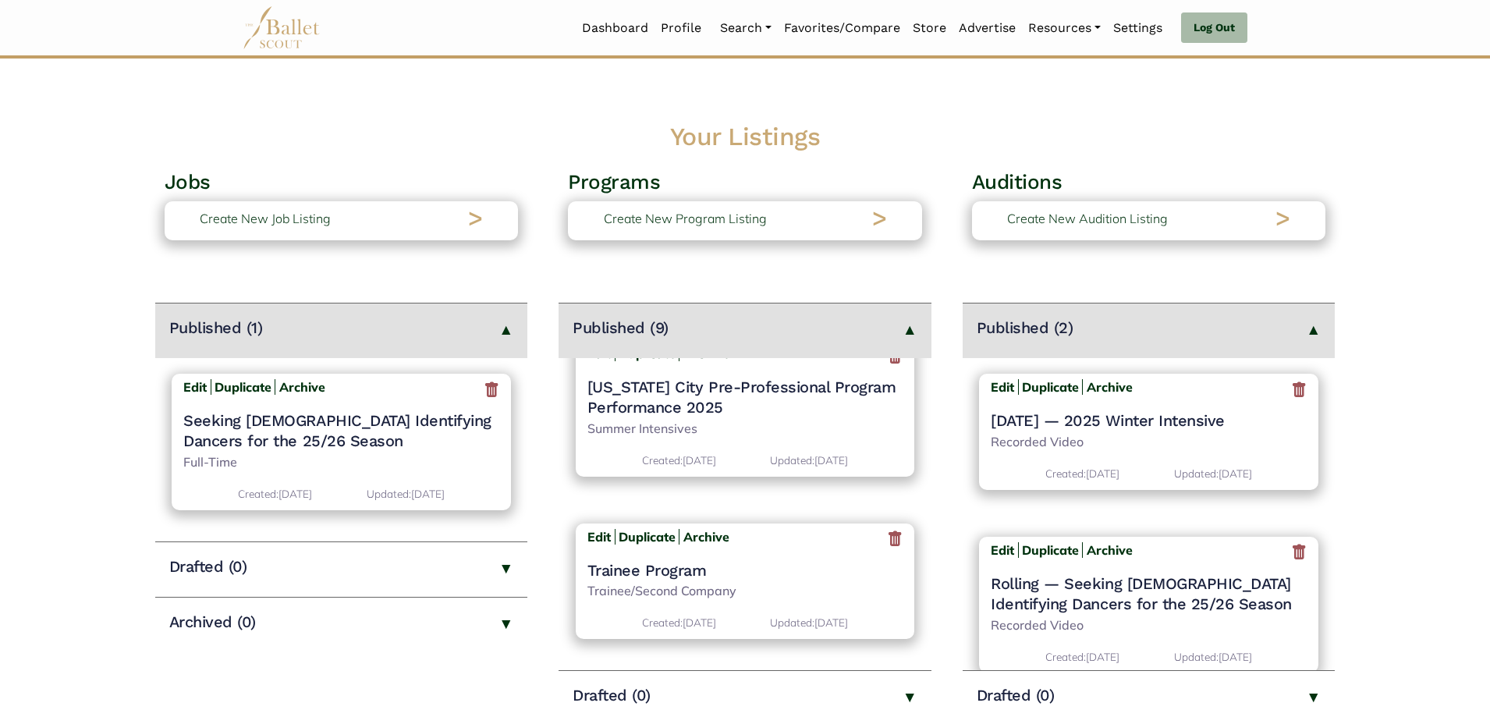
click at [665, 560] on h4 "Trainee Program" at bounding box center [745, 570] width 316 height 20
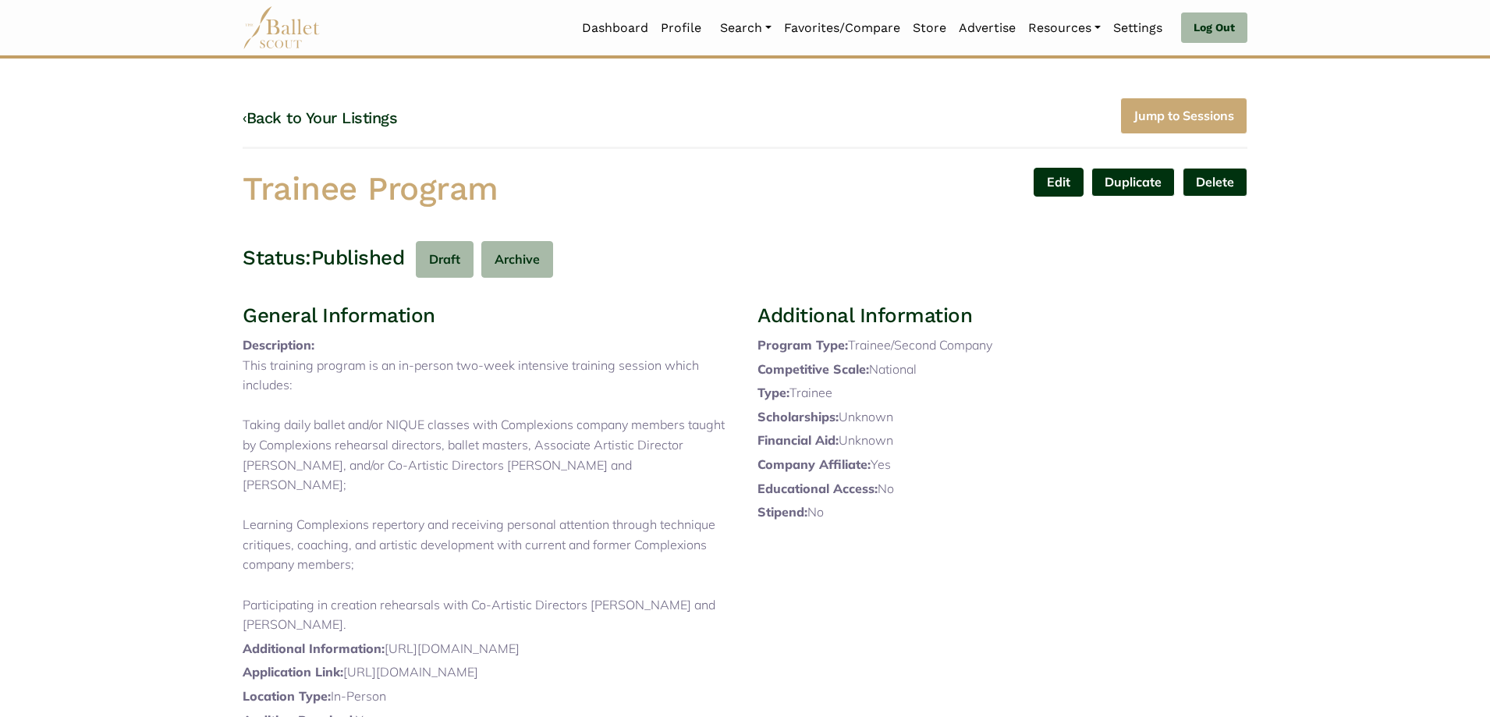
click at [1045, 175] on link "Edit" at bounding box center [1058, 182] width 50 height 29
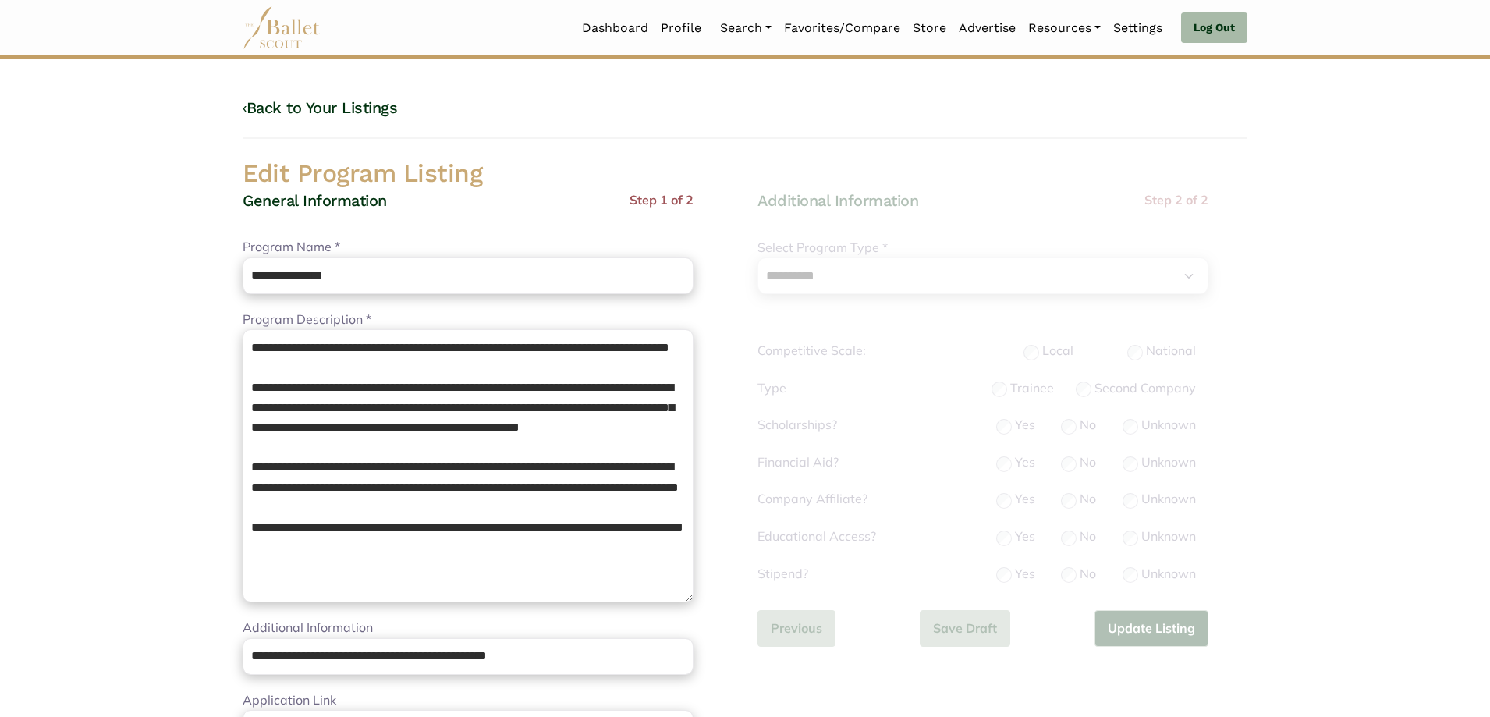
select select "**"
select select "*"
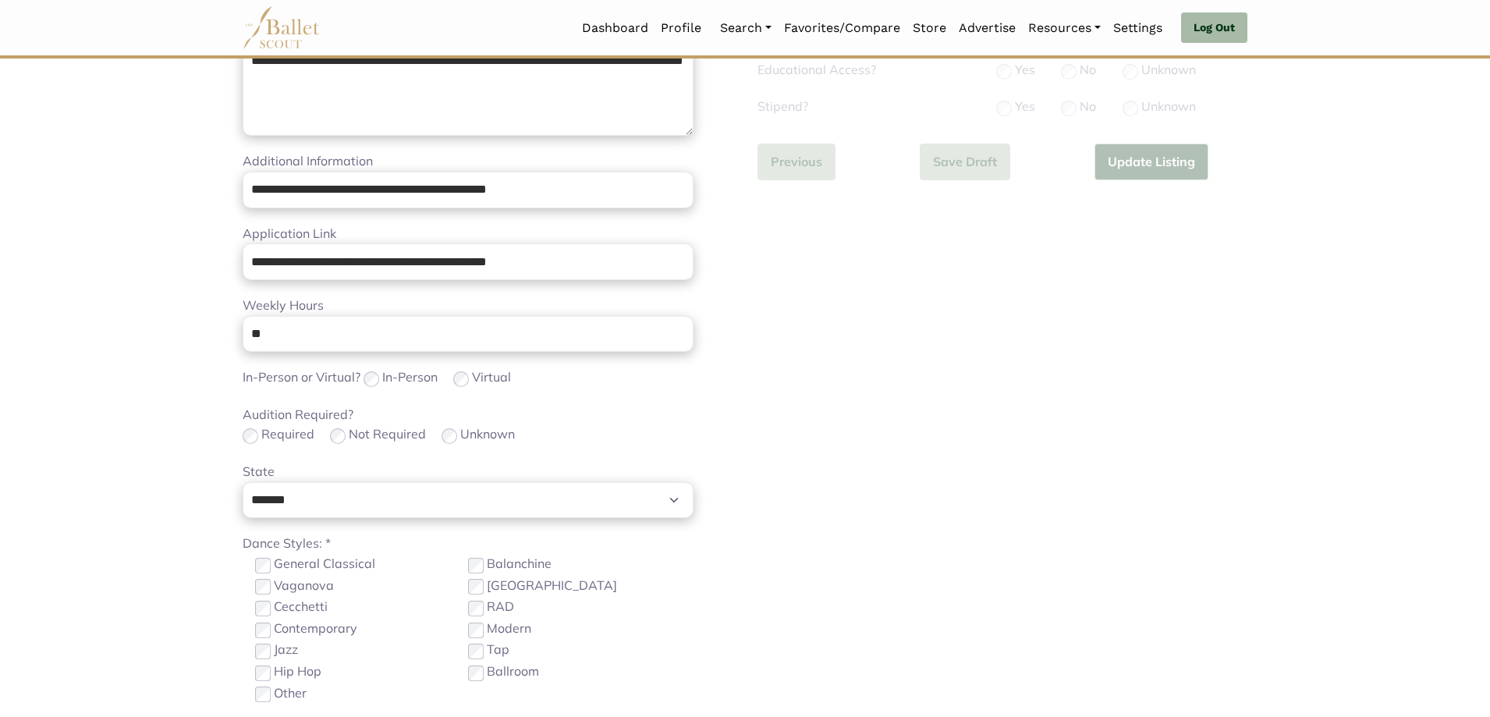
scroll to position [468, 0]
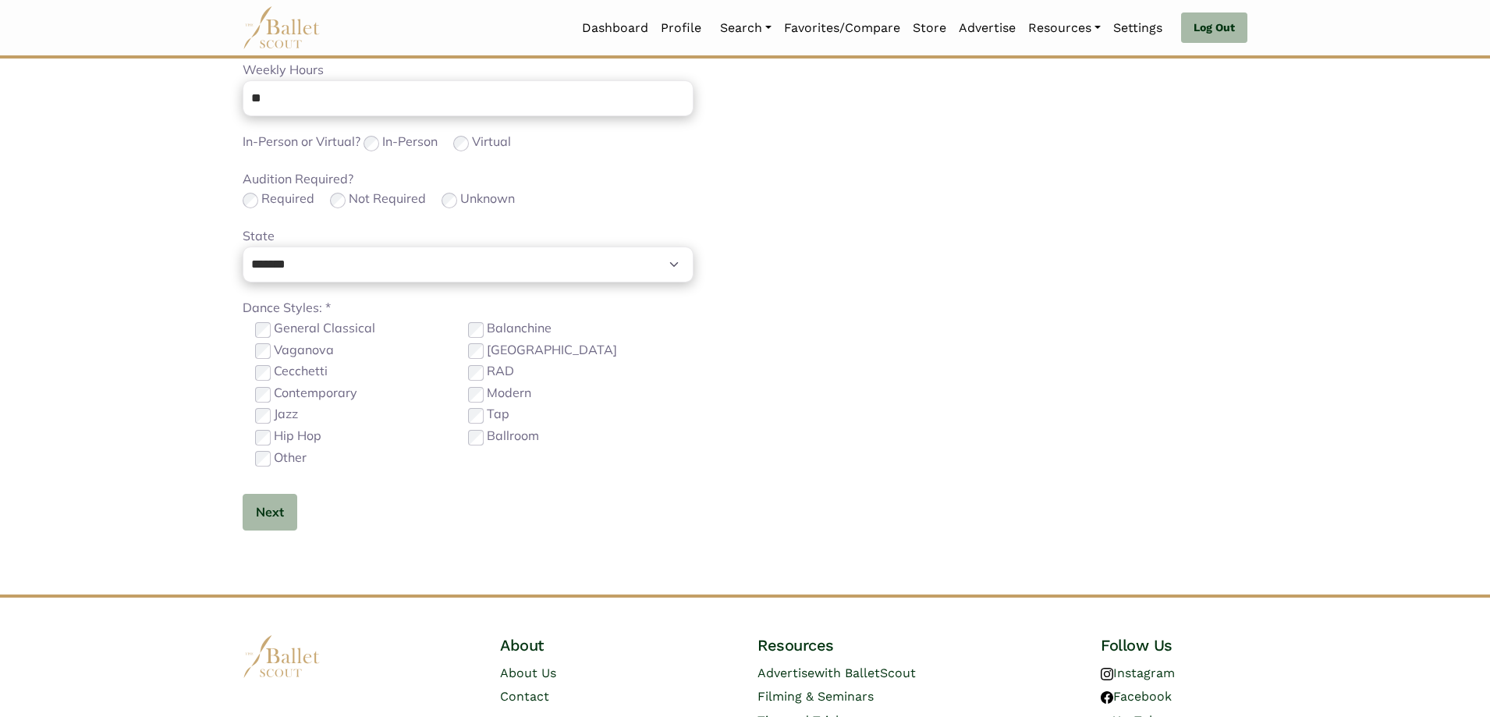
click at [282, 554] on div "**********" at bounding box center [468, 21] width 451 height 1067
click at [290, 526] on button "Next" at bounding box center [270, 512] width 55 height 37
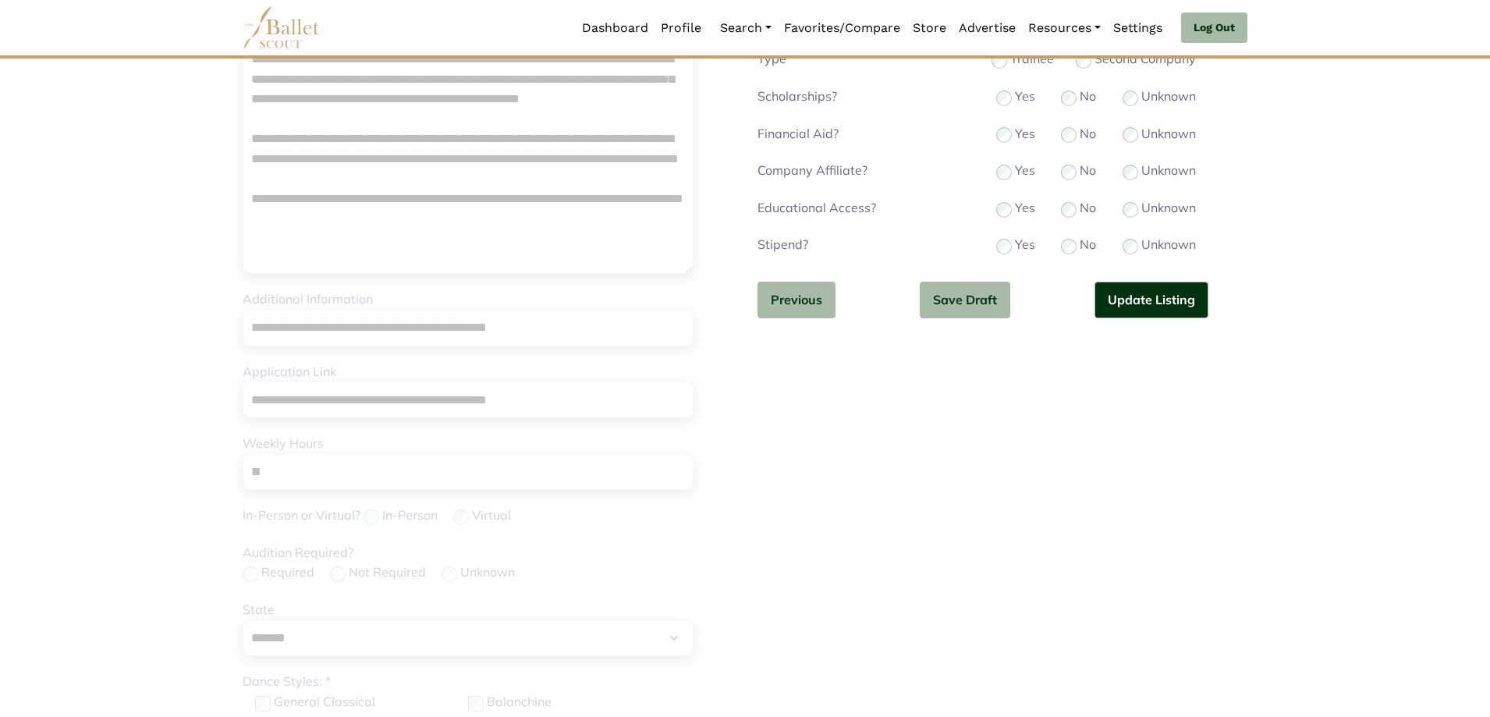
scroll to position [78, 0]
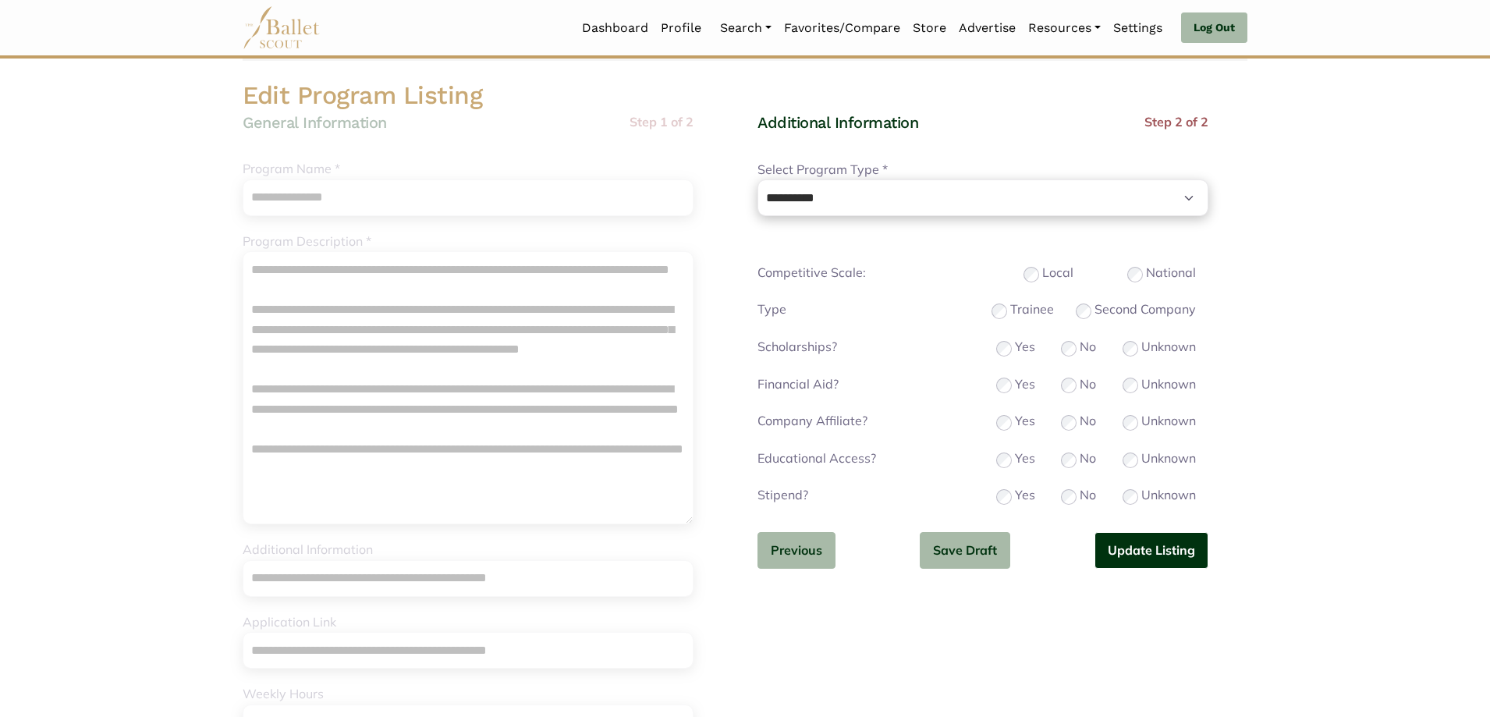
click at [1161, 558] on button "Update Listing" at bounding box center [1151, 550] width 114 height 37
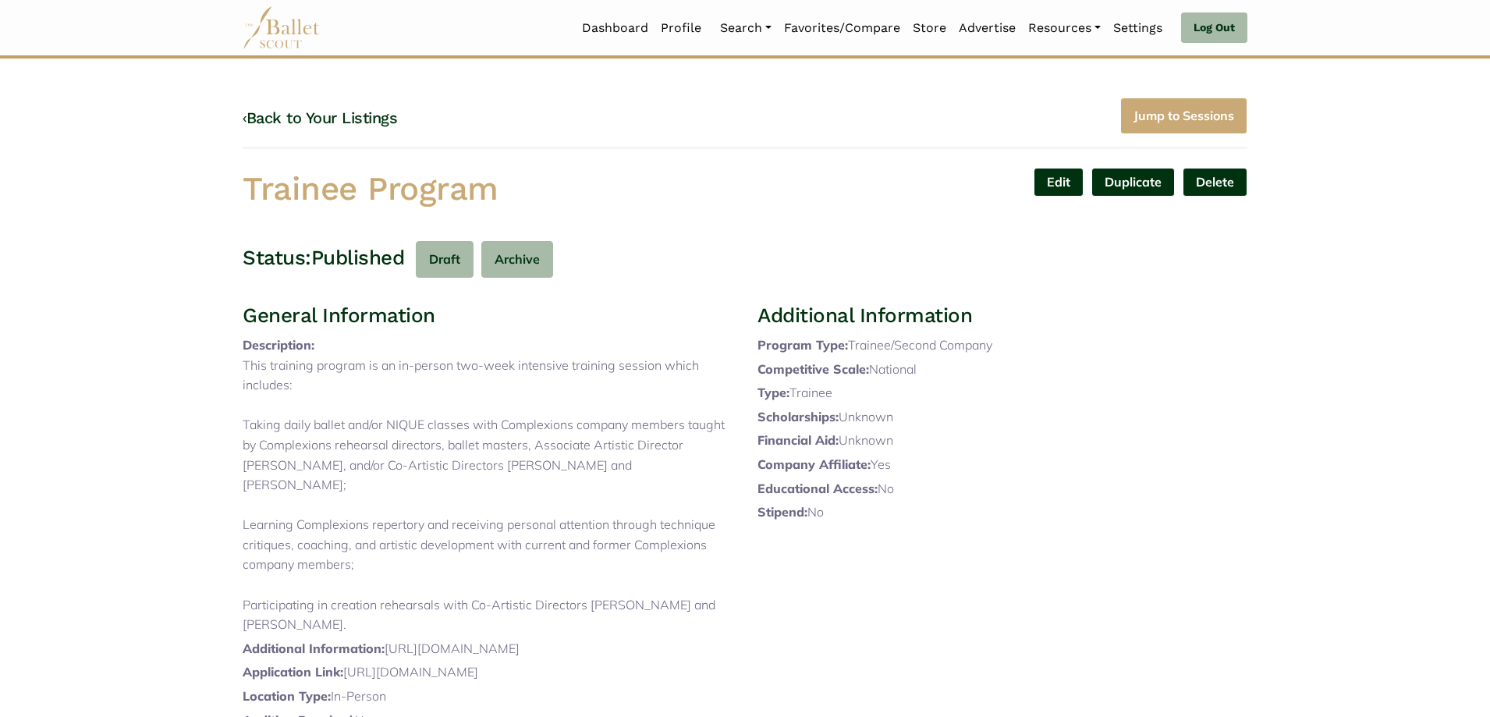
drag, startPoint x: 250, startPoint y: 170, endPoint x: 663, endPoint y: 175, distance: 413.4
click at [663, 175] on h1 "Trainee Program" at bounding box center [488, 189] width 490 height 43
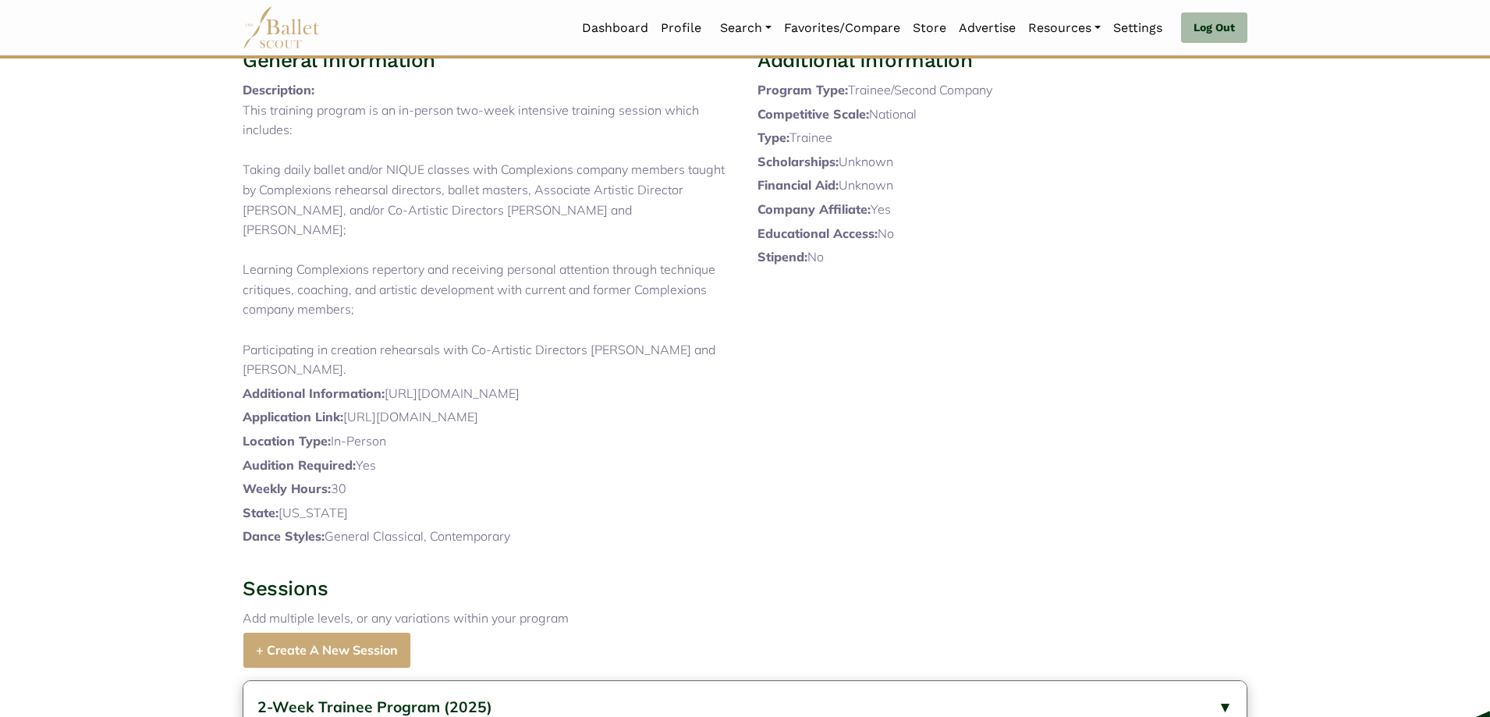
scroll to position [468, 0]
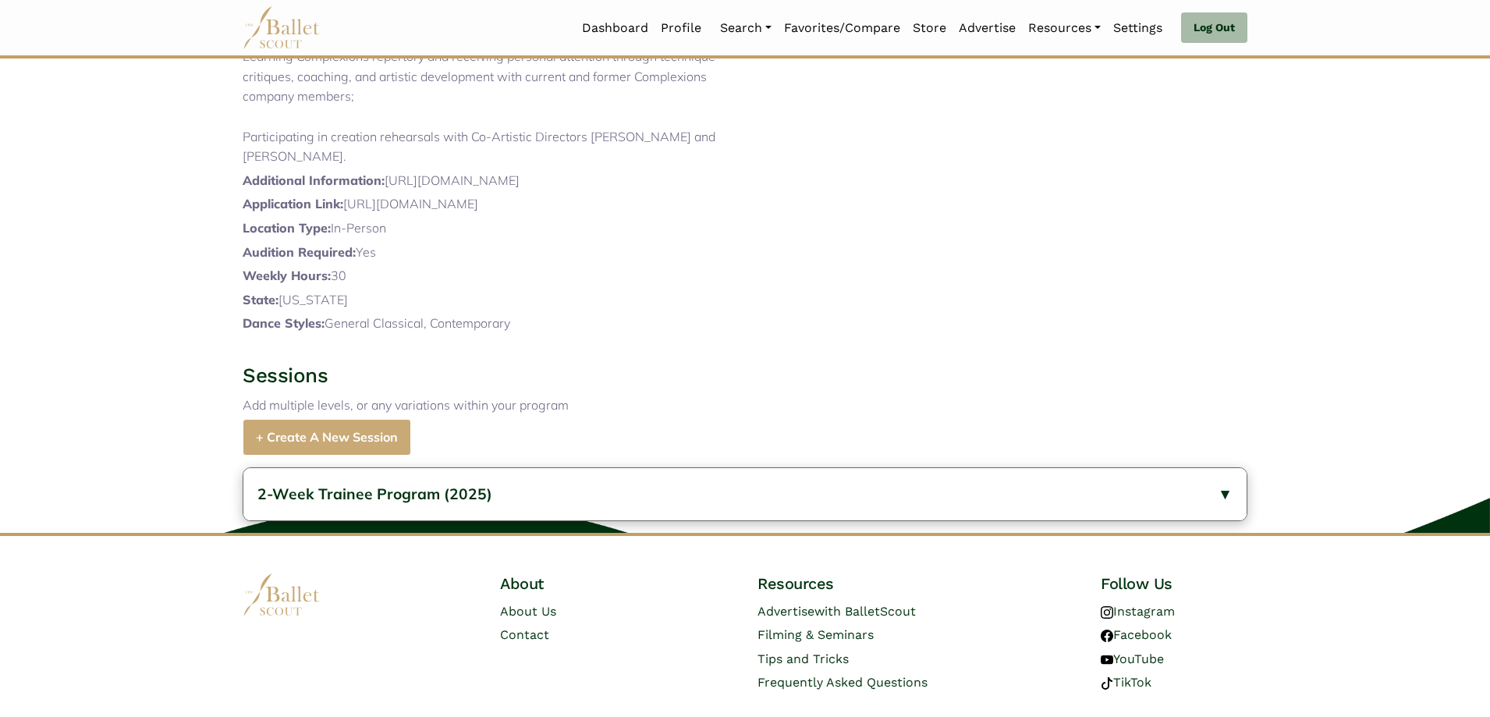
copy h1 "Trainee Program"
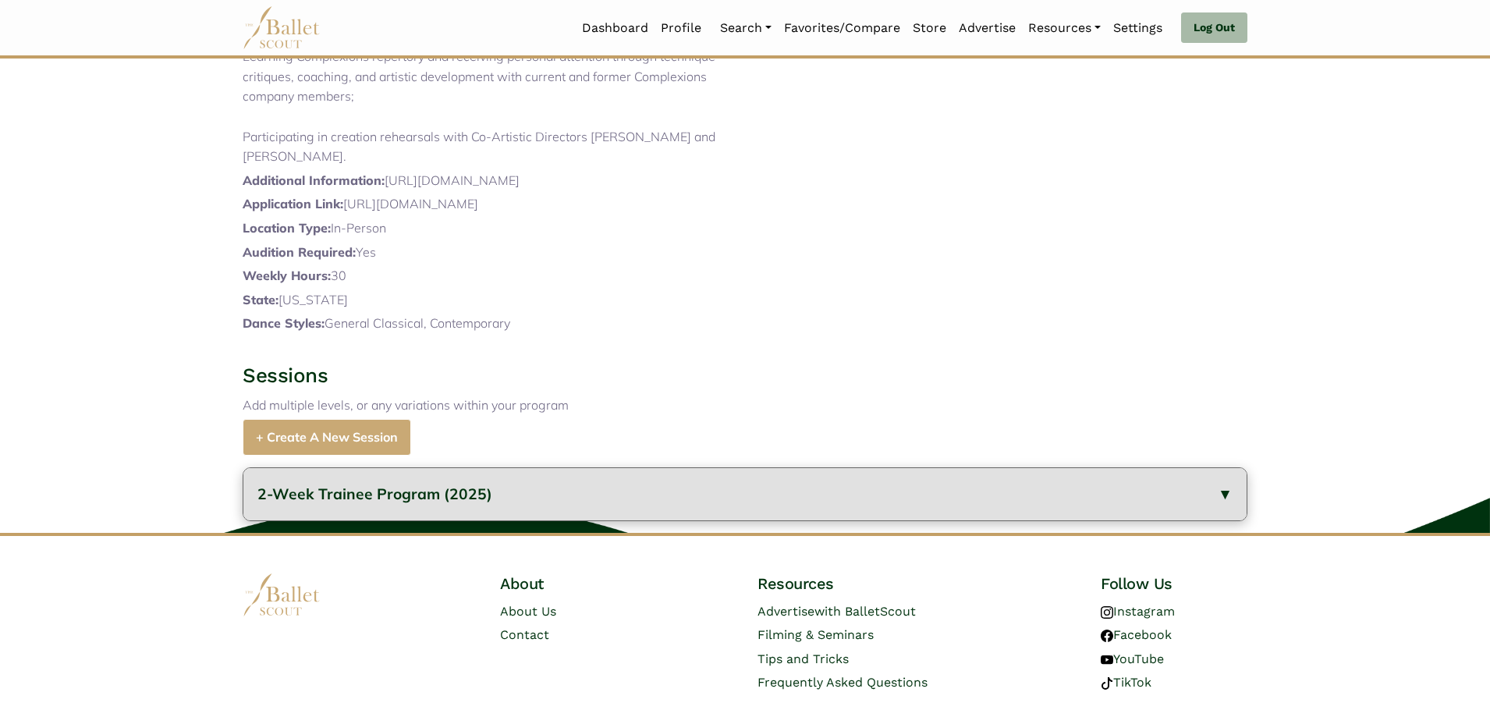
click at [553, 487] on button "2-Week Trainee Program (2025)" at bounding box center [744, 494] width 1003 height 52
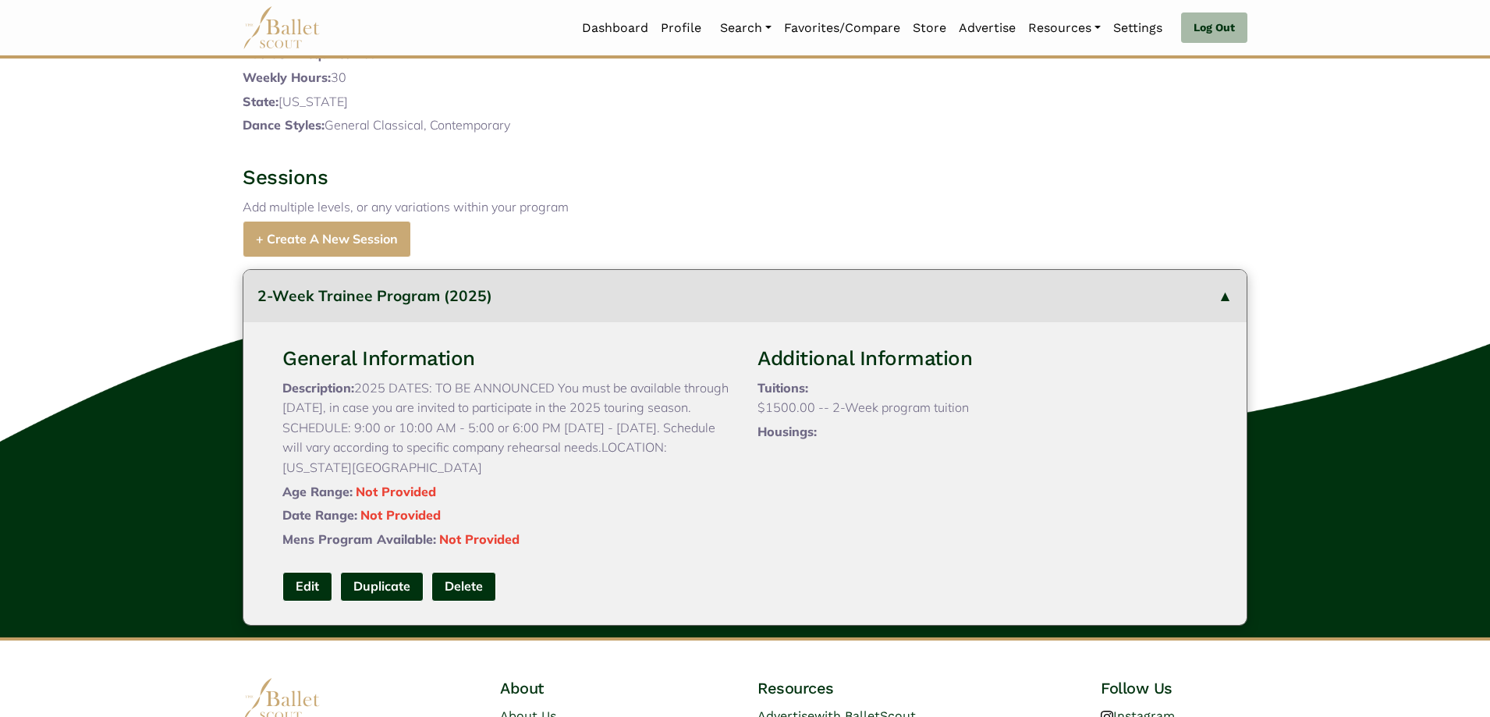
scroll to position [831, 0]
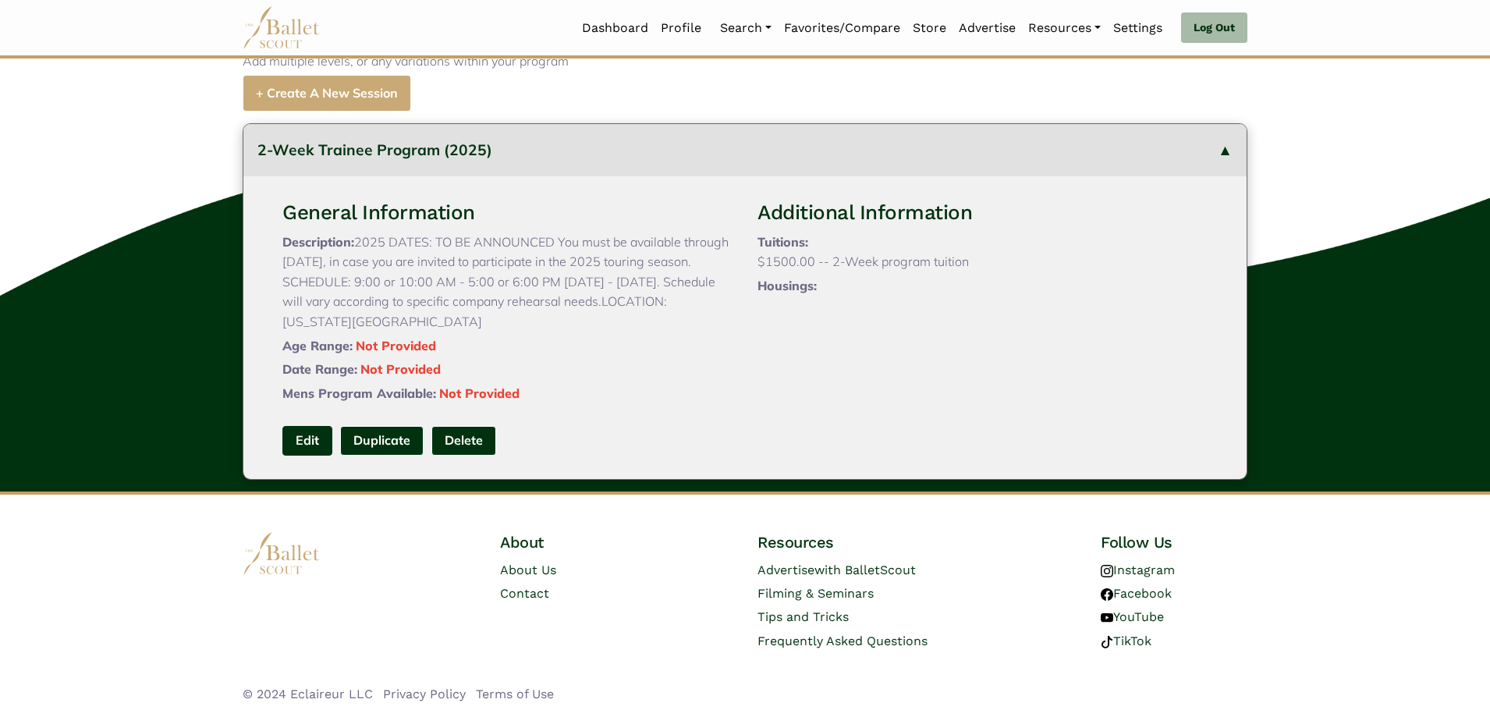
click at [303, 438] on link "Edit" at bounding box center [307, 440] width 50 height 29
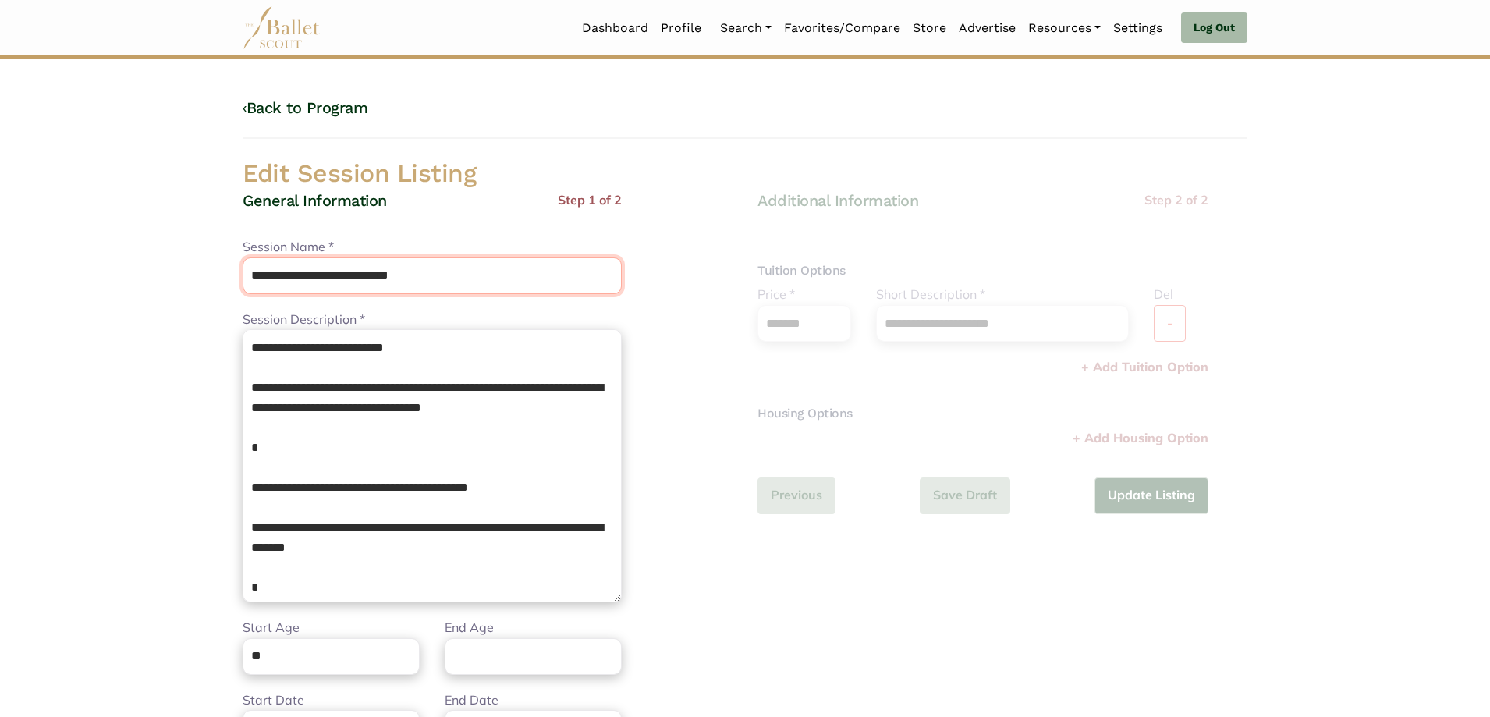
drag, startPoint x: 463, startPoint y: 268, endPoint x: 0, endPoint y: 222, distance: 465.6
click at [0, 222] on body "Loading... Please Wait Dashboard Profile" at bounding box center [745, 567] width 1490 height 1134
paste input "text"
type input "**********"
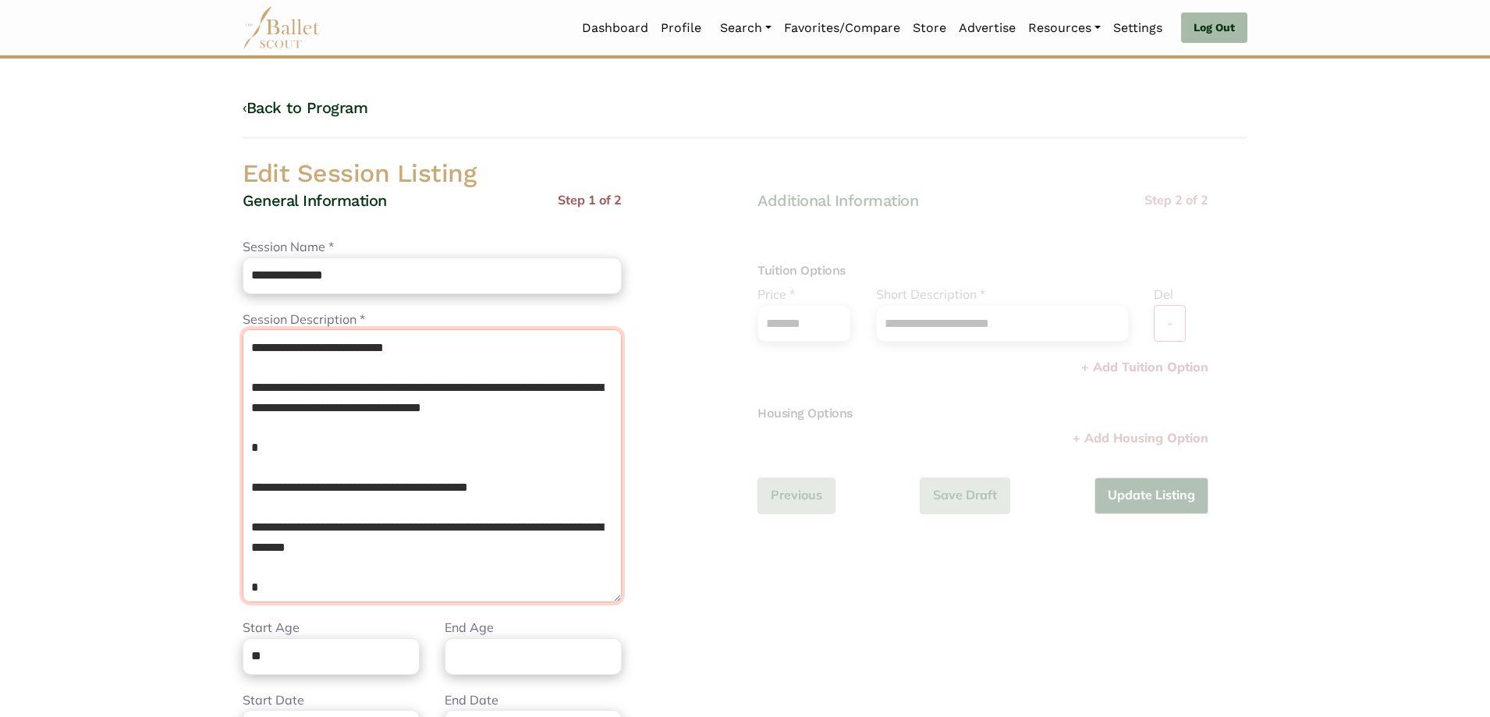
drag, startPoint x: 436, startPoint y: 591, endPoint x: 119, endPoint y: 239, distance: 473.3
click at [119, 239] on body "Loading... Please Wait Dashboard Profile" at bounding box center [745, 567] width 1490 height 1134
paste textarea "**********"
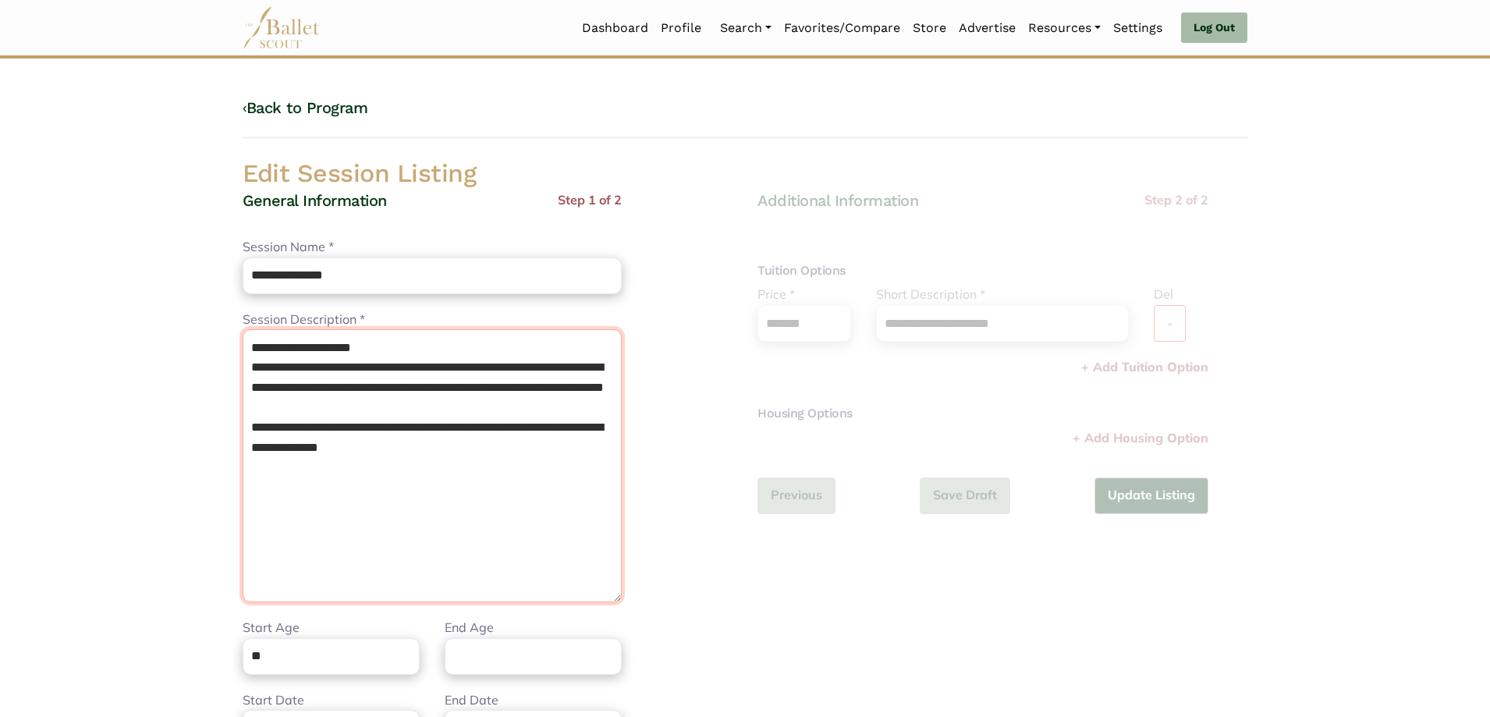
type textarea "**********"
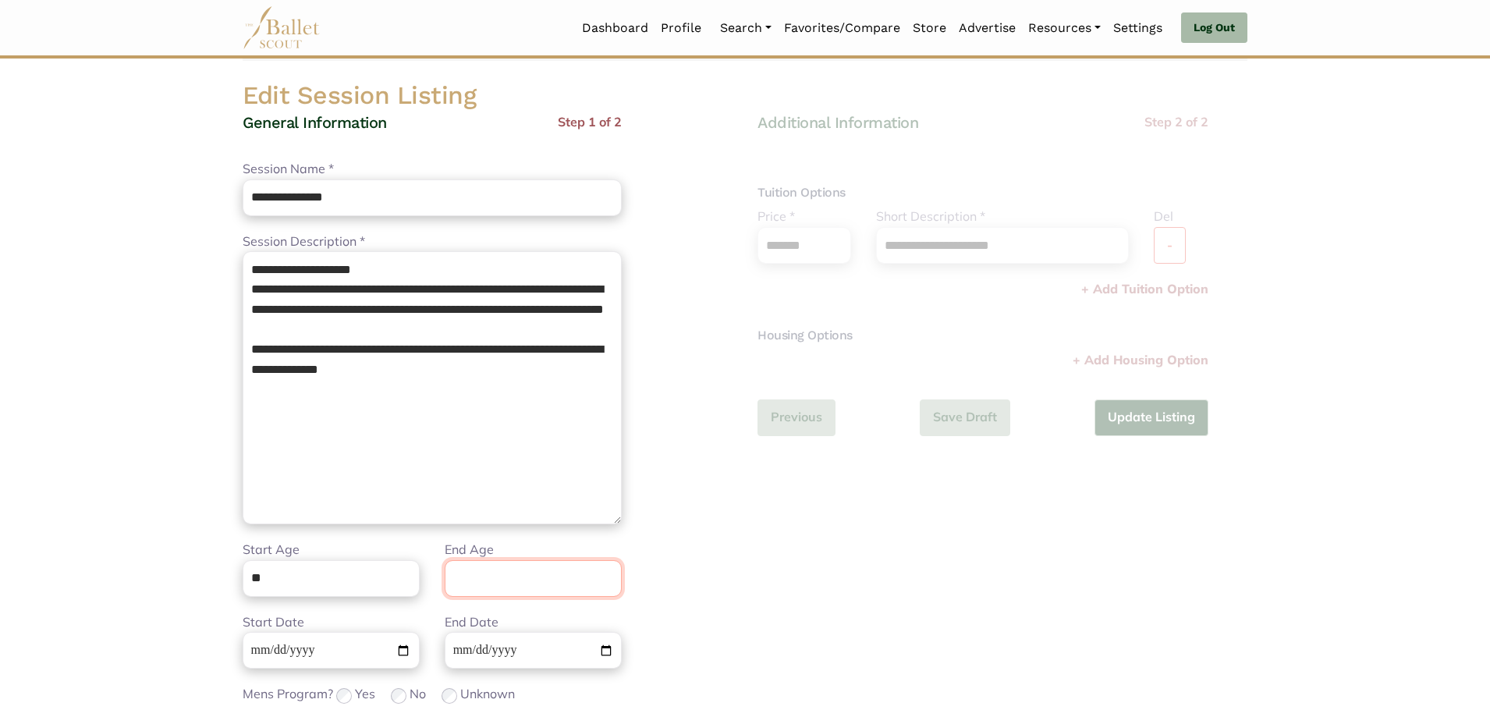
click at [548, 574] on input "End Age" at bounding box center [533, 578] width 177 height 37
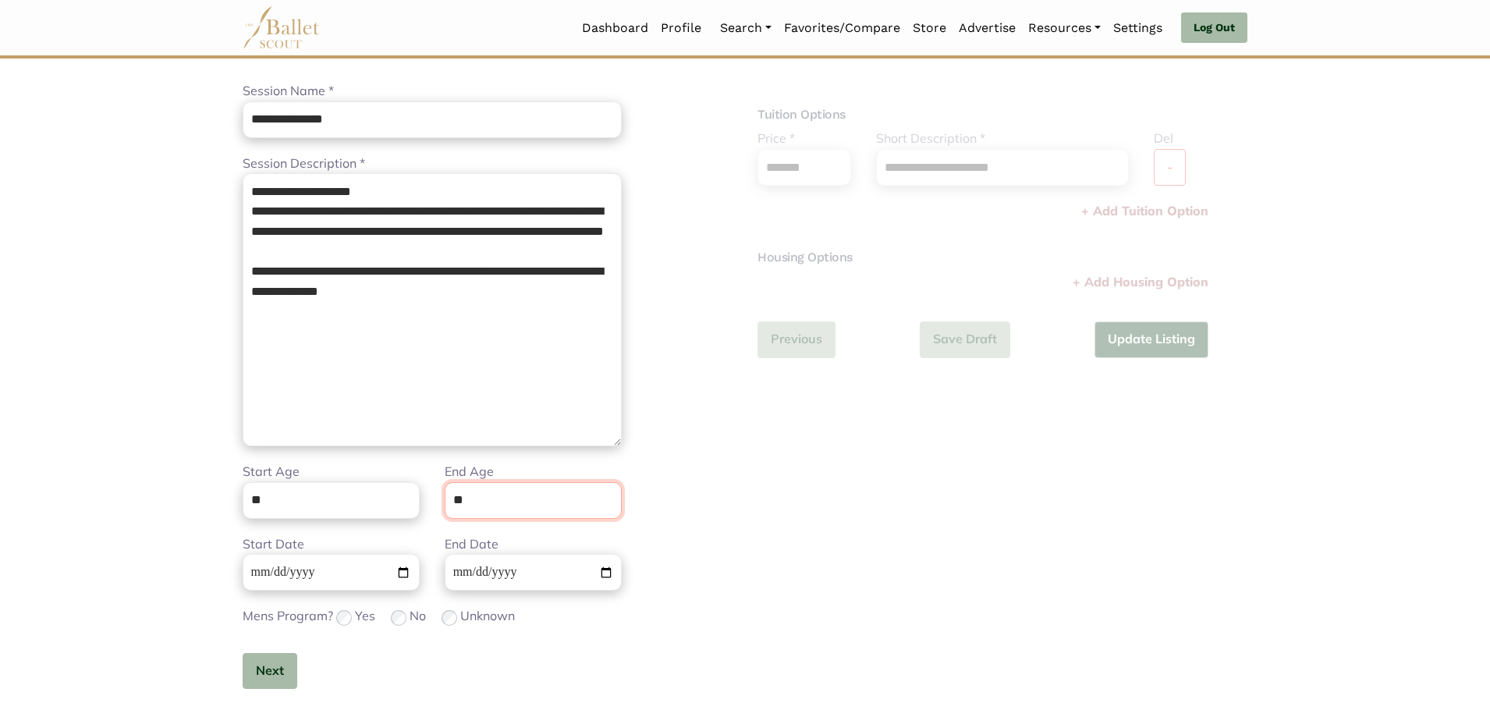
type input "**"
click at [290, 665] on button "Next" at bounding box center [270, 671] width 55 height 37
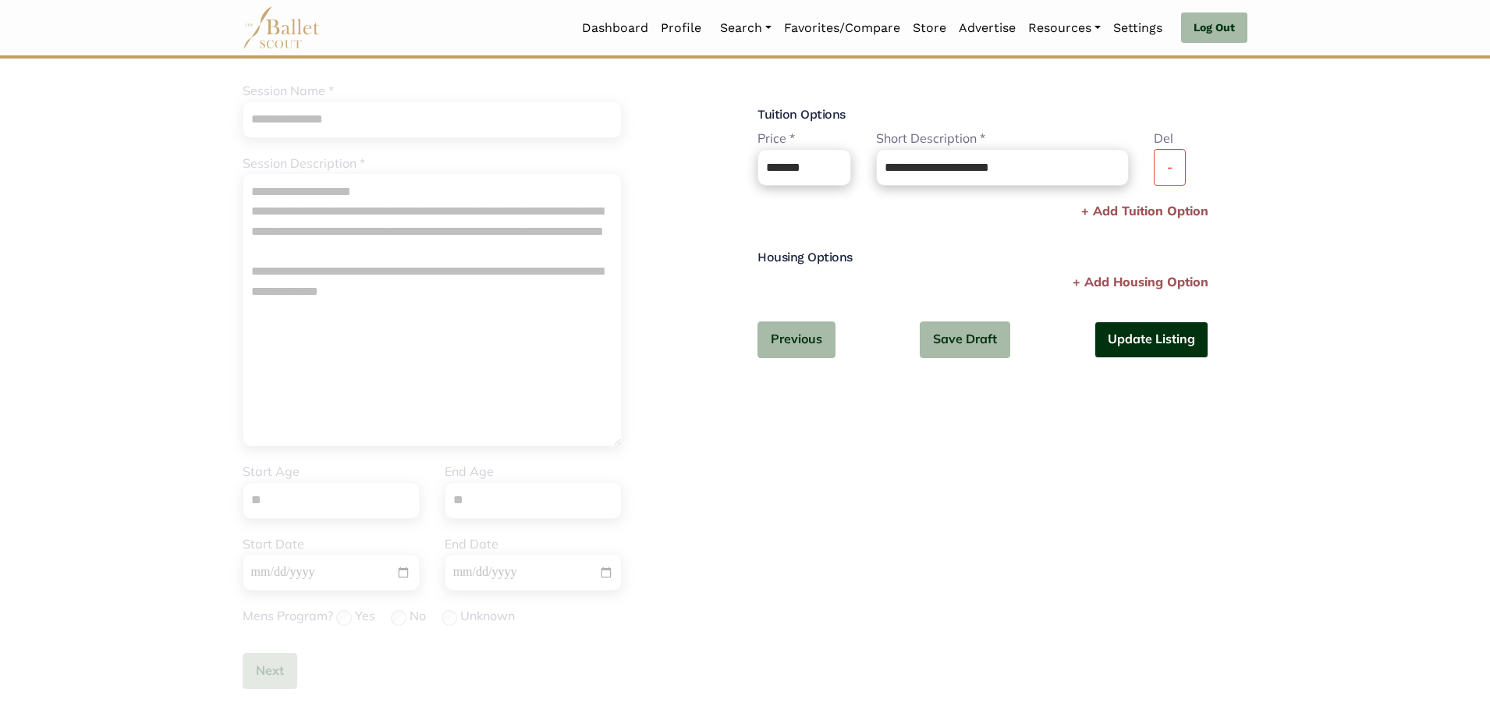
click at [1181, 337] on button "Update Listing" at bounding box center [1151, 339] width 114 height 37
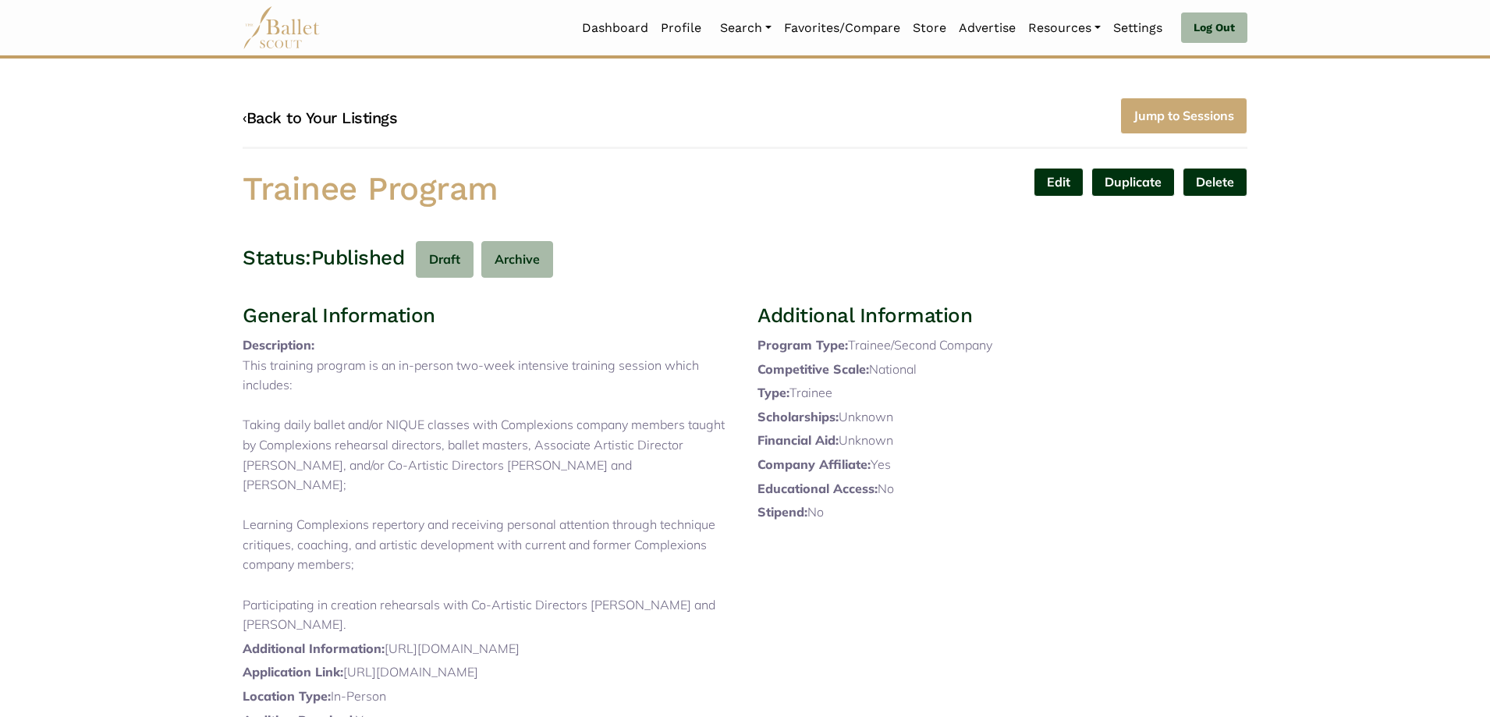
click at [360, 115] on link "‹ Back to Your Listings" at bounding box center [320, 117] width 154 height 19
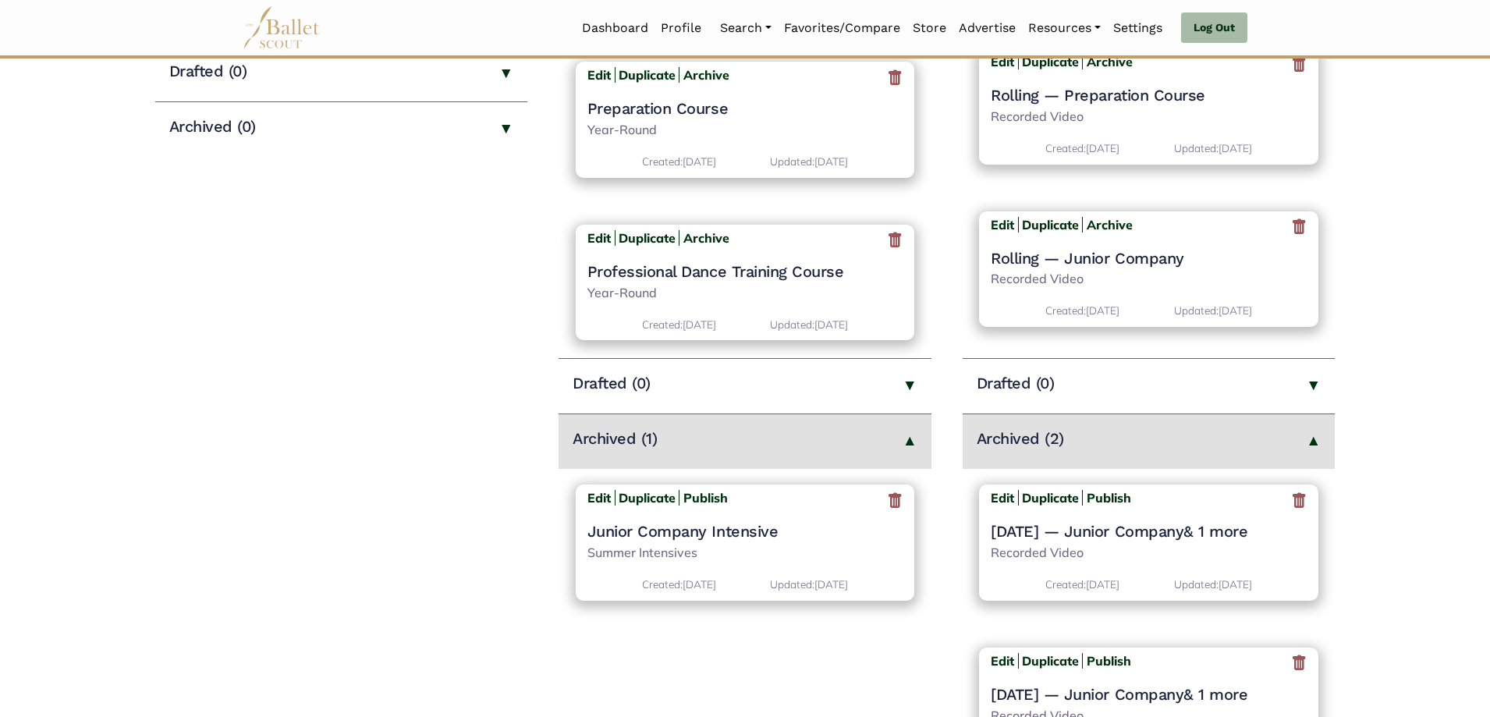
click at [1291, 498] on icon at bounding box center [1299, 500] width 16 height 19
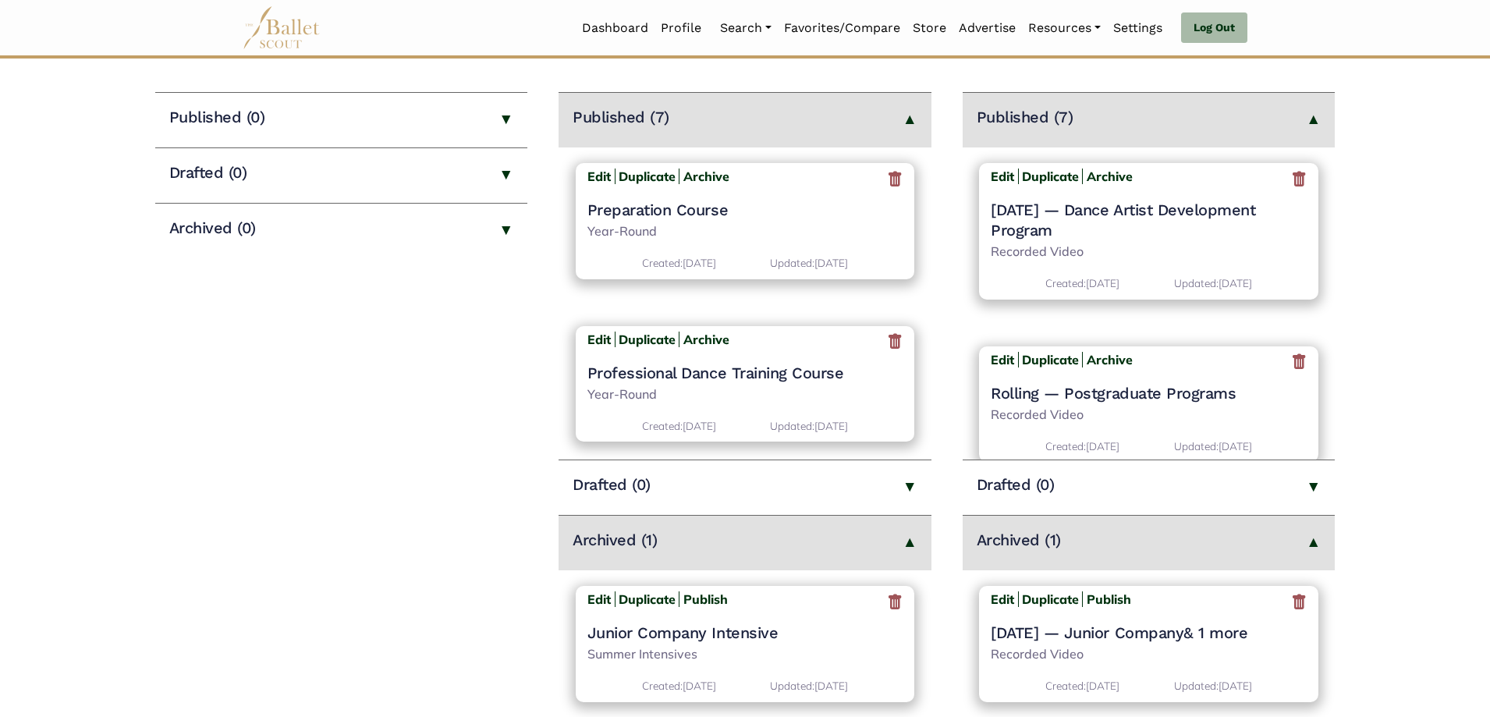
scroll to position [390, 0]
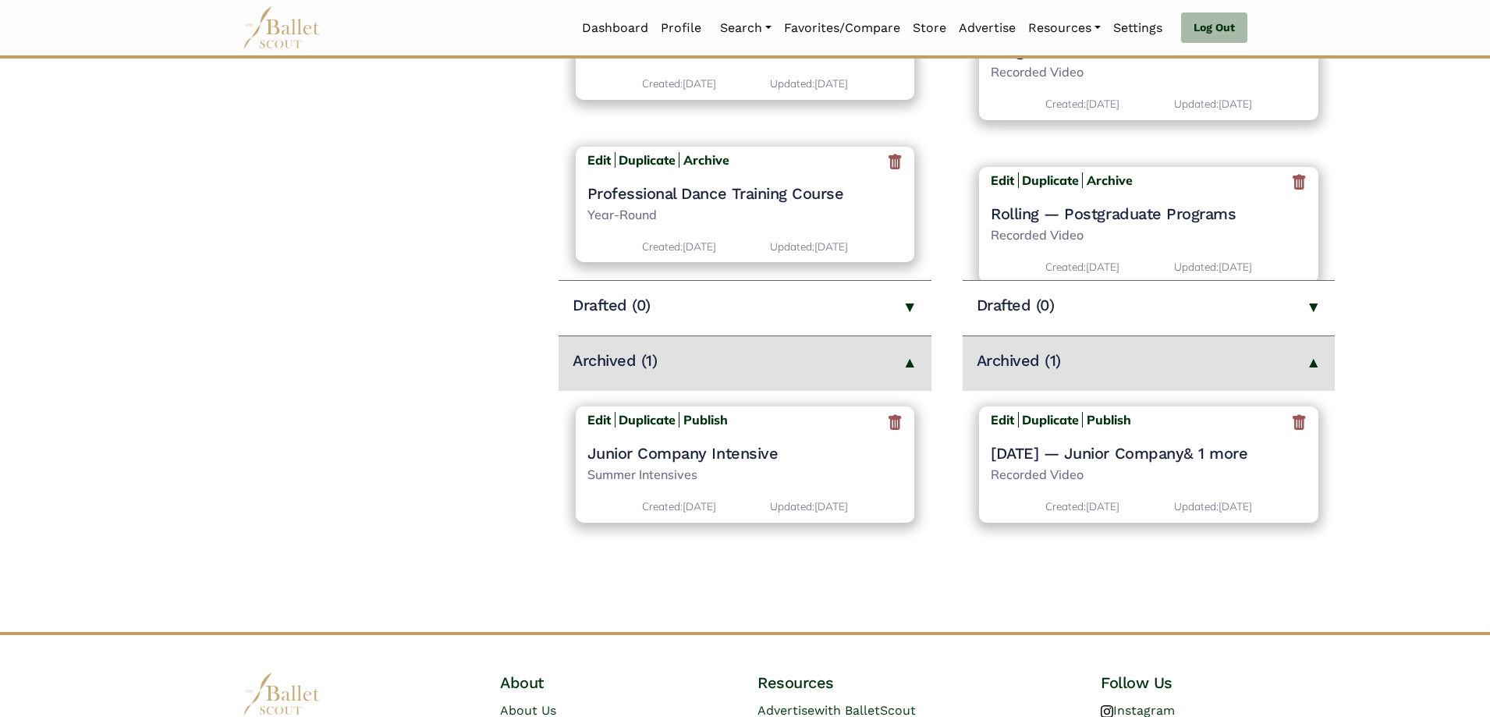
click at [1300, 424] on icon at bounding box center [1299, 422] width 16 height 19
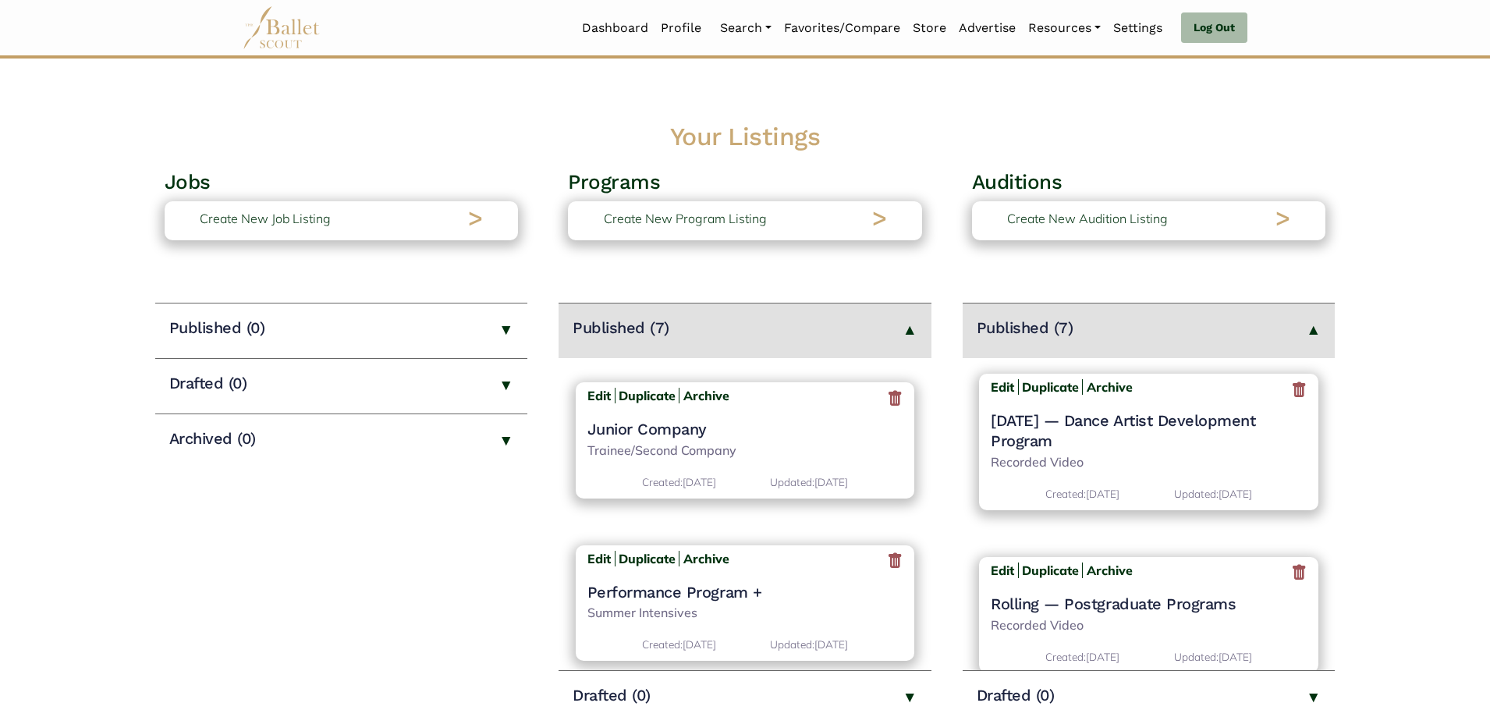
scroll to position [827, 0]
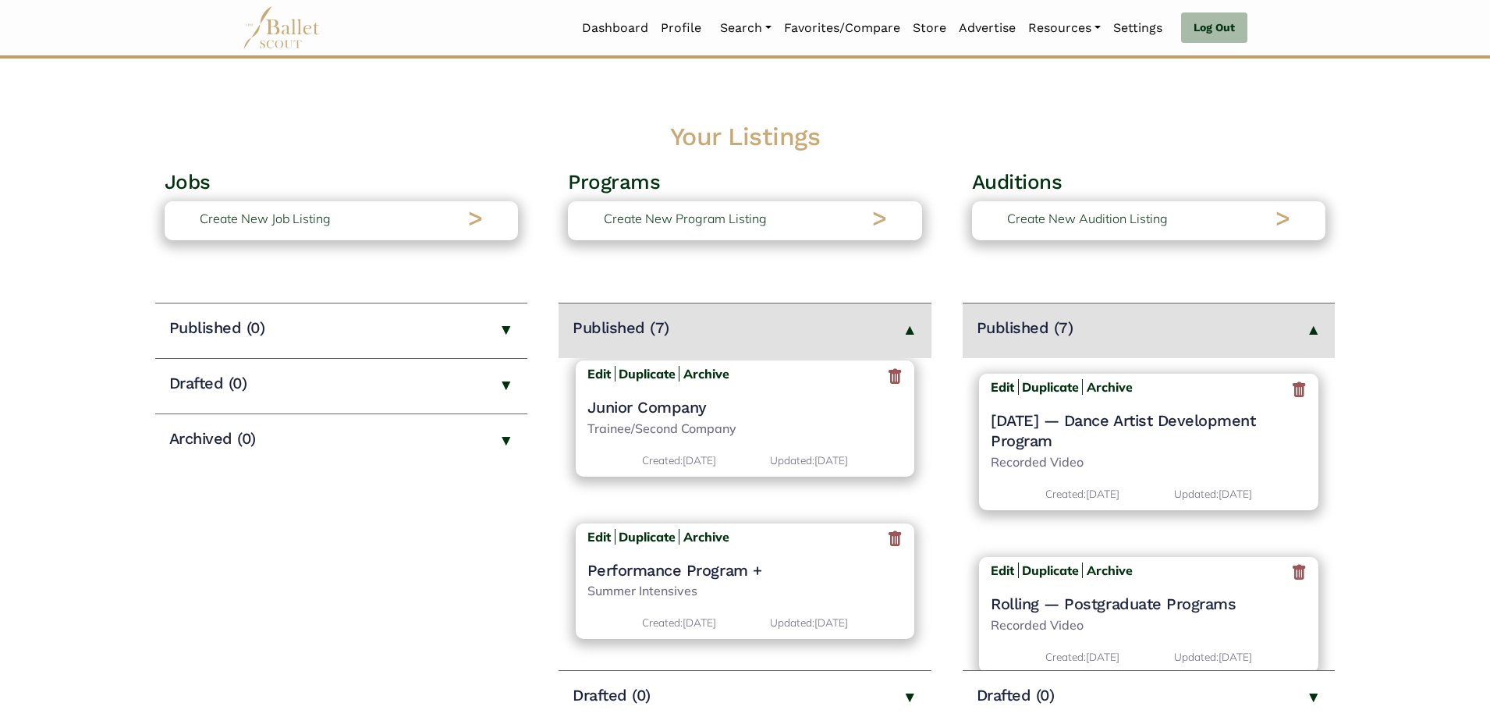
click at [683, 402] on h4 "Junior Company" at bounding box center [745, 407] width 316 height 20
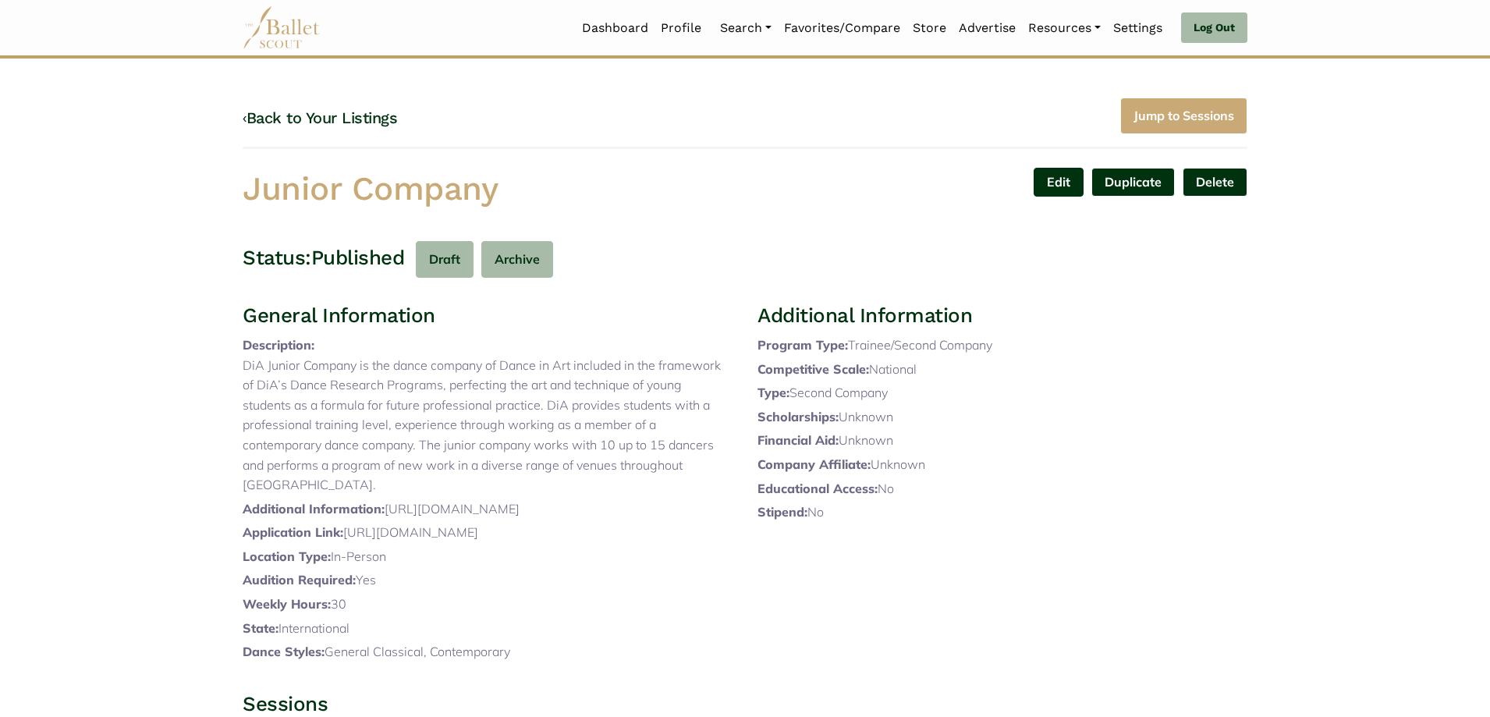
click at [1055, 175] on link "Edit" at bounding box center [1058, 182] width 50 height 29
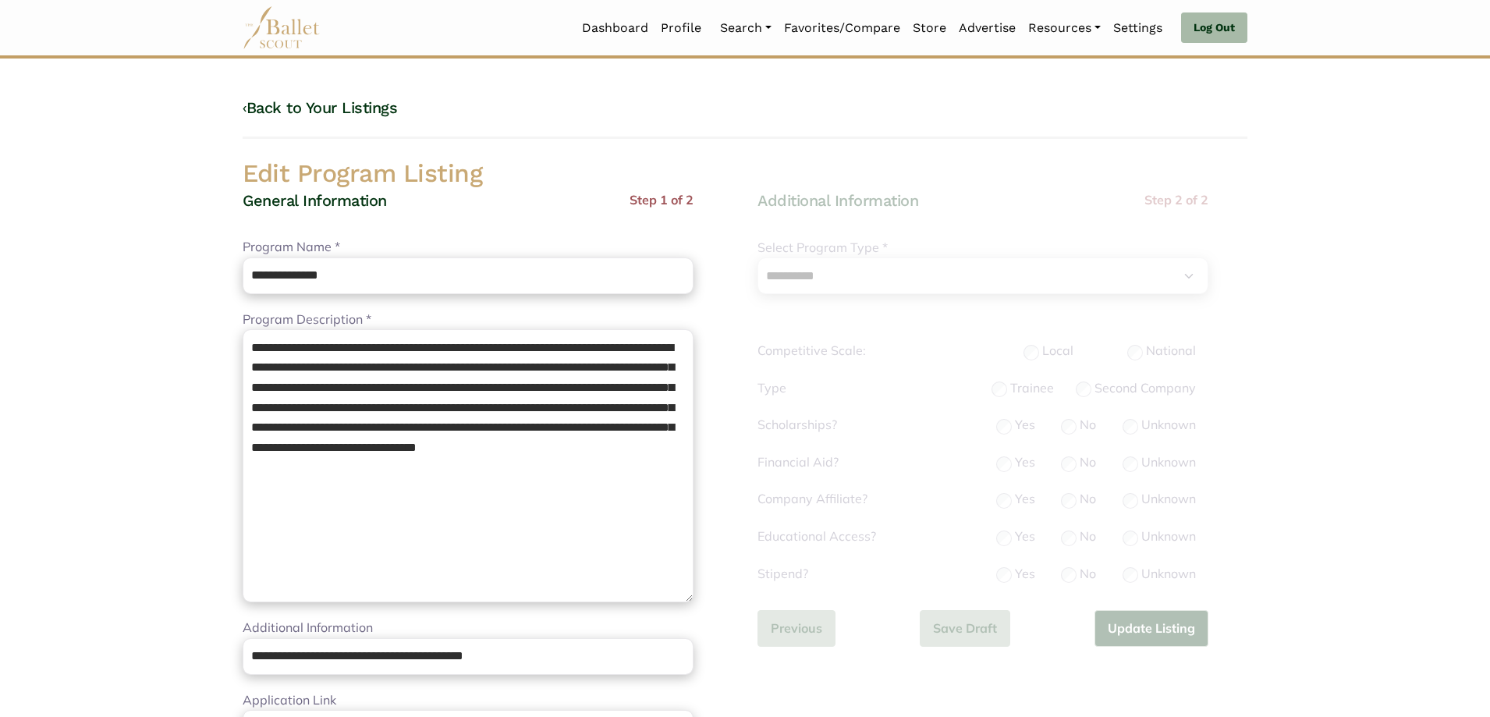
select select "**"
select select "*"
